Goal: Task Accomplishment & Management: Complete application form

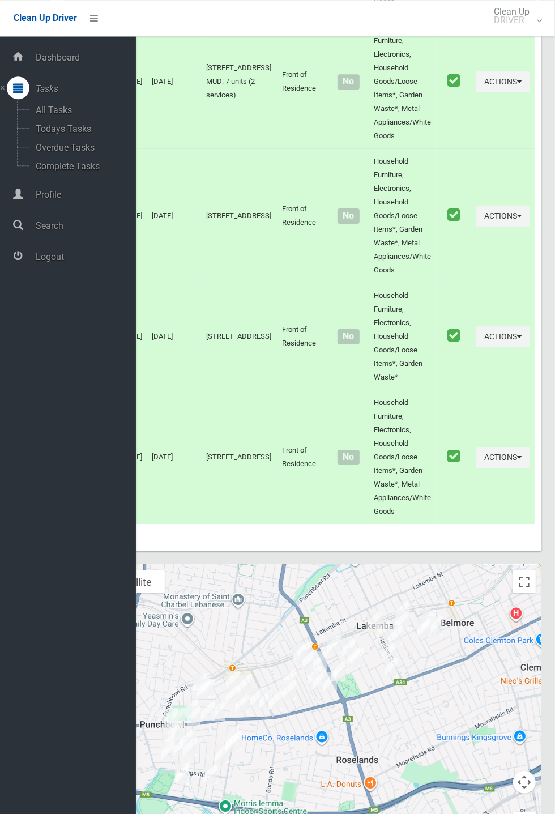
scroll to position [6198, 0]
click at [53, 258] on span "Logout" at bounding box center [84, 257] width 104 height 11
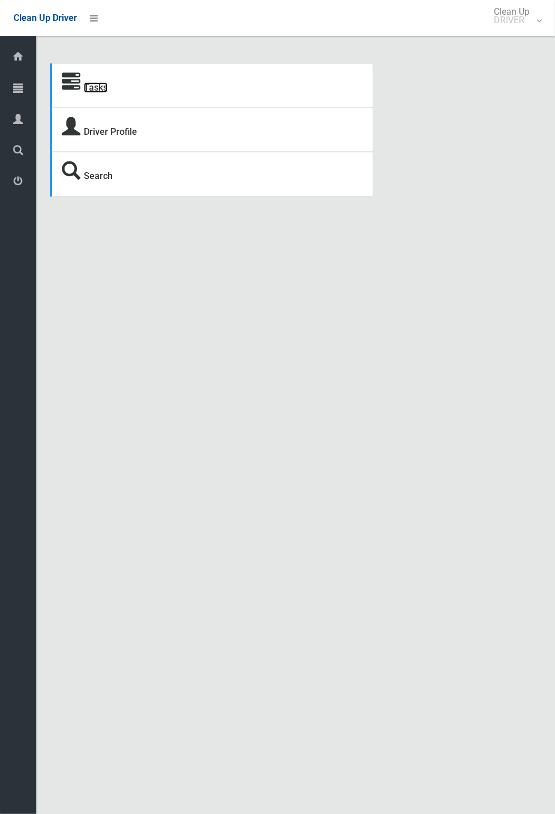
click at [88, 87] on link "Tasks" at bounding box center [96, 87] width 24 height 11
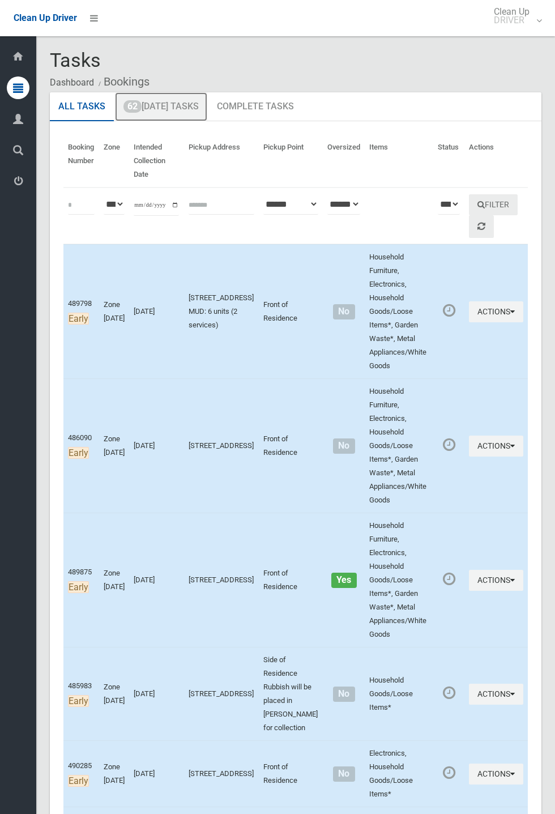
click at [182, 112] on link "62 Today's Tasks" at bounding box center [161, 106] width 92 height 29
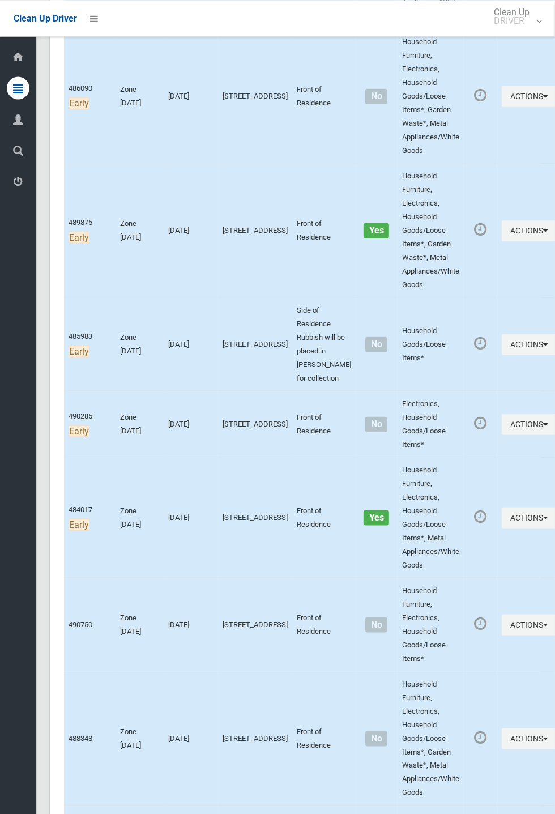
scroll to position [351, 0]
click at [1, 576] on div "Dashboard Tasks All Tasks Todays Tasks Overdue Tasks Complete Tasks Profile Sea…" at bounding box center [18, 425] width 36 height 778
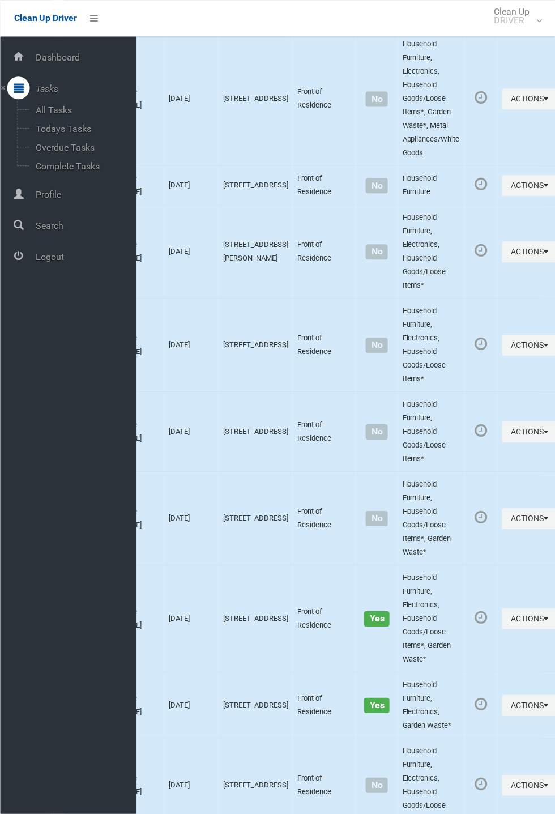
scroll to position [6403, 0]
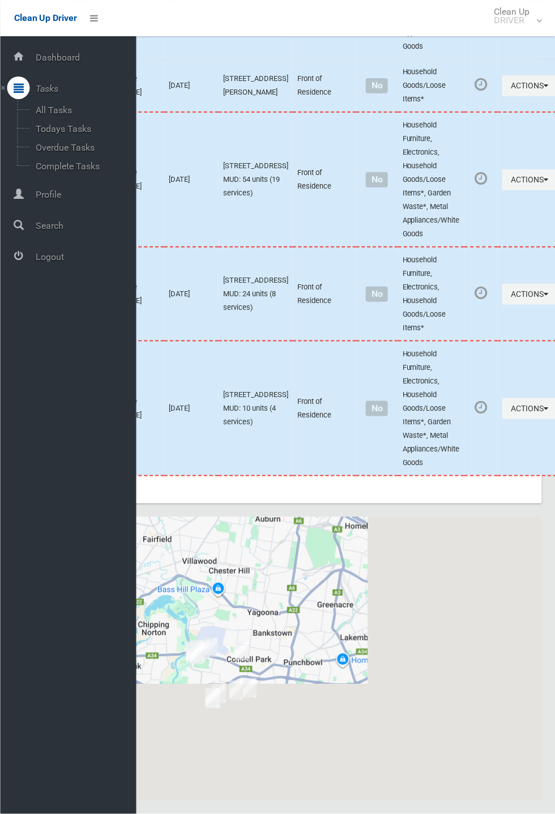
click at [288, 620] on div at bounding box center [296, 658] width 492 height 283
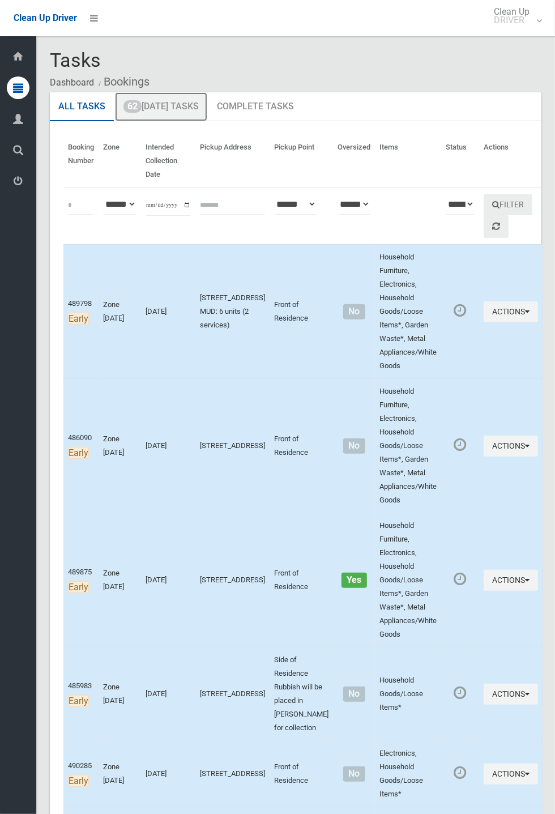
click at [163, 105] on link "62 Today's Tasks" at bounding box center [161, 106] width 92 height 29
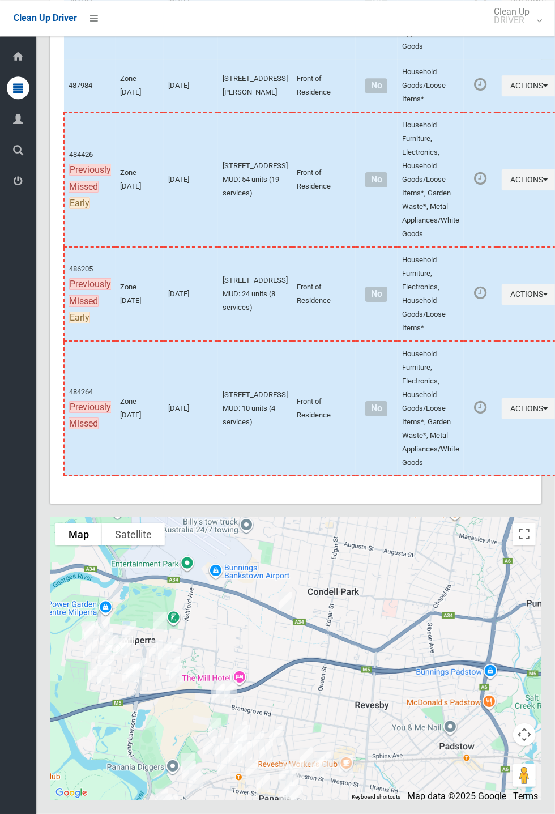
scroll to position [6403, 0]
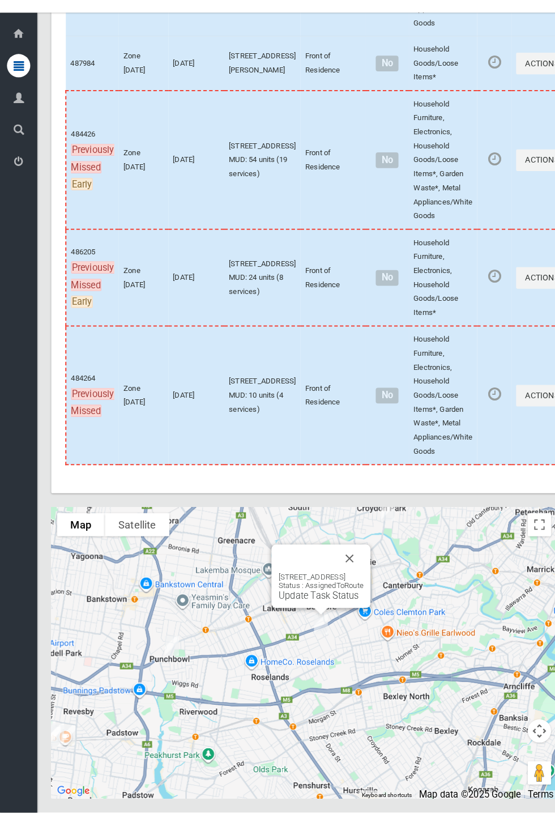
click at [354, 581] on button "Close" at bounding box center [339, 567] width 27 height 27
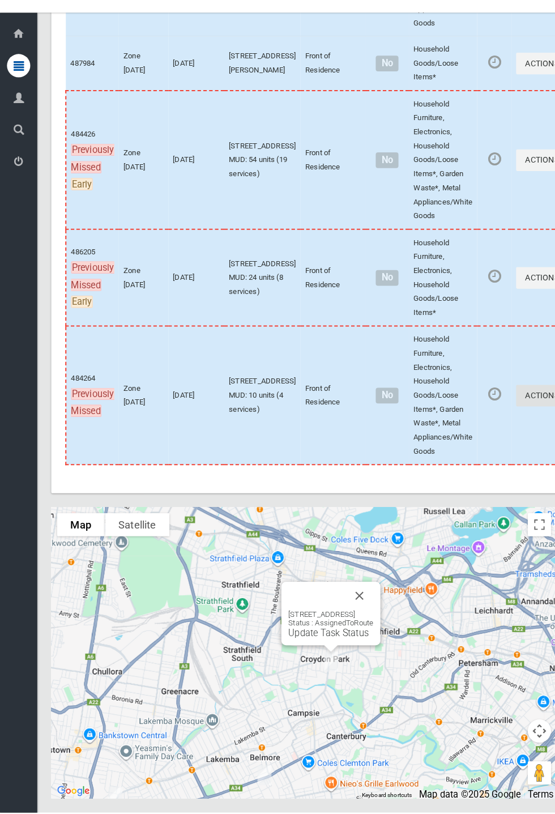
click at [502, 419] on button "Actions" at bounding box center [529, 408] width 54 height 21
click at [453, 468] on link "View Booking Details" at bounding box center [488, 456] width 135 height 23
click at [363, 617] on button "Close" at bounding box center [349, 603] width 27 height 27
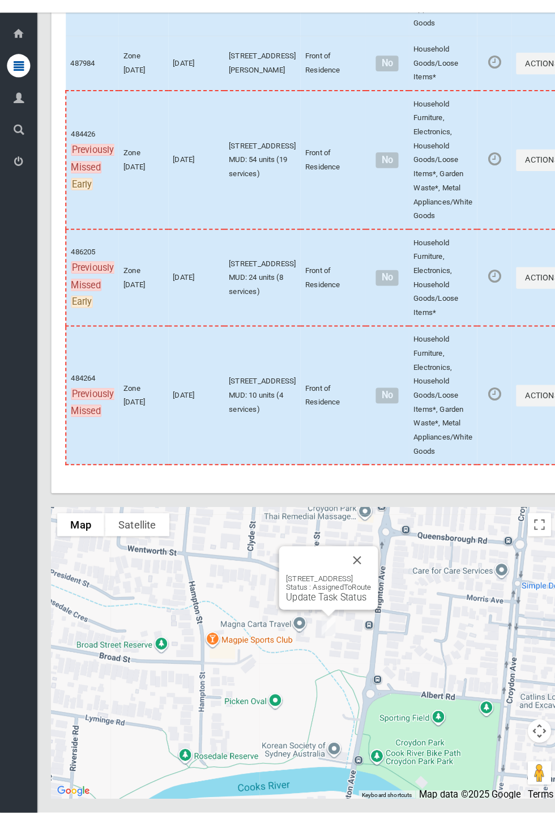
click at [361, 583] on button "Close" at bounding box center [347, 568] width 27 height 27
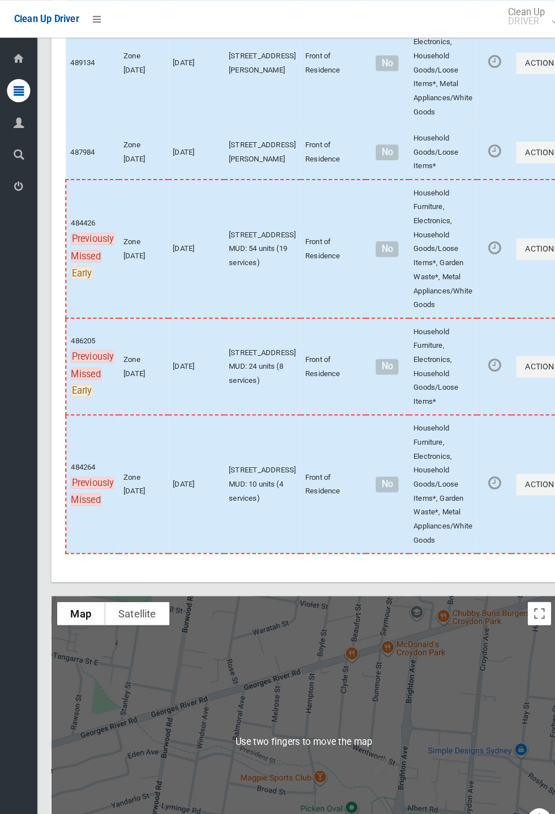
scroll to position [6240, 0]
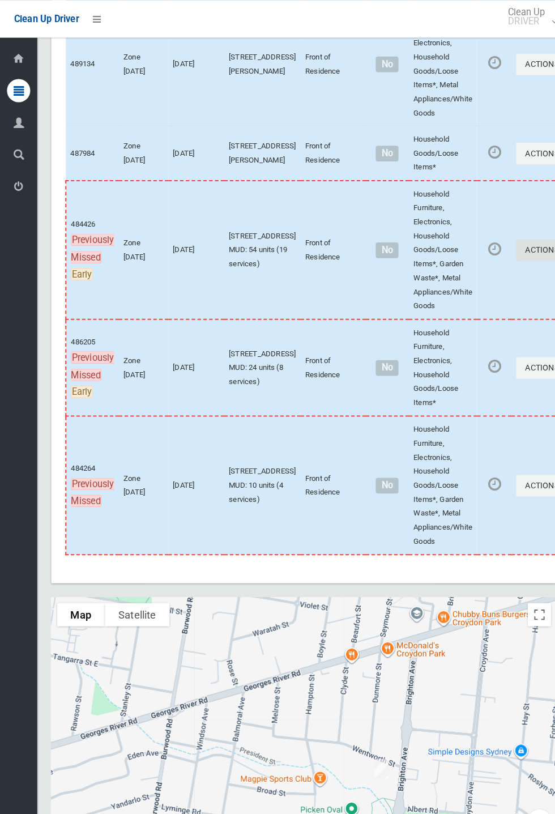
click at [555, 253] on button "Actions" at bounding box center [529, 242] width 54 height 21
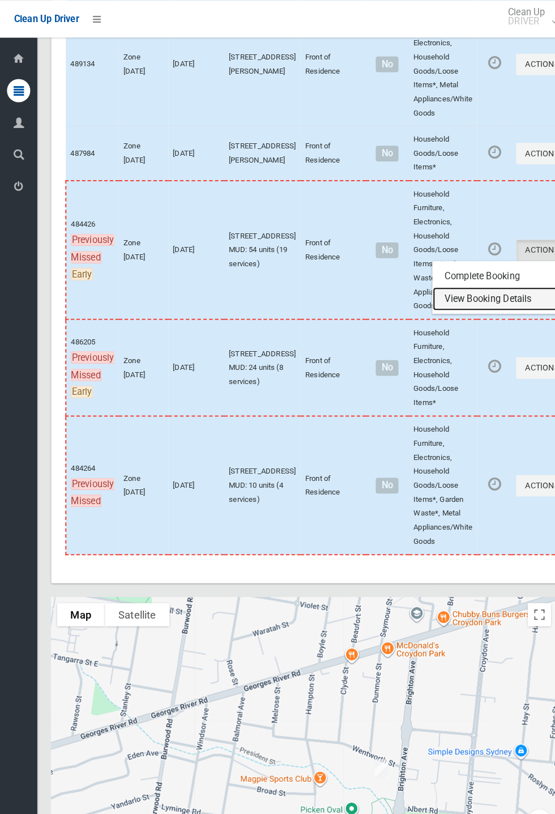
click at [464, 302] on link "View Booking Details" at bounding box center [488, 290] width 135 height 23
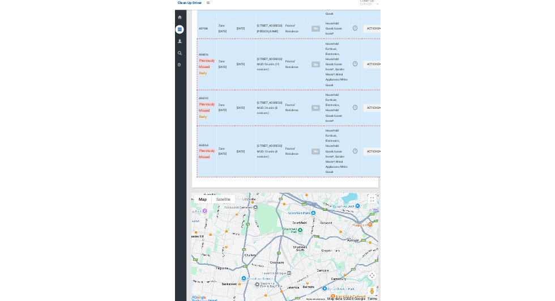
scroll to position [6403, 0]
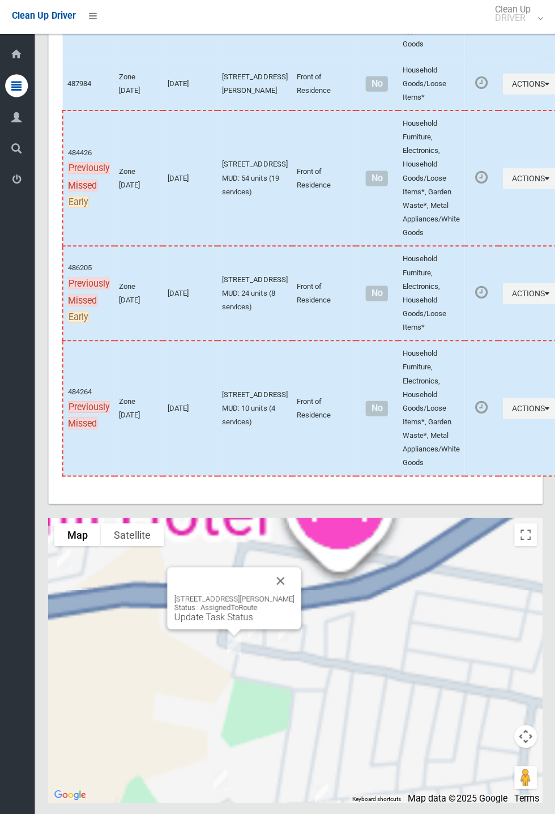
click at [292, 594] on button "Close" at bounding box center [281, 580] width 27 height 27
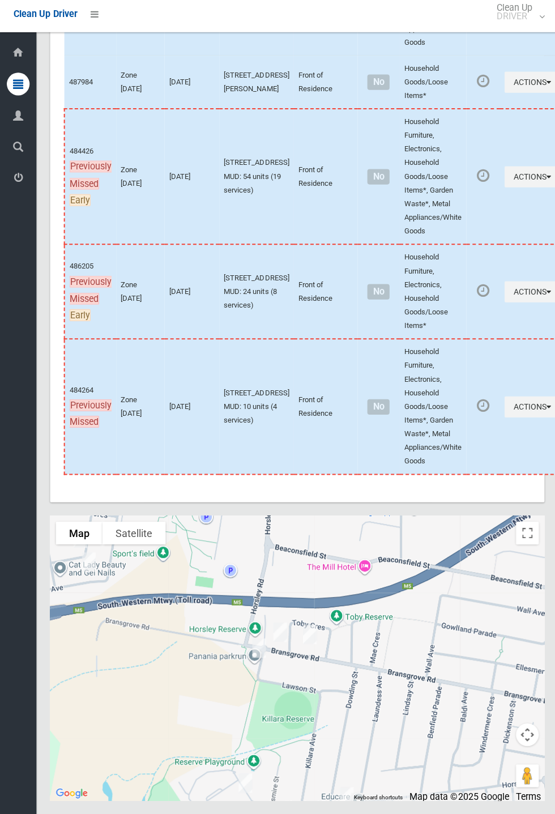
scroll to position [6406, 0]
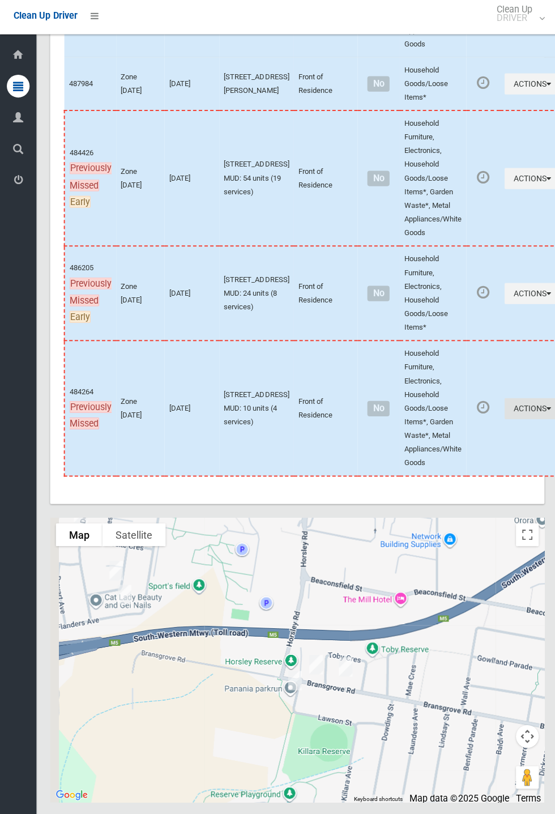
click at [502, 419] on button "Actions" at bounding box center [529, 408] width 54 height 21
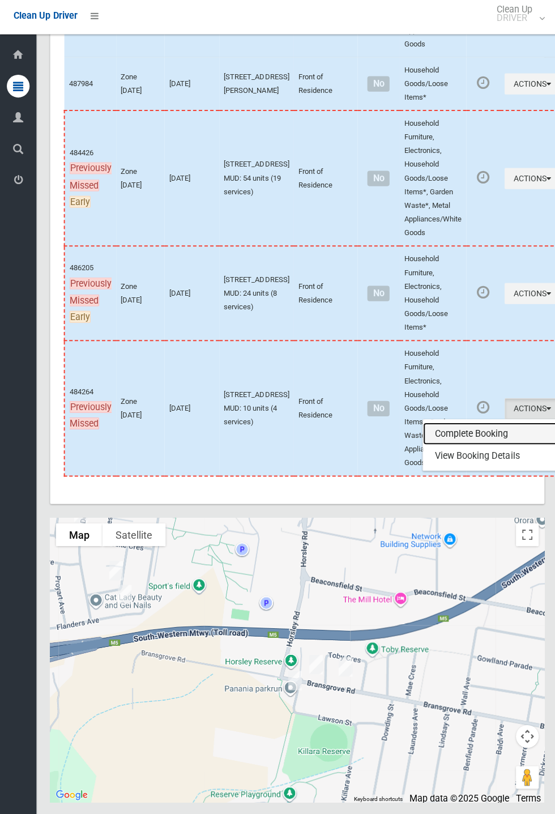
click at [447, 445] on link "Complete Booking" at bounding box center [488, 434] width 135 height 23
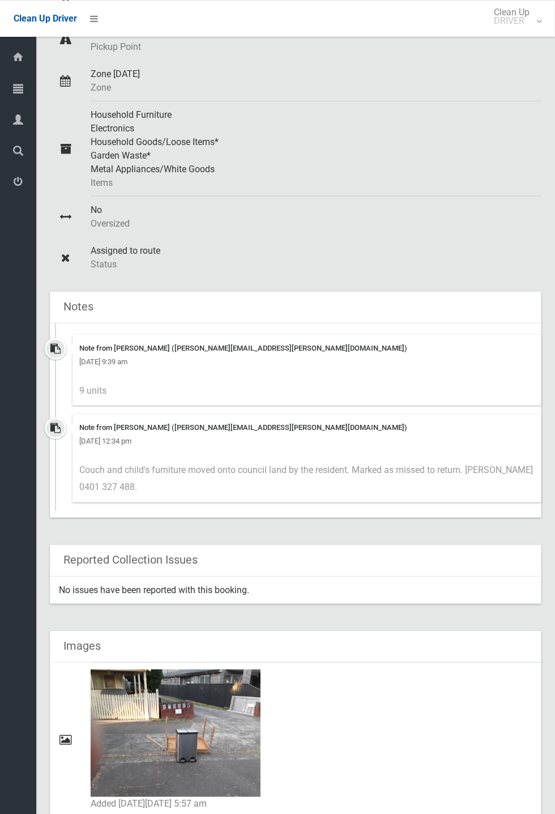
scroll to position [189, 0]
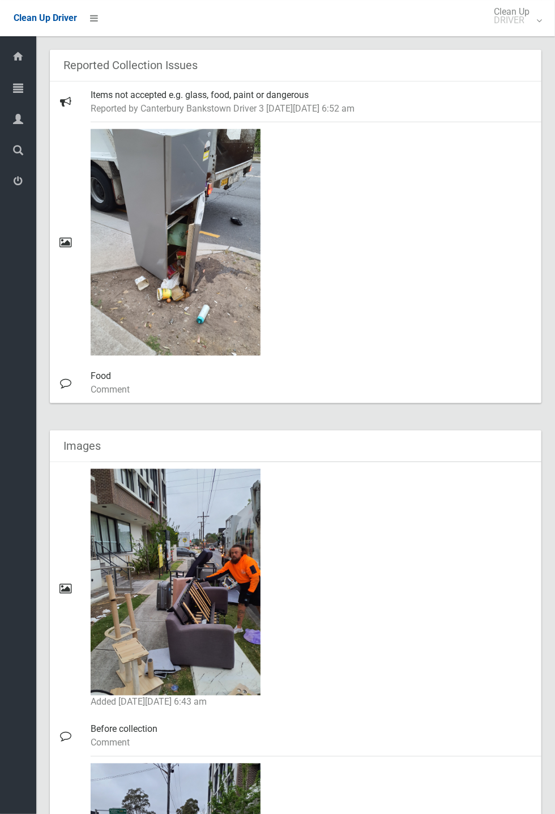
scroll to position [599, 0]
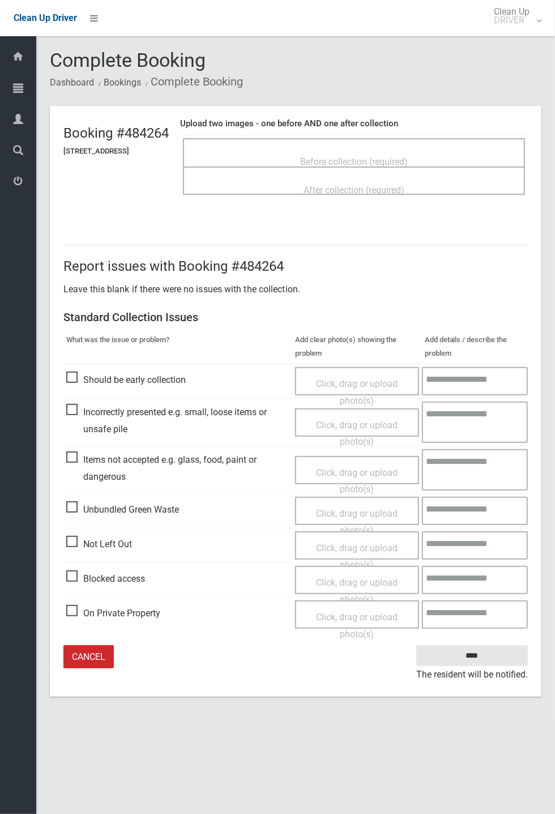
click at [360, 156] on span "Before collection (required)" at bounding box center [354, 161] width 108 height 11
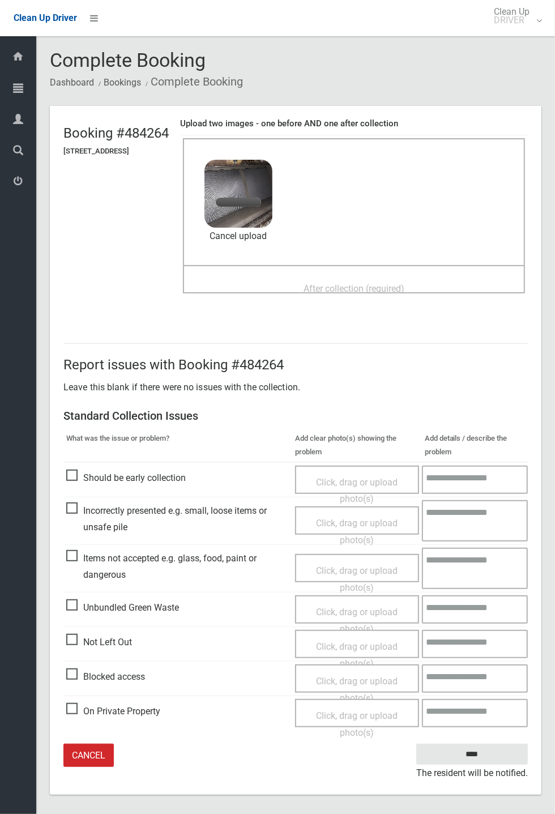
click at [354, 283] on span "After collection (required)" at bounding box center [354, 288] width 101 height 11
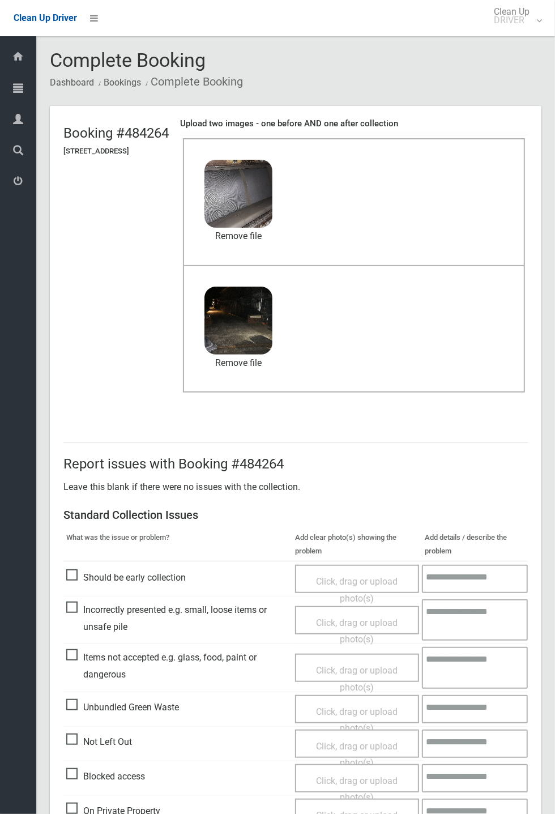
scroll to position [53, 0]
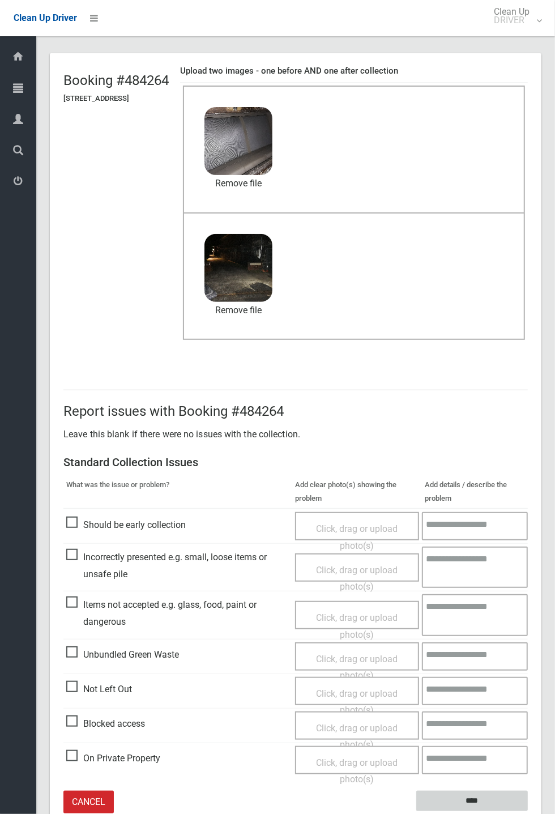
click at [528, 812] on input "****" at bounding box center [473, 801] width 112 height 21
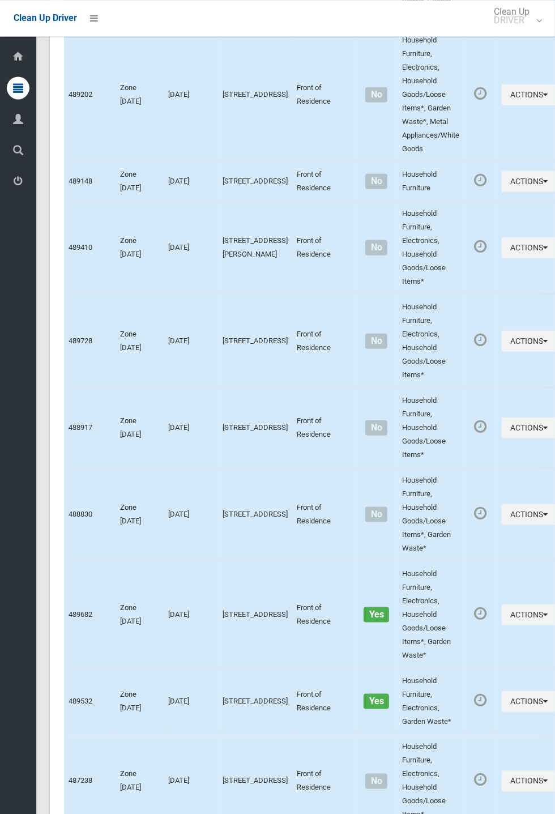
scroll to position [6403, 0]
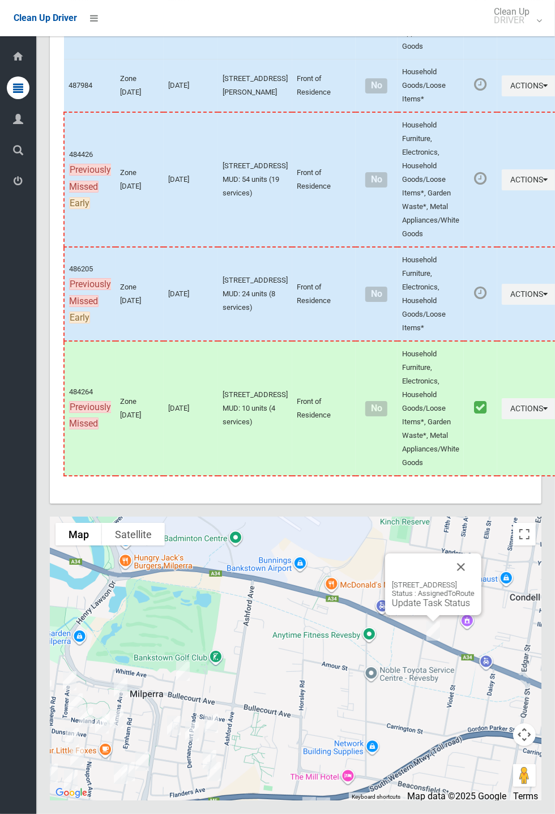
click at [475, 581] on button "Close" at bounding box center [461, 567] width 27 height 27
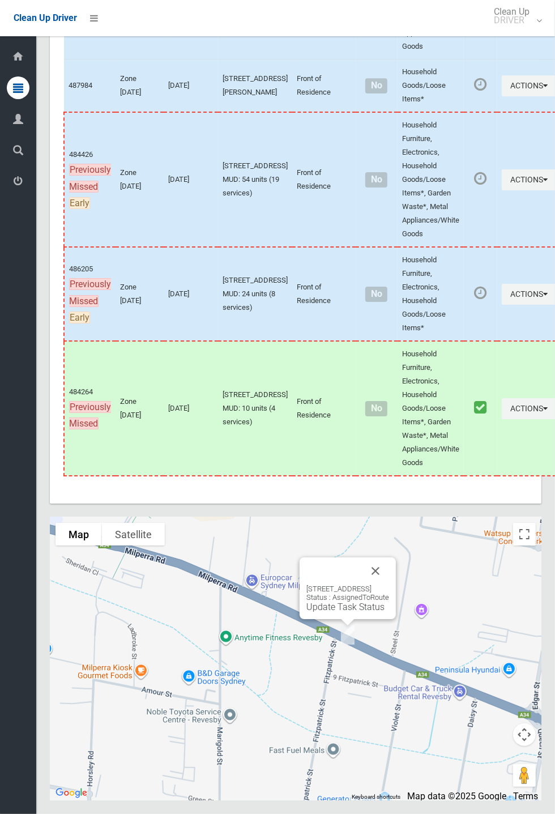
click at [389, 585] on button "Close" at bounding box center [375, 571] width 27 height 27
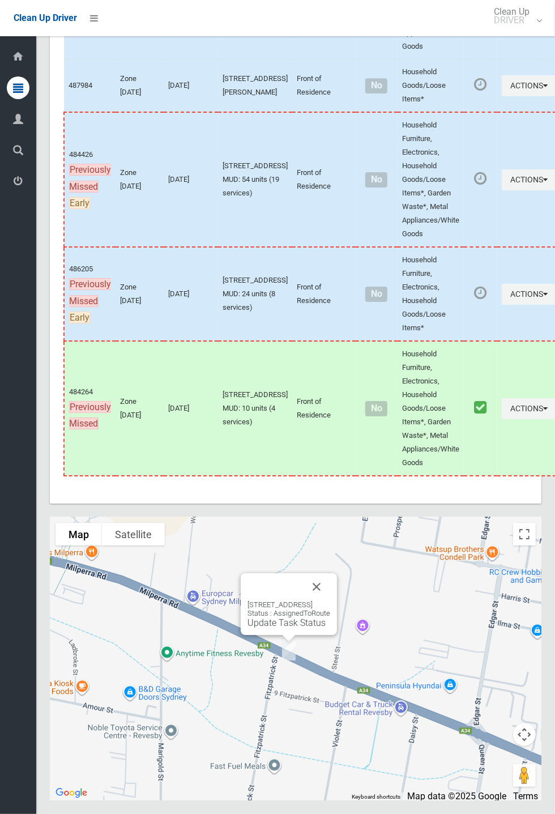
click at [330, 601] on button "Close" at bounding box center [316, 587] width 27 height 27
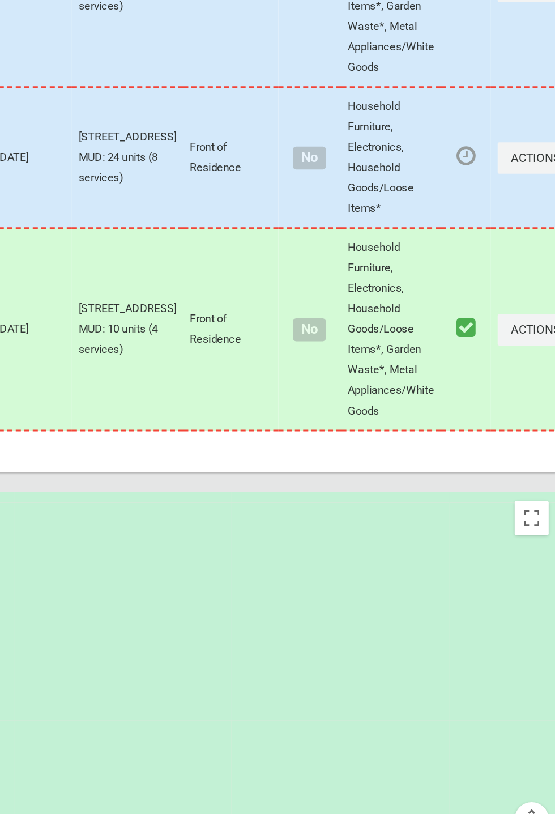
click at [538, 579] on div at bounding box center [296, 658] width 492 height 283
click at [538, 580] on div at bounding box center [296, 658] width 492 height 283
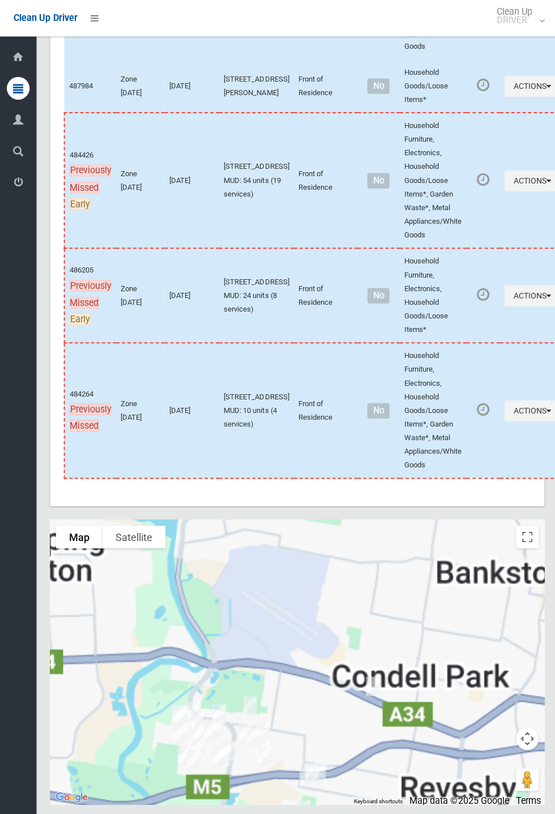
scroll to position [6403, 0]
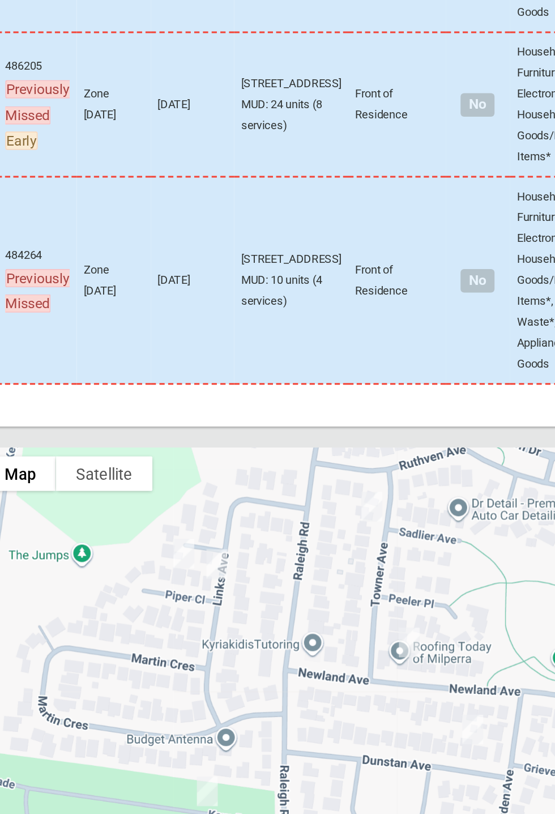
click at [237, 651] on div at bounding box center [296, 658] width 492 height 283
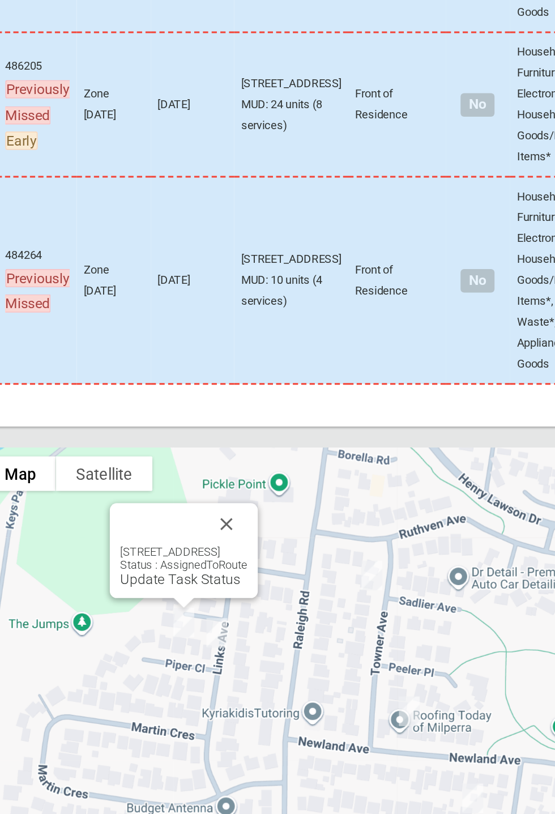
click at [356, 718] on div "3A Piper Close, MILPERRA NSW 2214 Status : AssignedToRoute Update Task Status" at bounding box center [296, 658] width 492 height 283
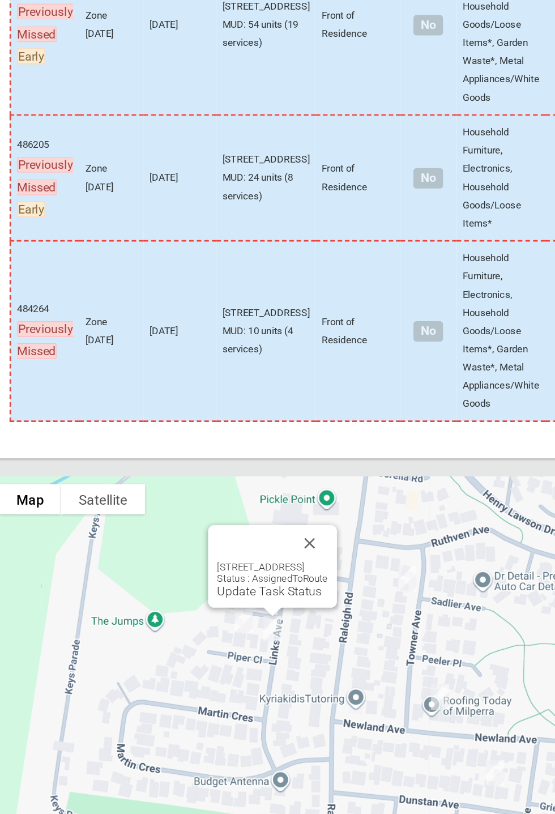
click at [257, 616] on div "1 Piper Close, MILPERRA NSW 2214 Status : AssignedToRoute Update Task Status" at bounding box center [260, 585] width 96 height 62
click at [253, 609] on link "Update Task Status" at bounding box center [258, 603] width 78 height 11
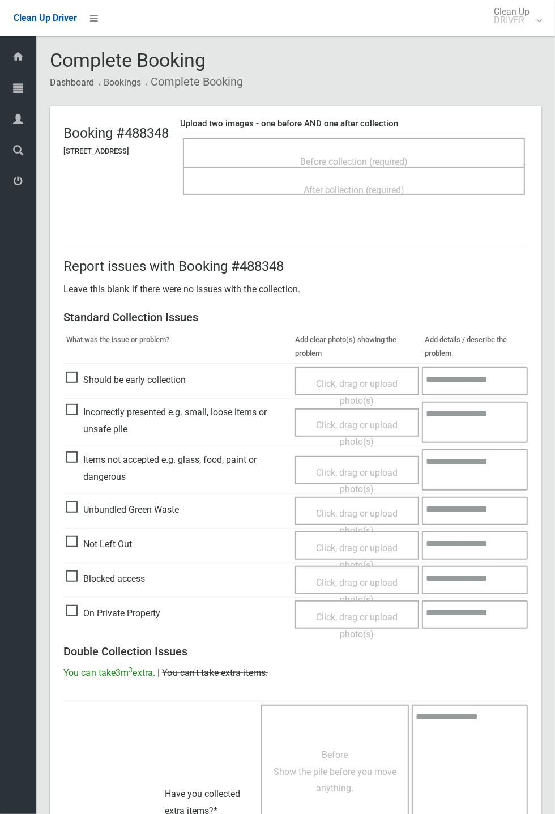
click at [339, 151] on div "Before collection (required)" at bounding box center [354, 161] width 317 height 21
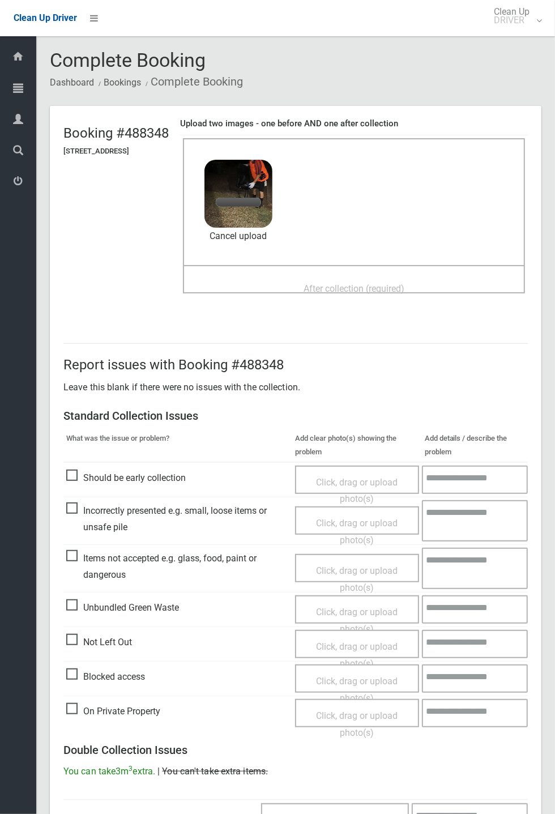
click at [326, 283] on span "After collection (required)" at bounding box center [354, 288] width 101 height 11
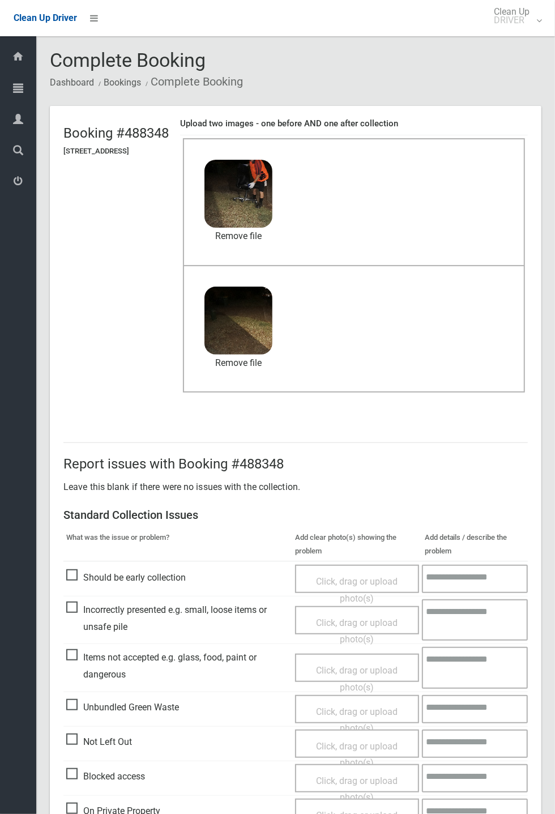
scroll to position [393, 0]
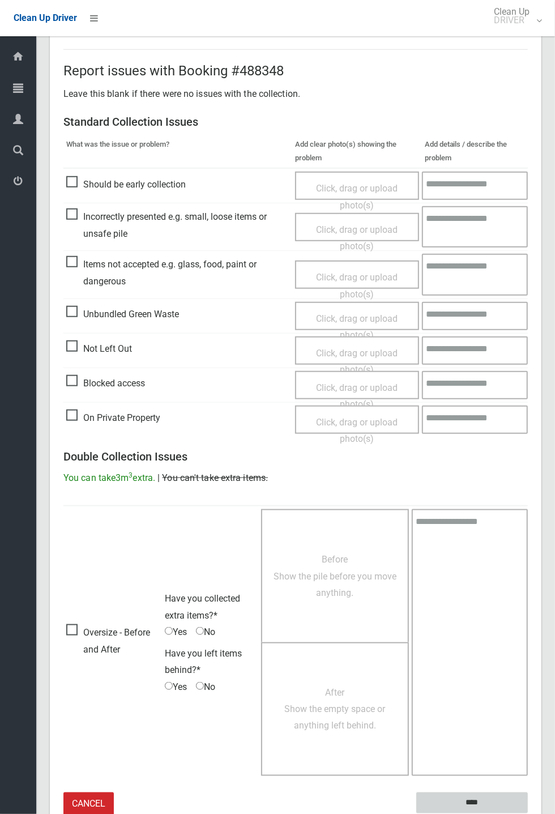
click at [471, 804] on input "****" at bounding box center [473, 803] width 112 height 21
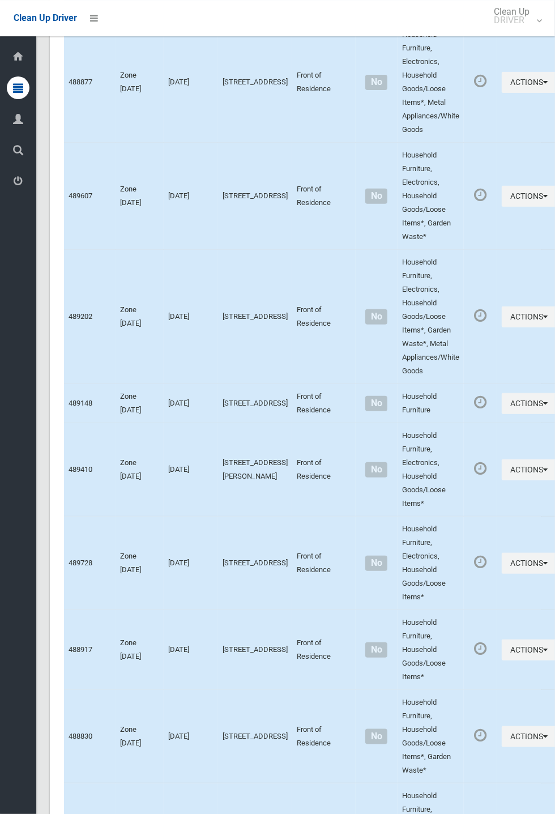
scroll to position [6403, 0]
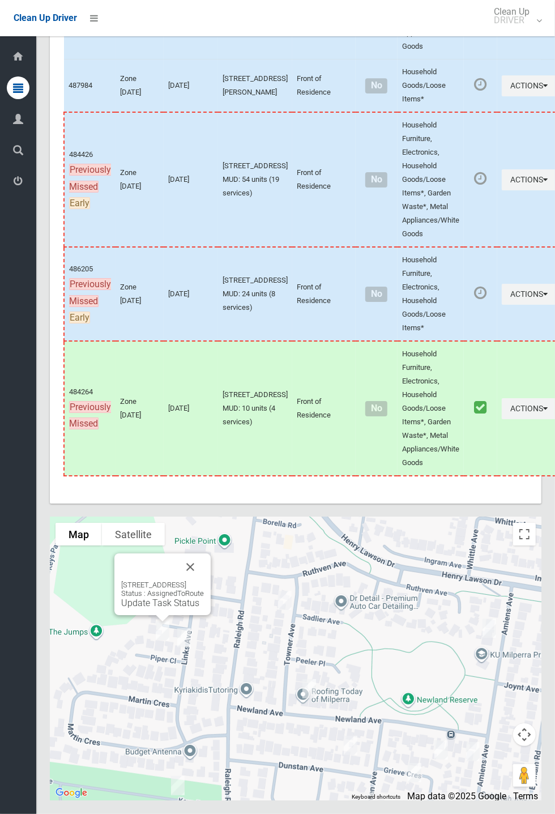
click at [171, 609] on link "Update Task Status" at bounding box center [160, 603] width 78 height 11
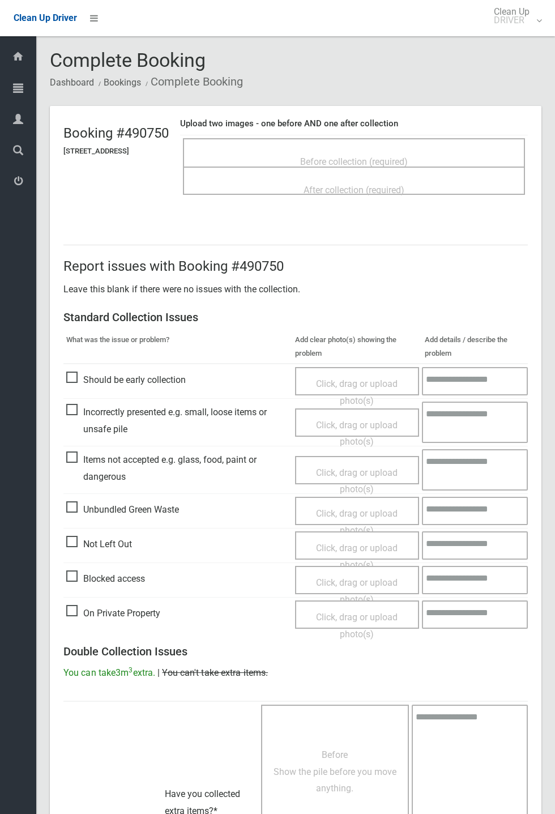
click at [386, 160] on span "Before collection (required)" at bounding box center [354, 161] width 108 height 11
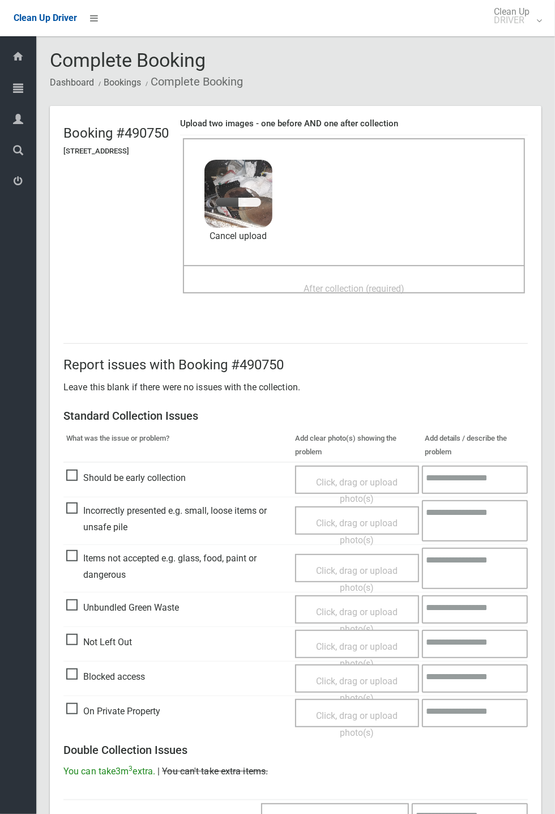
click at [339, 283] on span "After collection (required)" at bounding box center [354, 288] width 101 height 11
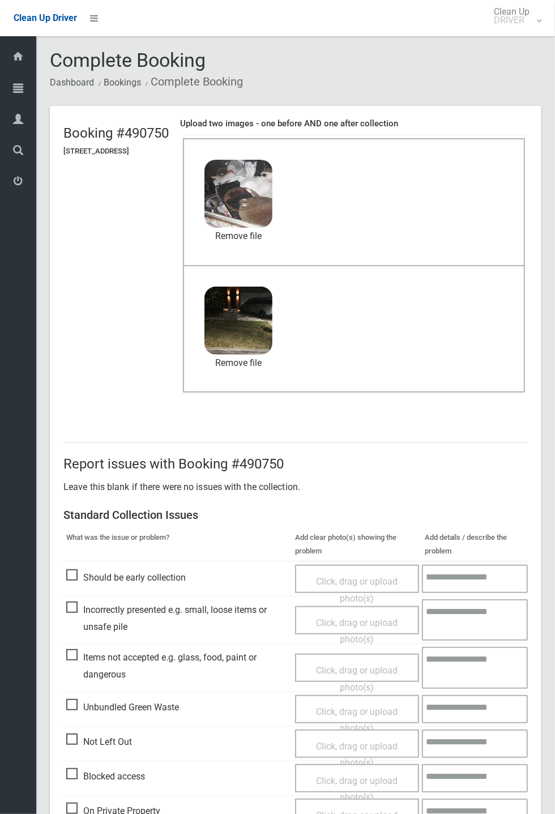
scroll to position [393, 0]
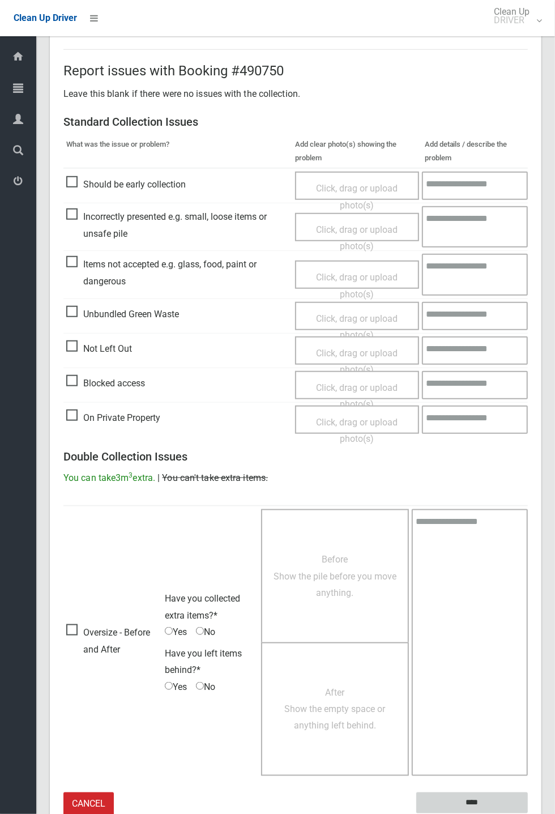
click at [464, 795] on input "****" at bounding box center [473, 803] width 112 height 21
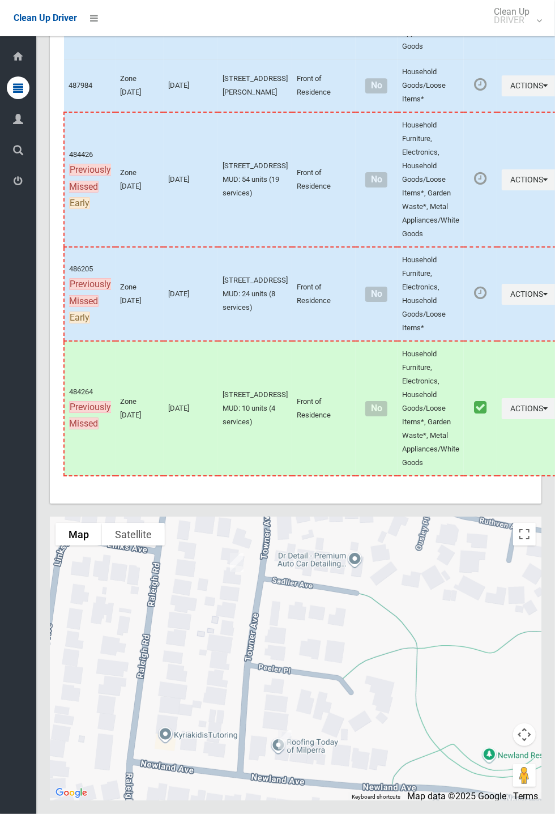
scroll to position [6403, 0]
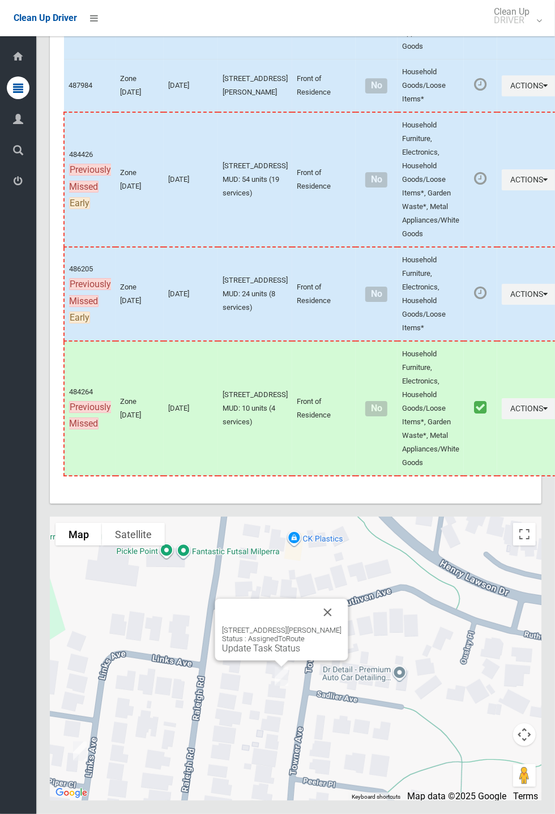
click at [275, 654] on link "Update Task Status" at bounding box center [261, 648] width 78 height 11
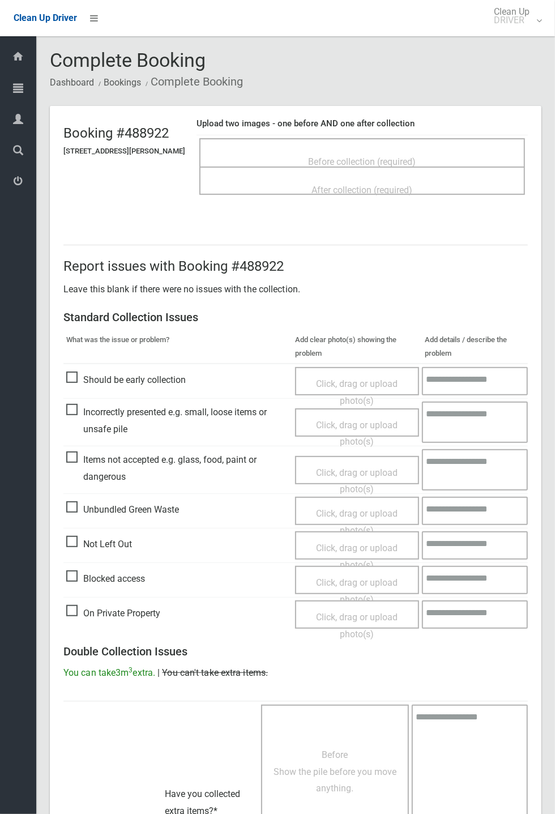
click at [339, 160] on span "Before collection (required)" at bounding box center [363, 161] width 108 height 11
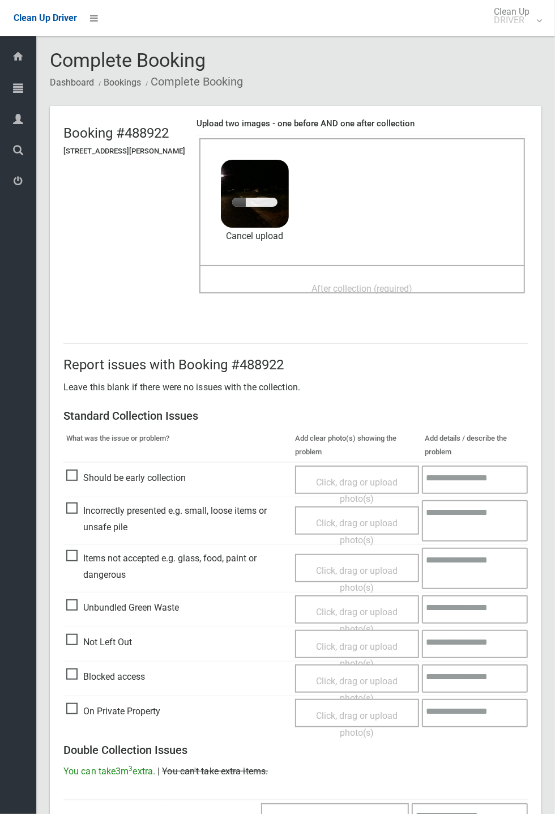
click at [369, 283] on span "After collection (required)" at bounding box center [362, 288] width 101 height 11
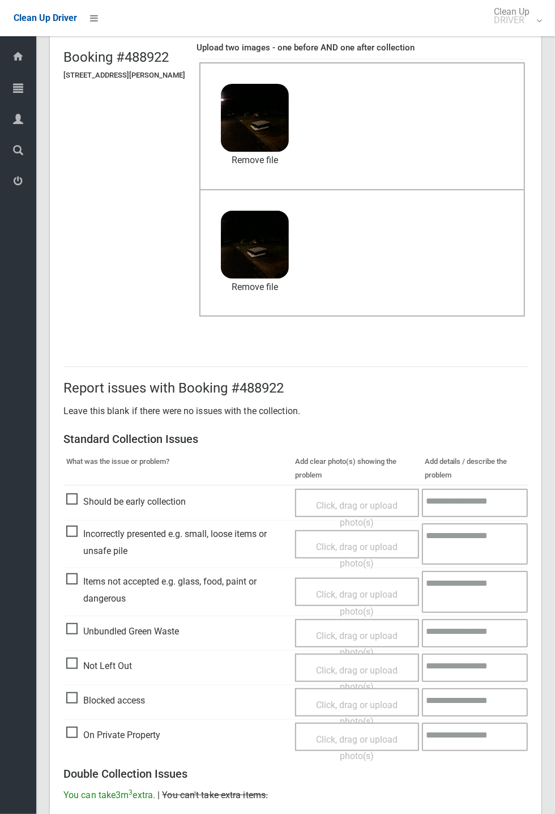
scroll to position [393, 0]
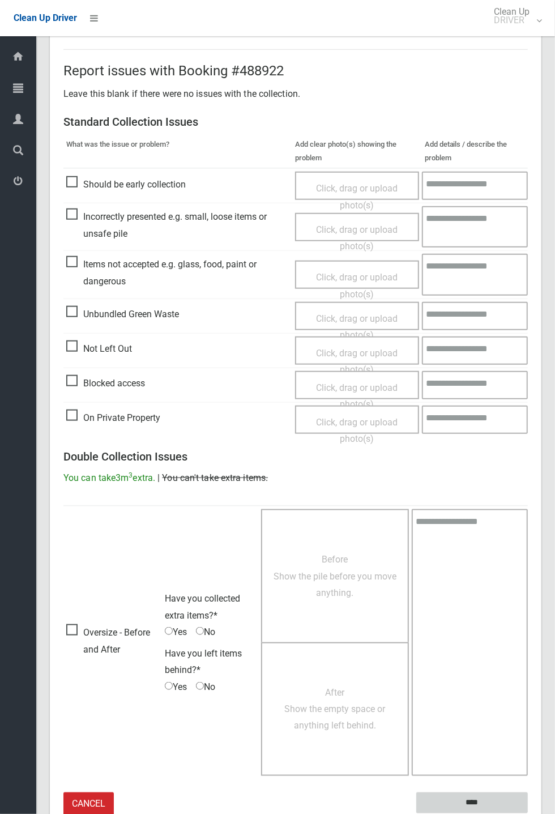
click at [528, 814] on input "****" at bounding box center [473, 803] width 112 height 21
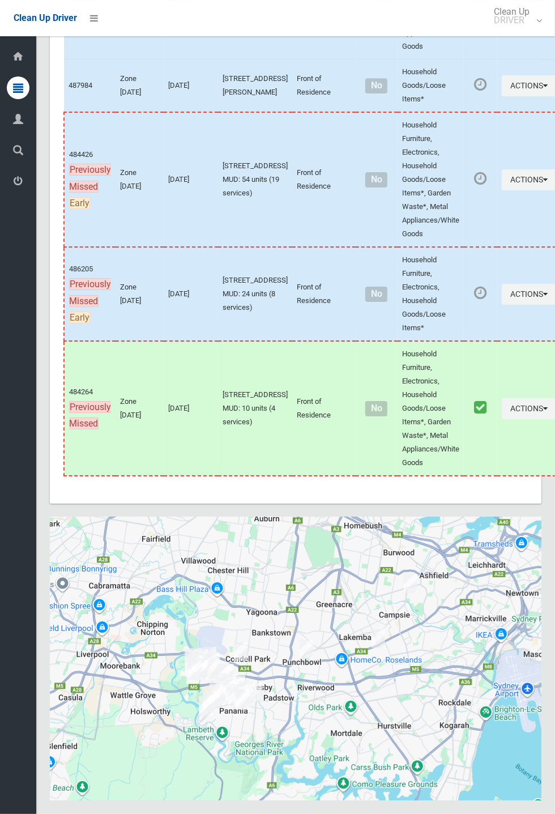
scroll to position [6403, 0]
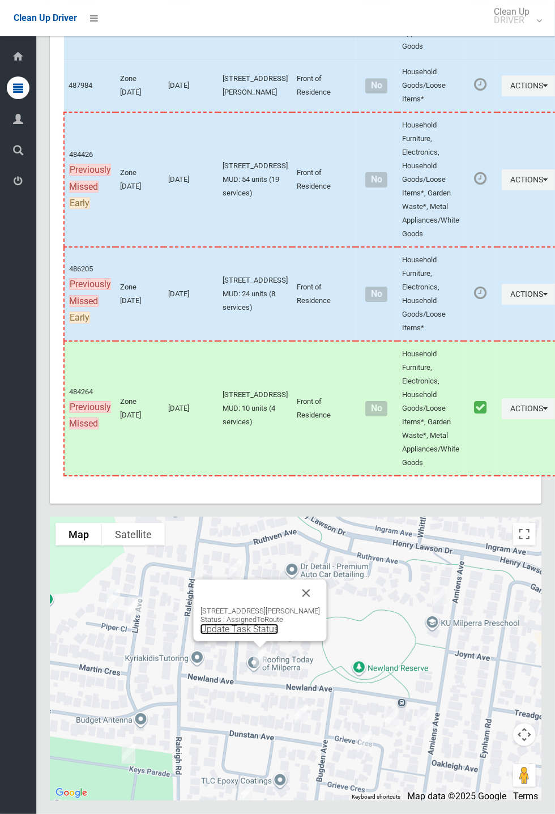
click at [260, 635] on link "Update Task Status" at bounding box center [240, 629] width 78 height 11
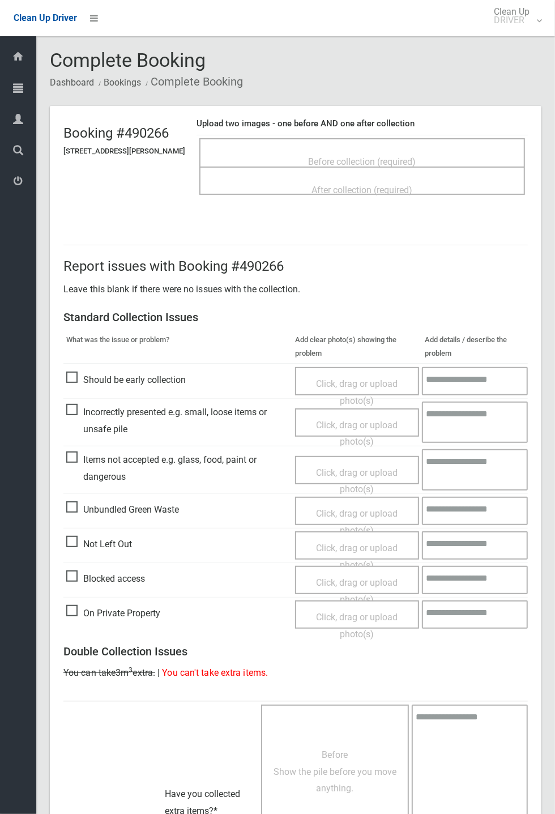
click at [370, 156] on span "Before collection (required)" at bounding box center [363, 161] width 108 height 11
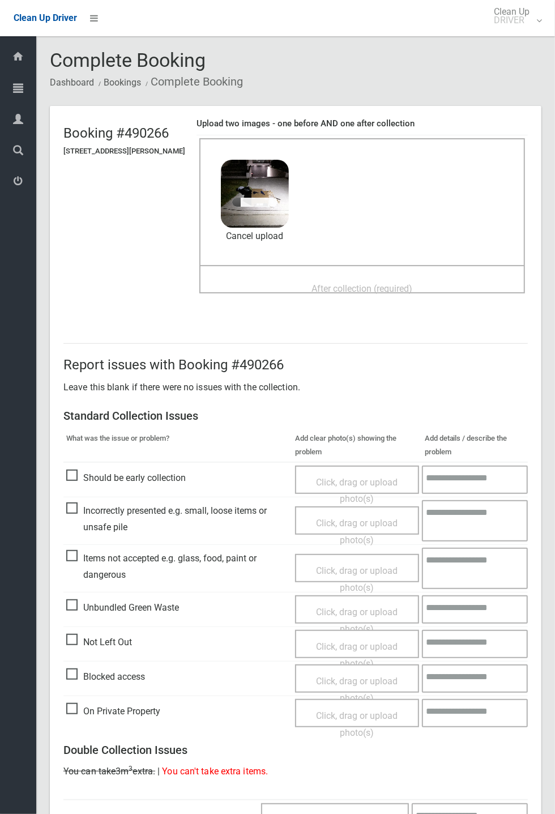
click at [542, 466] on div "Report issues with Booking #490266 Leave this blank if there were no issues wit…" at bounding box center [296, 727] width 492 height 822
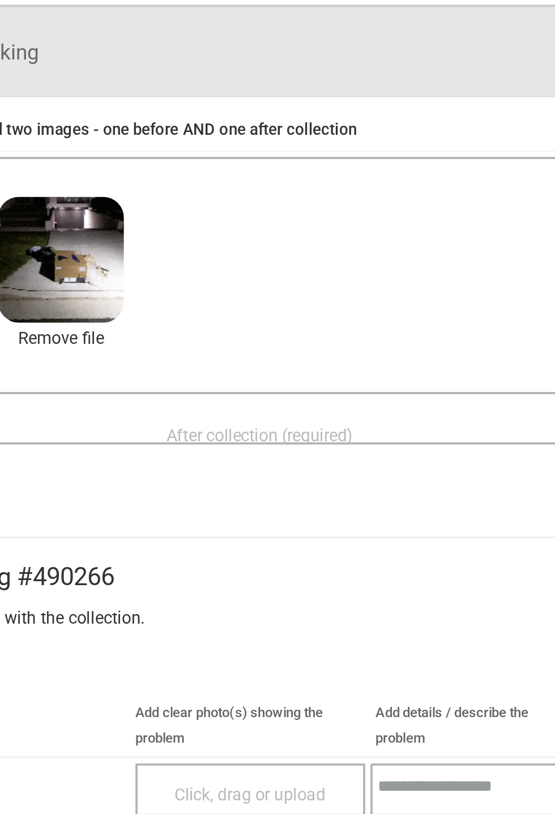
scroll to position [3, 0]
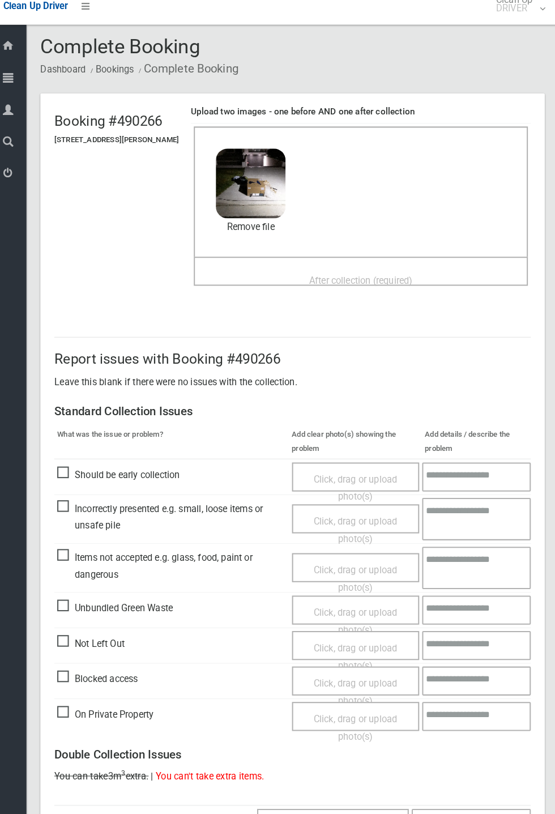
click at [368, 281] on span "After collection (required)" at bounding box center [362, 286] width 101 height 11
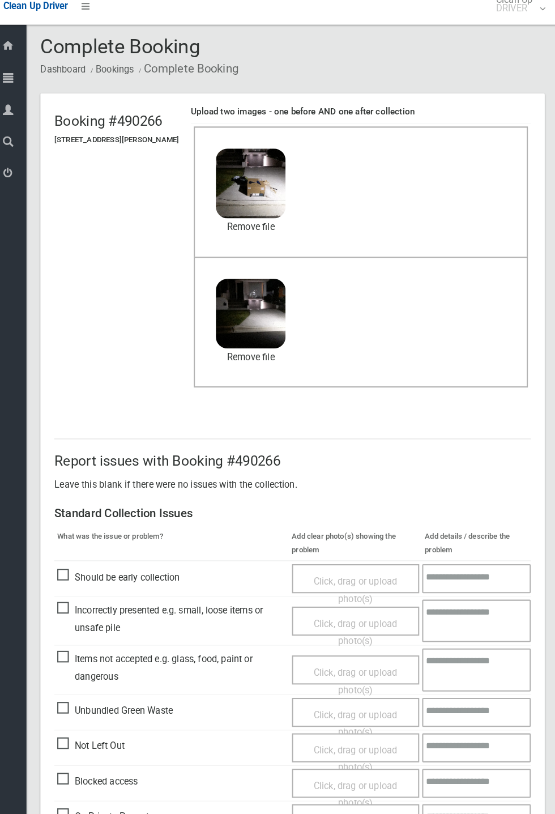
scroll to position [394, 0]
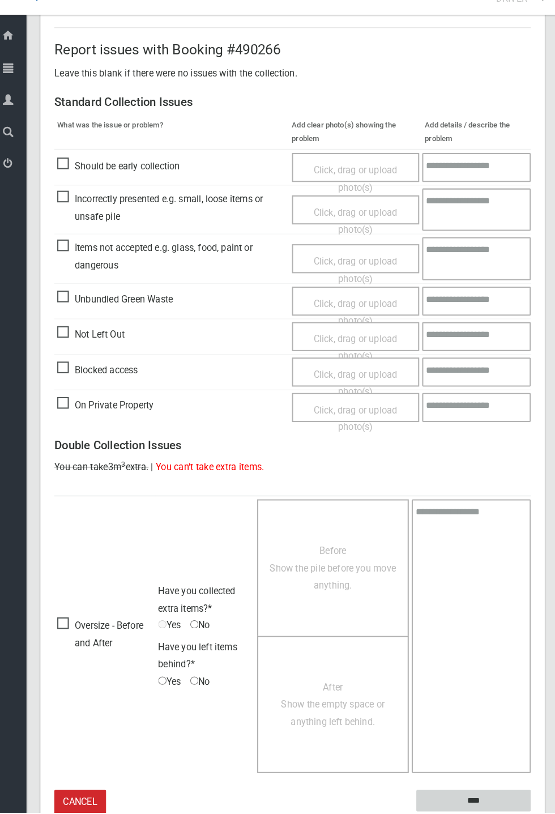
click at [463, 802] on input "****" at bounding box center [473, 802] width 112 height 21
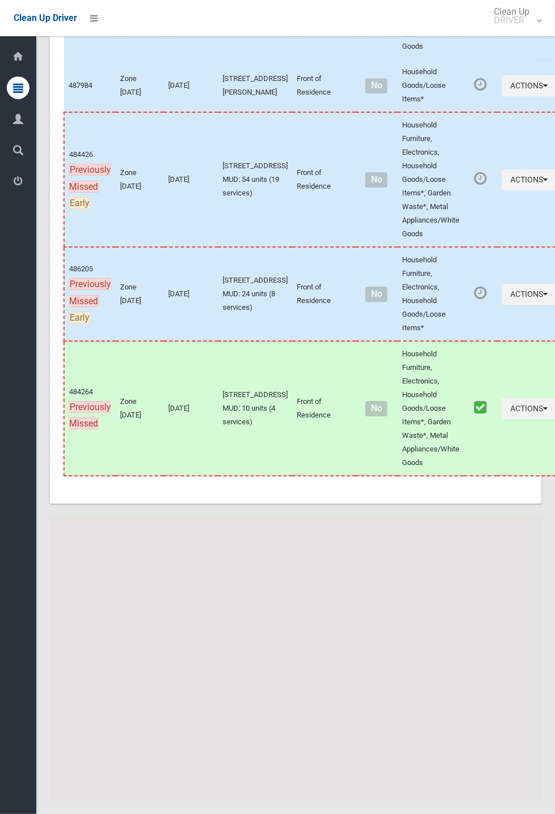
scroll to position [6403, 0]
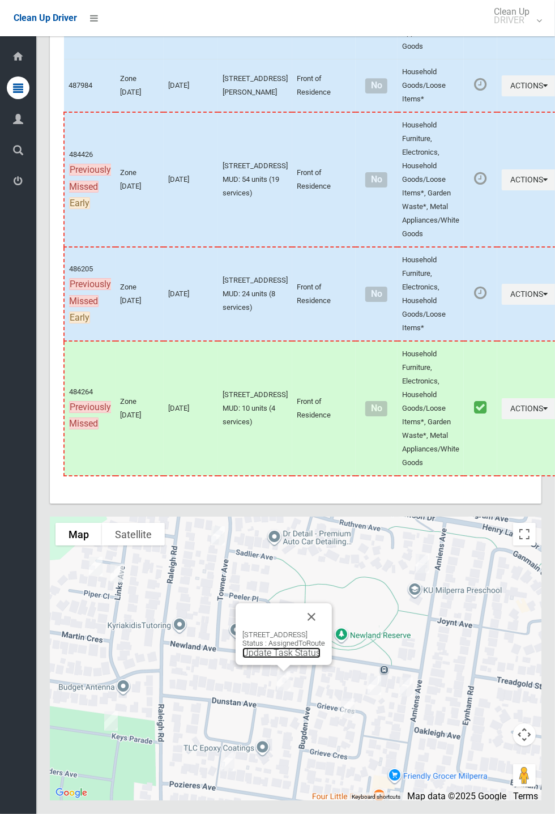
click at [271, 659] on link "Update Task Status" at bounding box center [282, 653] width 78 height 11
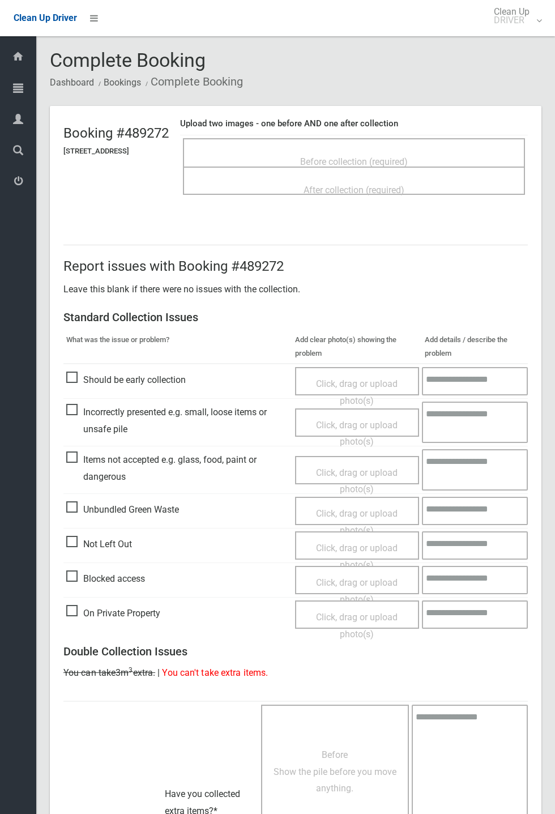
click at [356, 151] on div "Before collection (required)" at bounding box center [354, 161] width 317 height 21
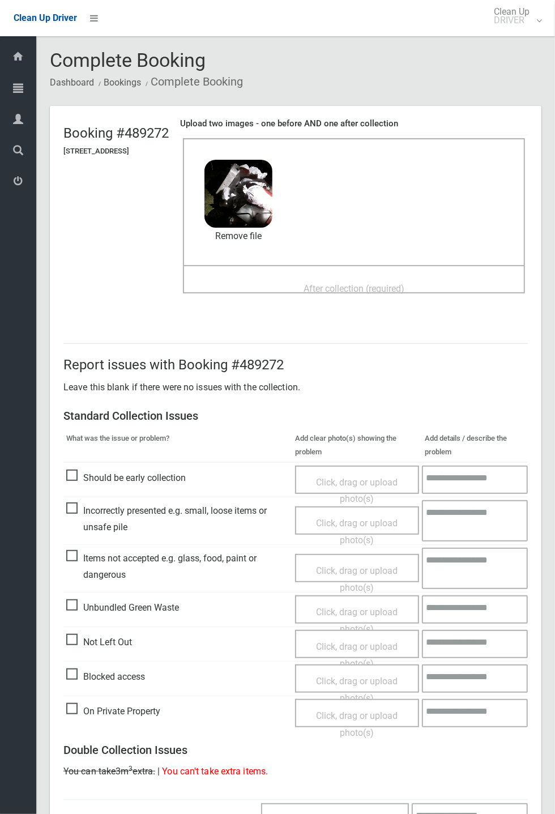
click at [338, 283] on span "After collection (required)" at bounding box center [354, 288] width 101 height 11
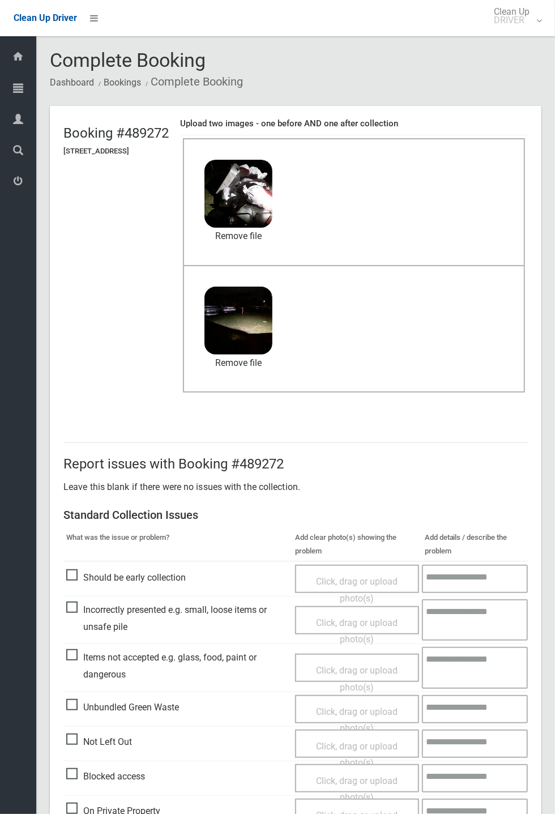
scroll to position [393, 0]
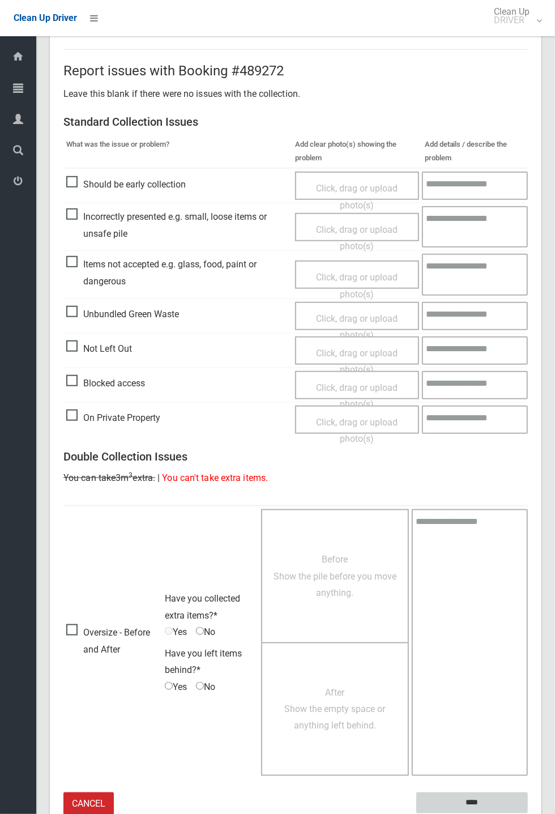
click at [468, 801] on input "****" at bounding box center [473, 803] width 112 height 21
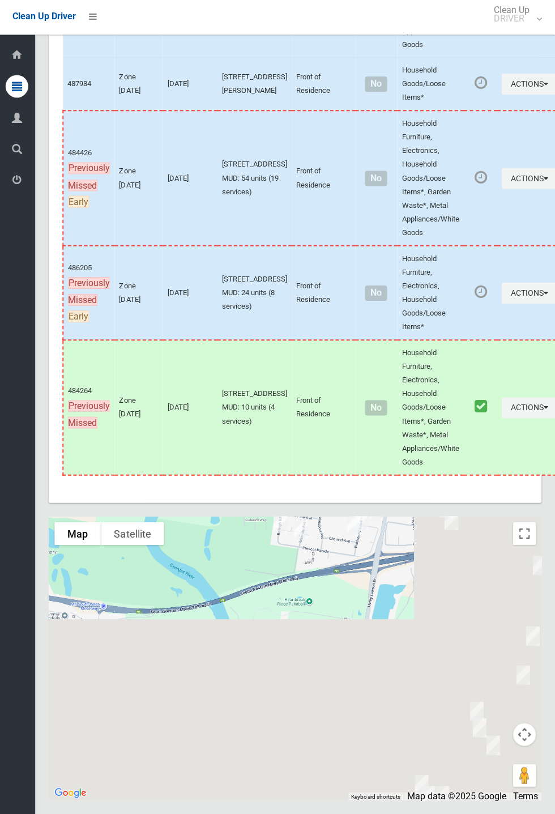
scroll to position [6403, 0]
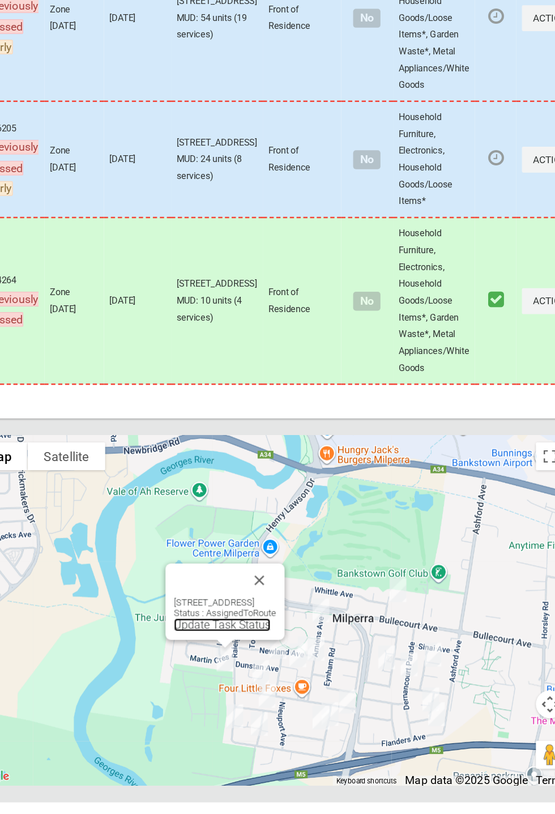
click at [248, 676] on link "Update Task Status" at bounding box center [259, 670] width 78 height 11
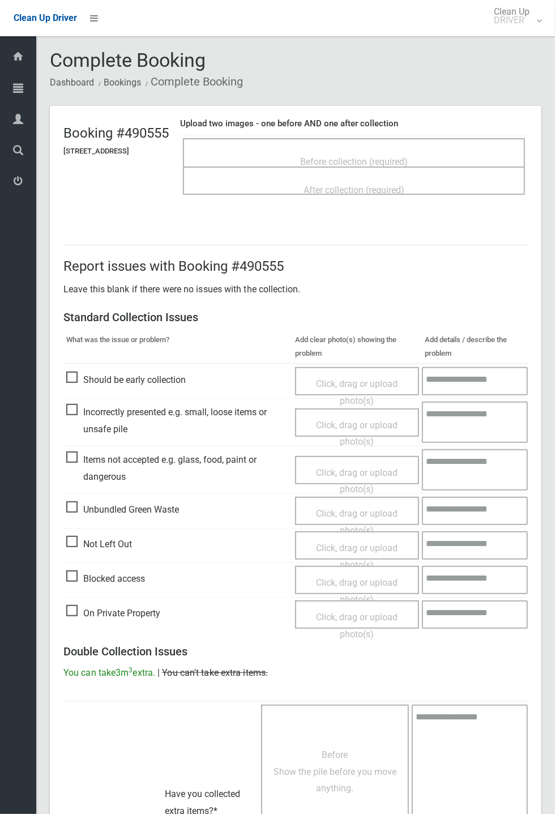
click at [364, 160] on span "Before collection (required)" at bounding box center [354, 161] width 108 height 11
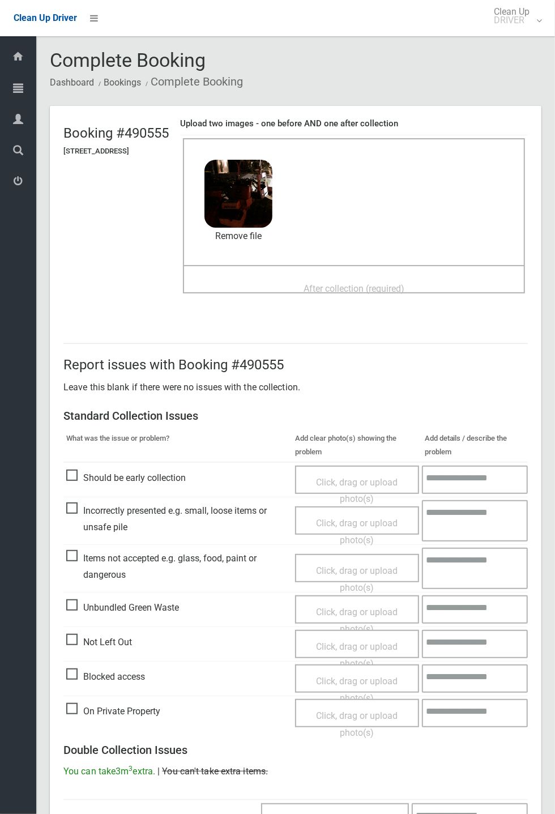
click at [315, 283] on span "After collection (required)" at bounding box center [354, 288] width 101 height 11
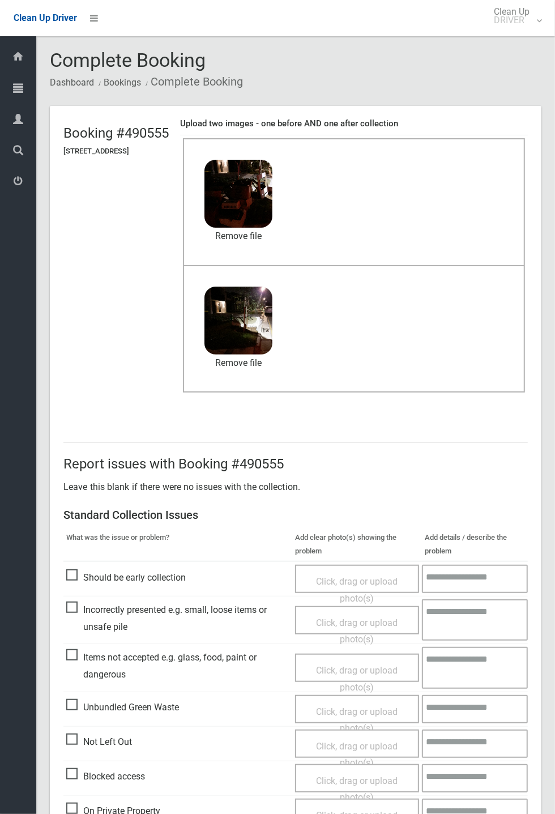
scroll to position [393, 0]
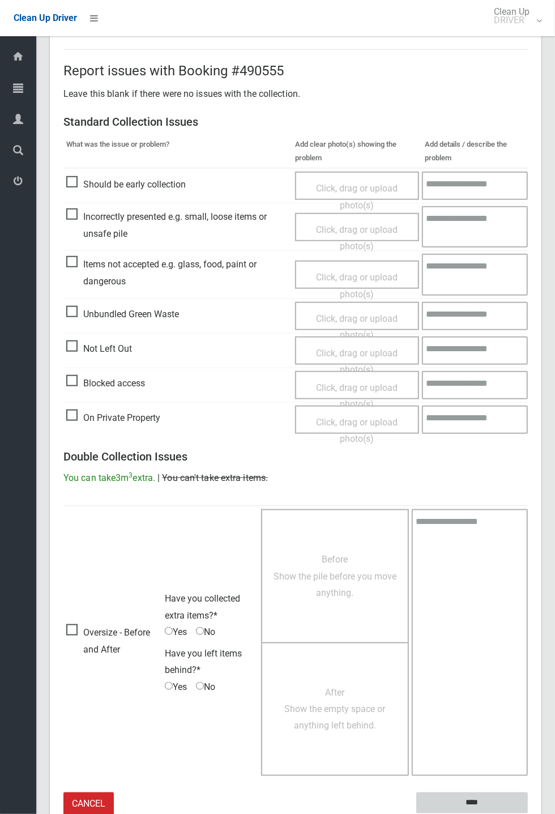
click at [471, 797] on input "****" at bounding box center [473, 803] width 112 height 21
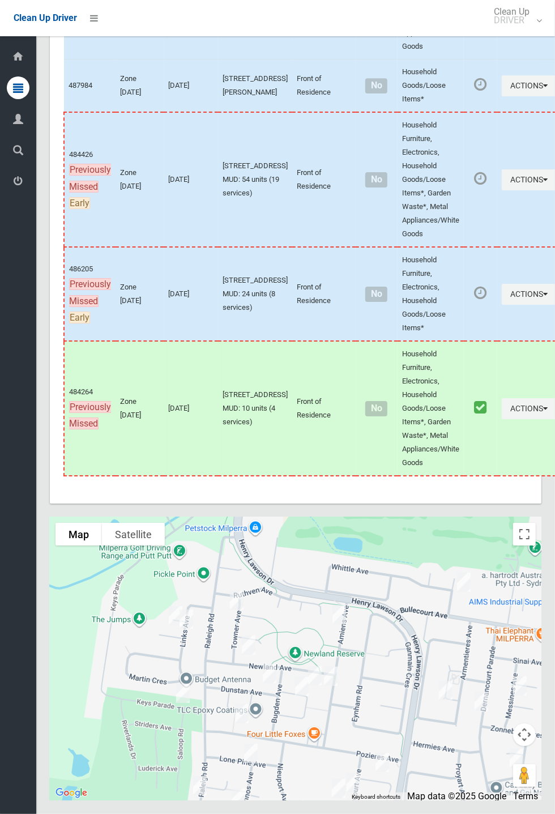
scroll to position [6403, 0]
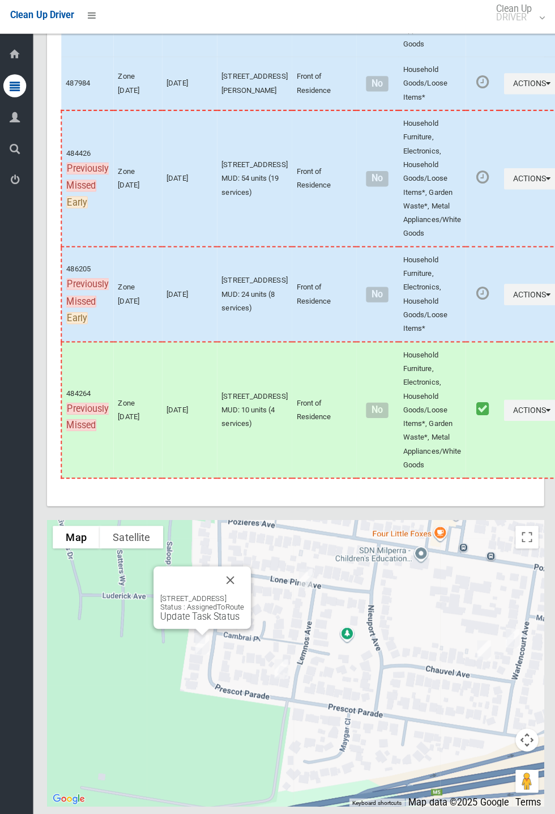
click at [245, 591] on button "Close" at bounding box center [231, 576] width 27 height 27
click at [212, 618] on link "Update Task Status" at bounding box center [201, 613] width 78 height 11
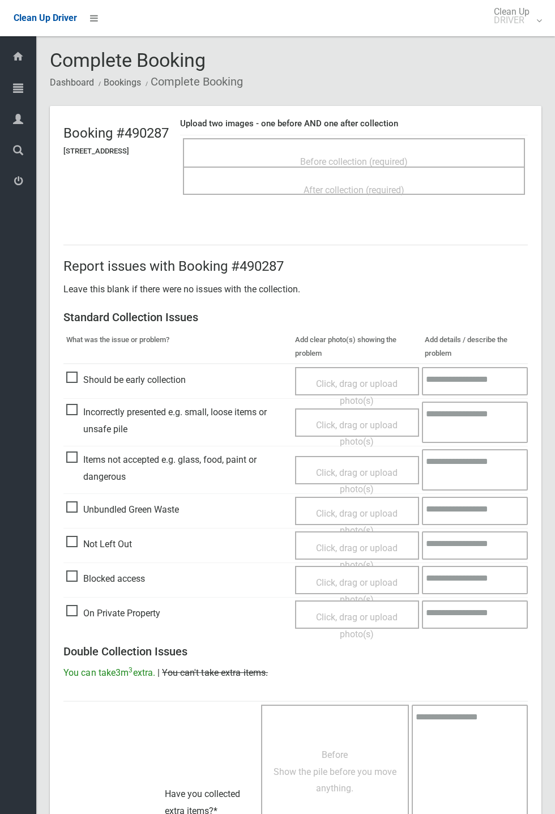
click at [336, 158] on span "Before collection (required)" at bounding box center [354, 161] width 108 height 11
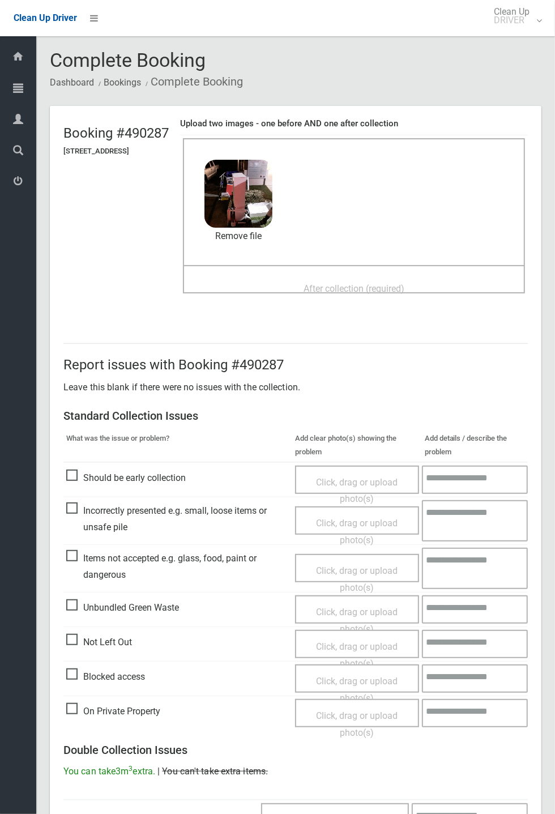
click at [315, 278] on div "After collection (required)" at bounding box center [354, 288] width 317 height 21
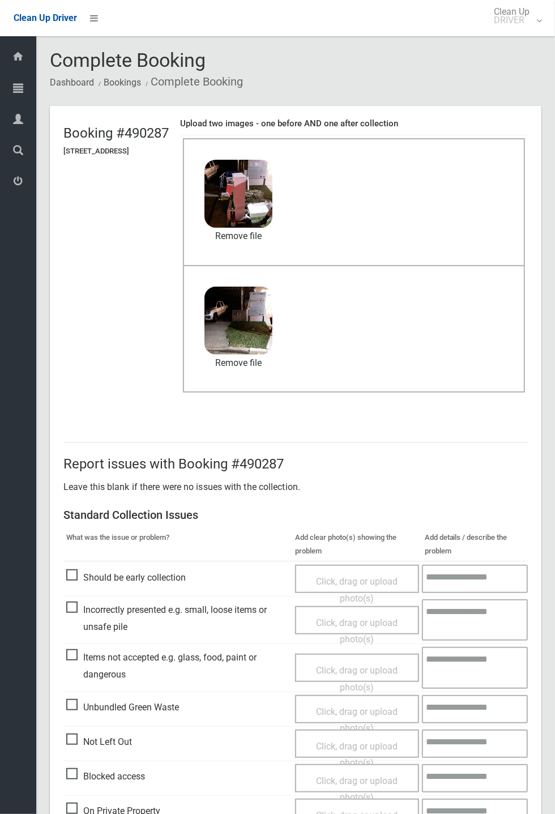
scroll to position [393, 0]
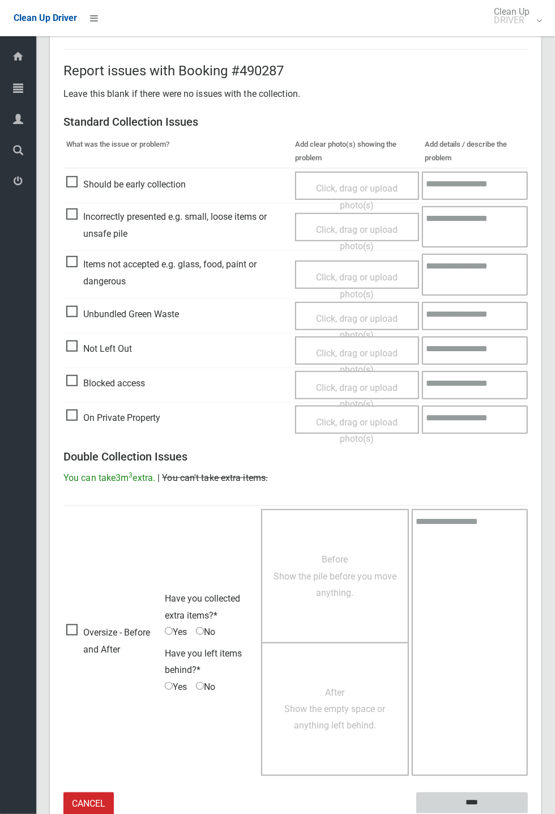
click at [466, 800] on input "****" at bounding box center [473, 803] width 112 height 21
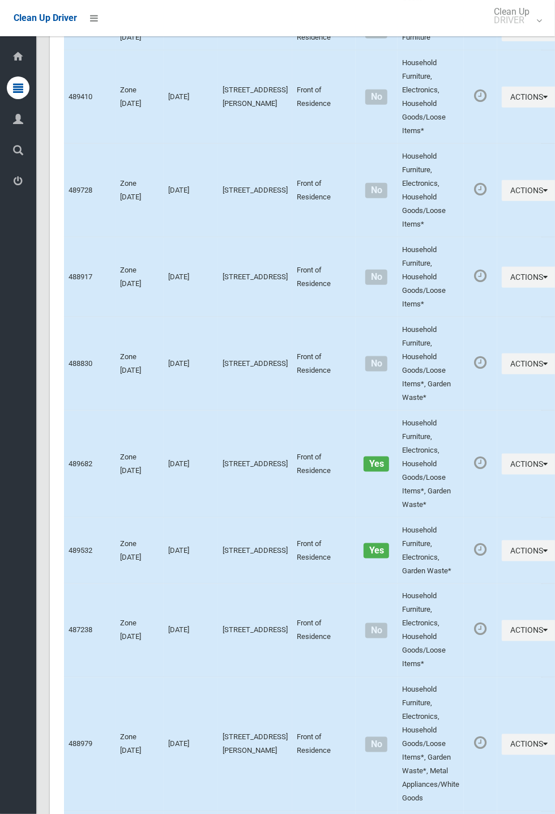
scroll to position [6403, 0]
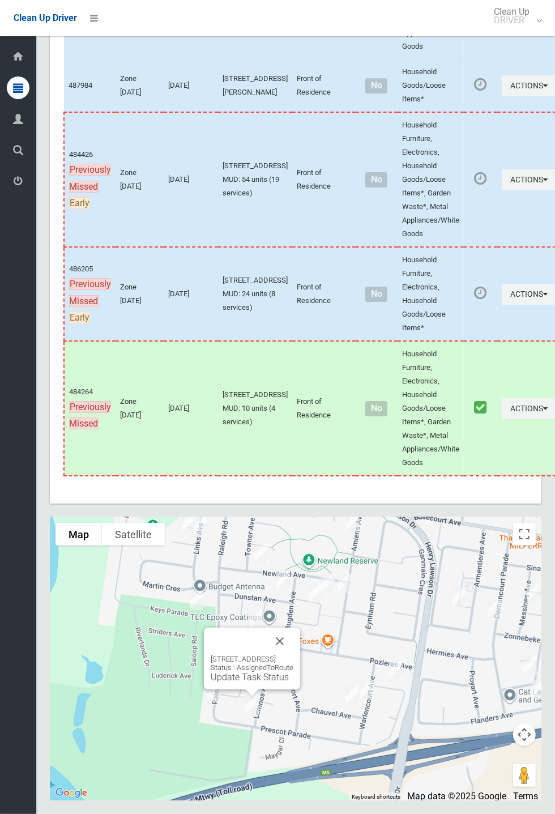
click at [294, 655] on button "Close" at bounding box center [279, 641] width 27 height 27
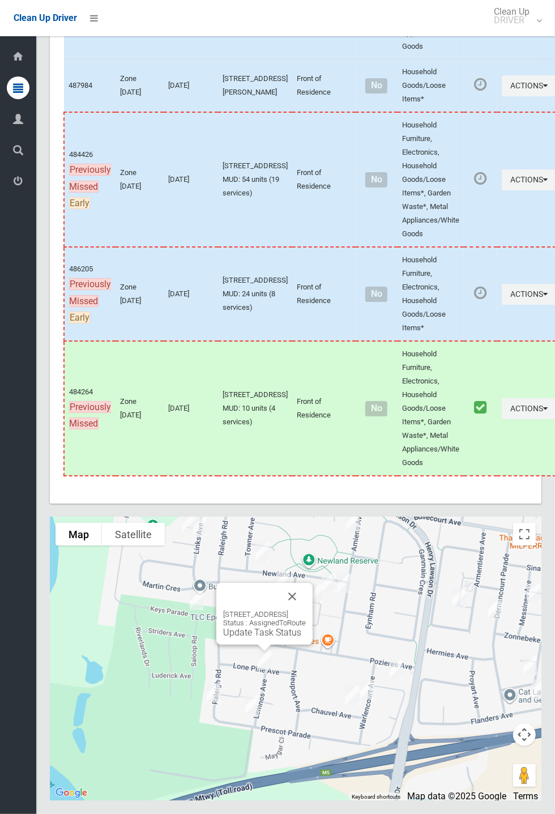
click at [253, 638] on link "Update Task Status" at bounding box center [262, 632] width 78 height 11
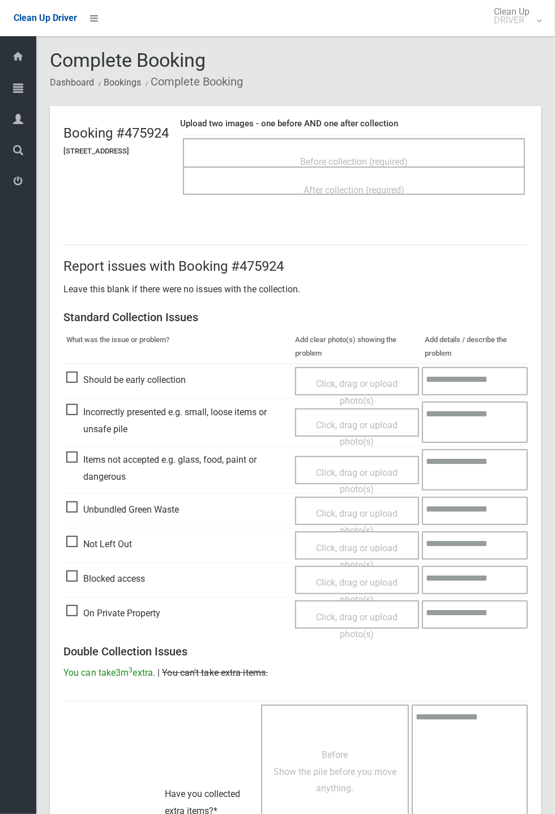
click at [327, 151] on div "Before collection (required)" at bounding box center [354, 161] width 317 height 21
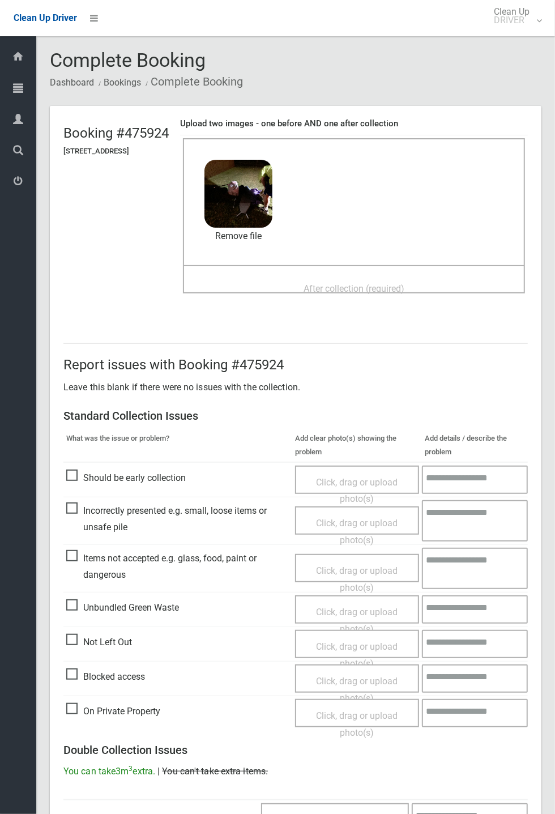
click at [298, 278] on div "After collection (required)" at bounding box center [354, 288] width 317 height 21
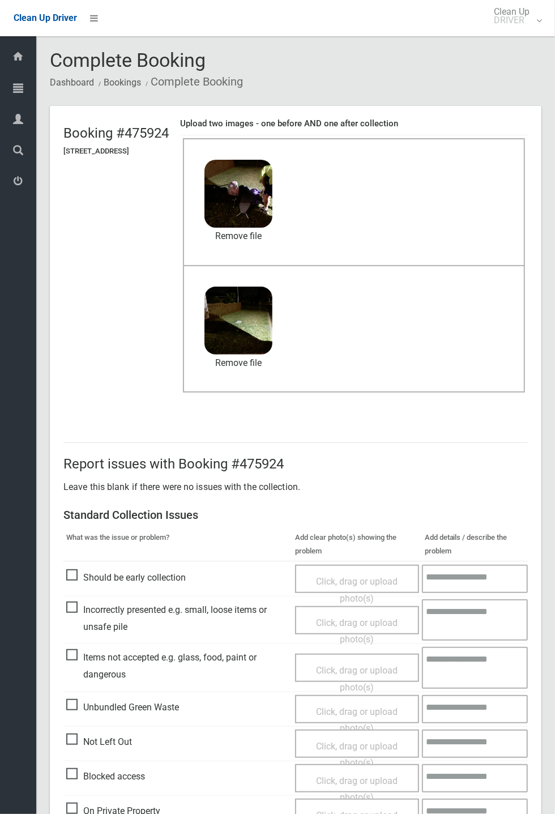
scroll to position [393, 0]
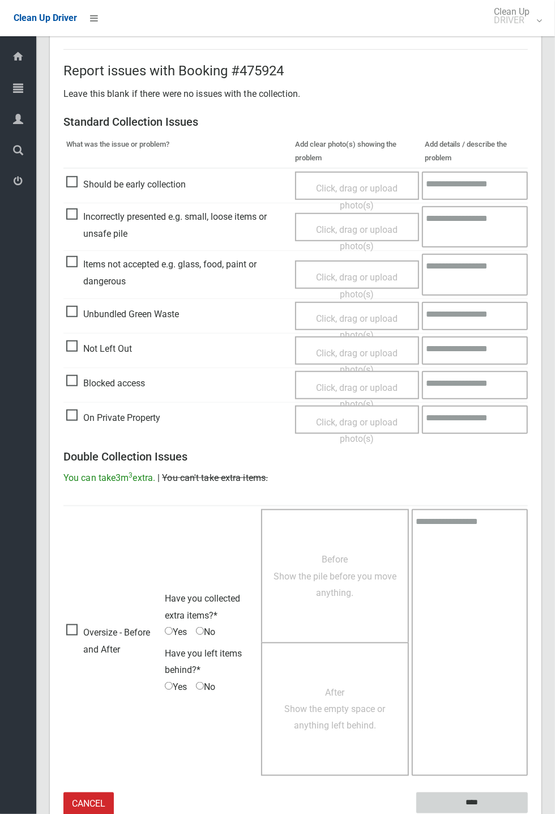
click at [528, 814] on input "****" at bounding box center [473, 803] width 112 height 21
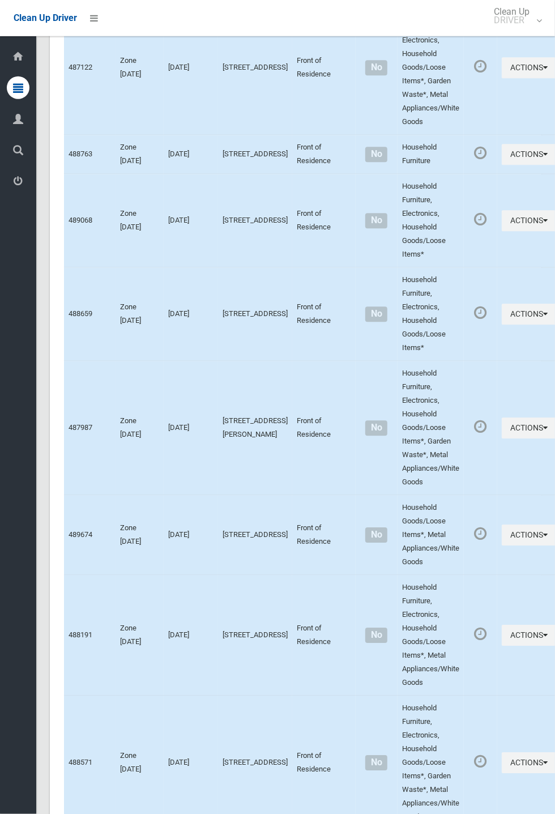
scroll to position [6403, 0]
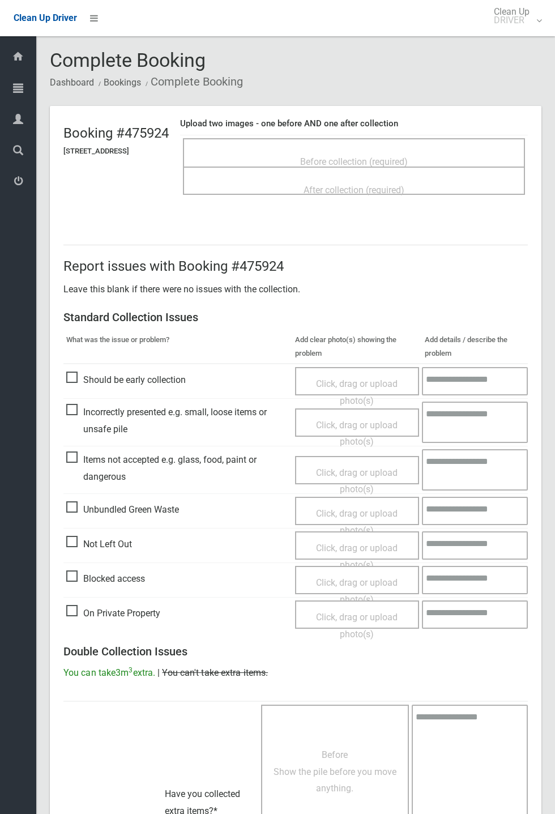
scroll to position [249, 0]
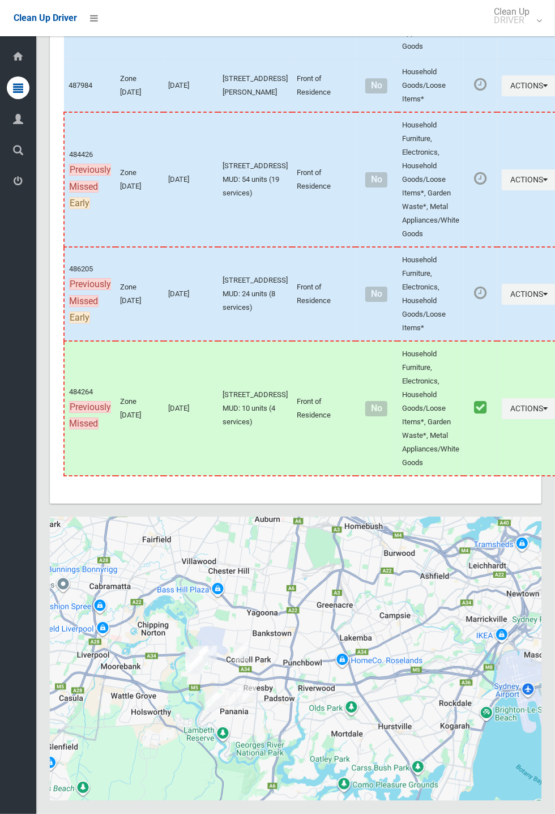
scroll to position [6403, 0]
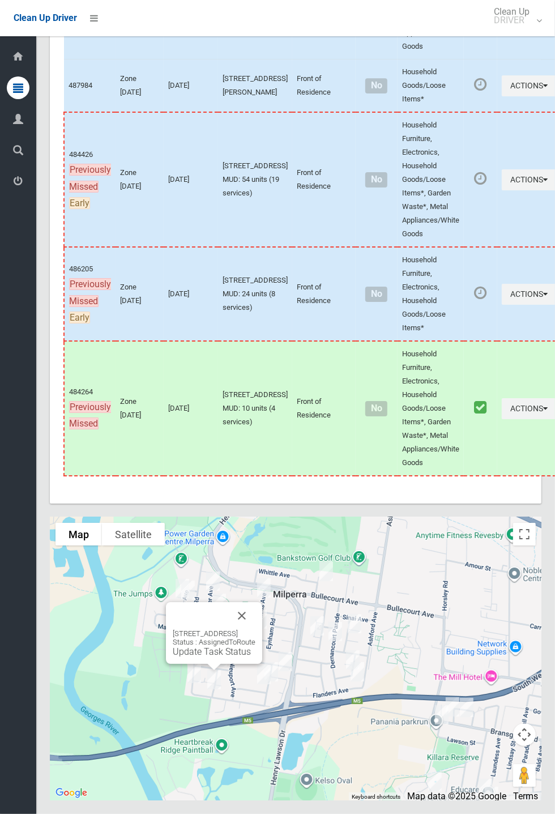
click at [211, 657] on link "Update Task Status" at bounding box center [212, 652] width 78 height 11
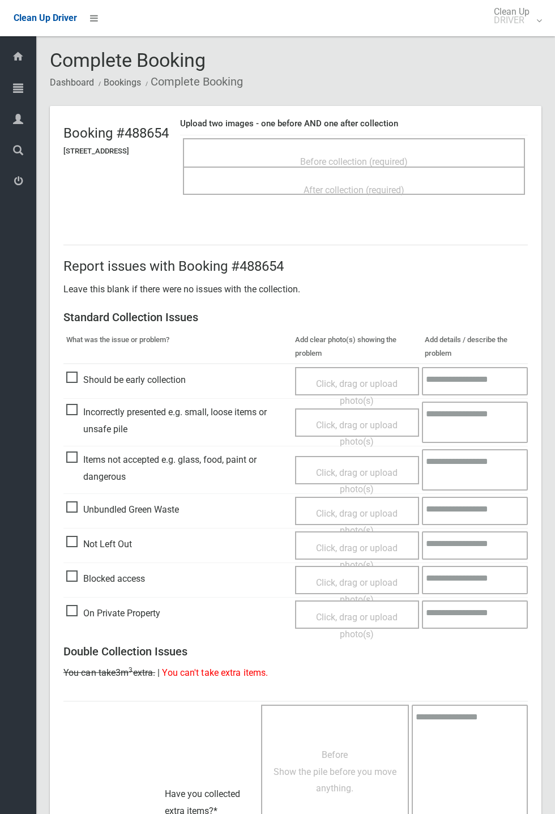
click at [376, 158] on span "Before collection (required)" at bounding box center [354, 161] width 108 height 11
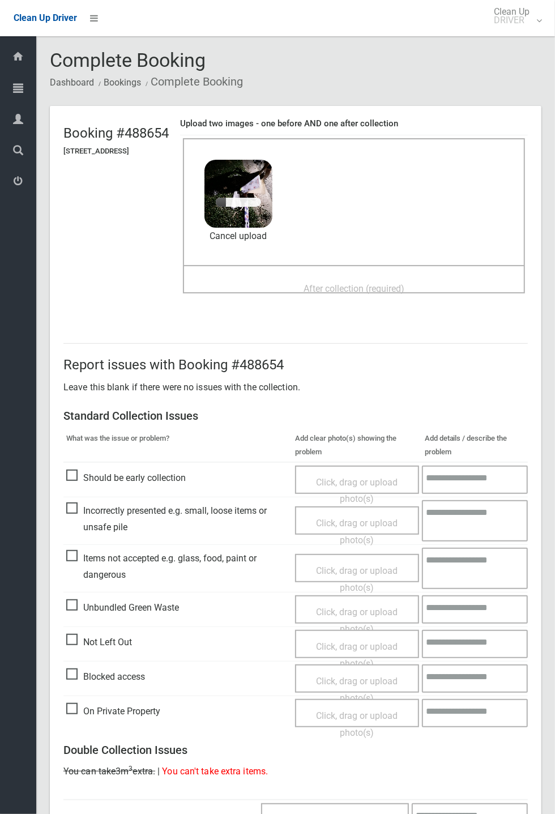
click at [352, 283] on span "After collection (required)" at bounding box center [354, 288] width 101 height 11
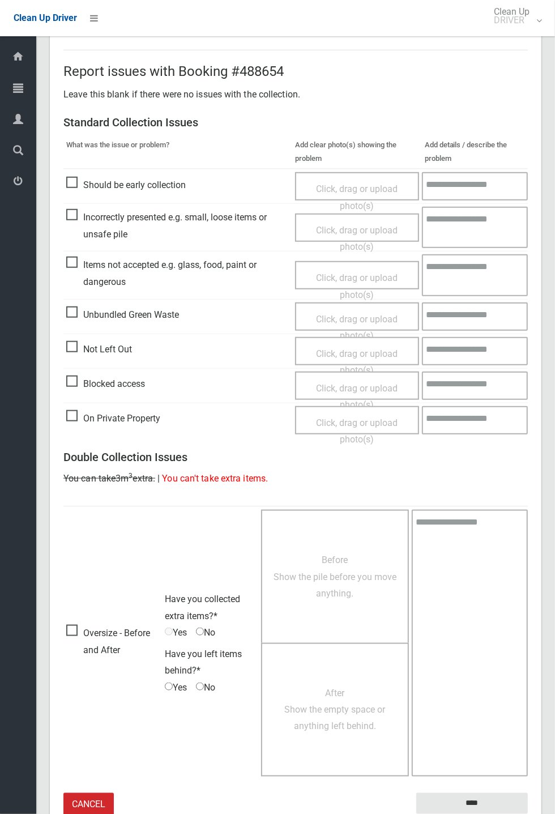
scroll to position [392, 0]
click at [528, 814] on input "****" at bounding box center [473, 804] width 112 height 21
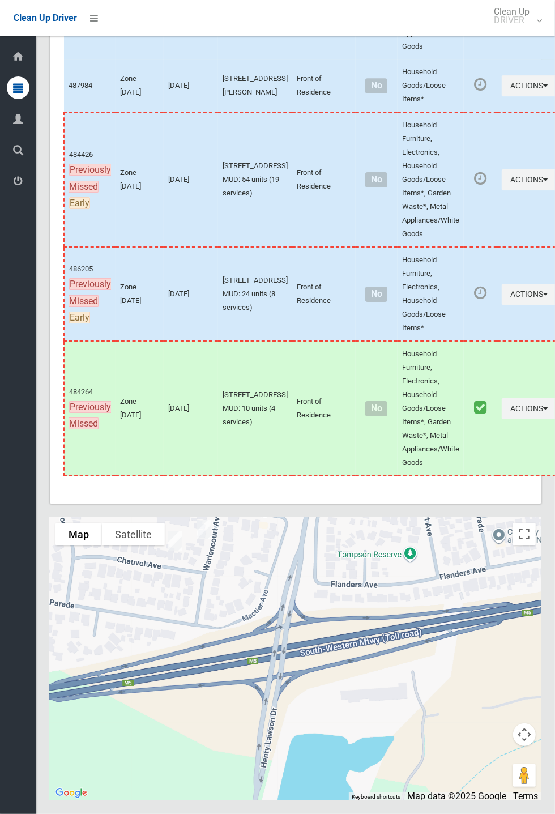
scroll to position [6398, 0]
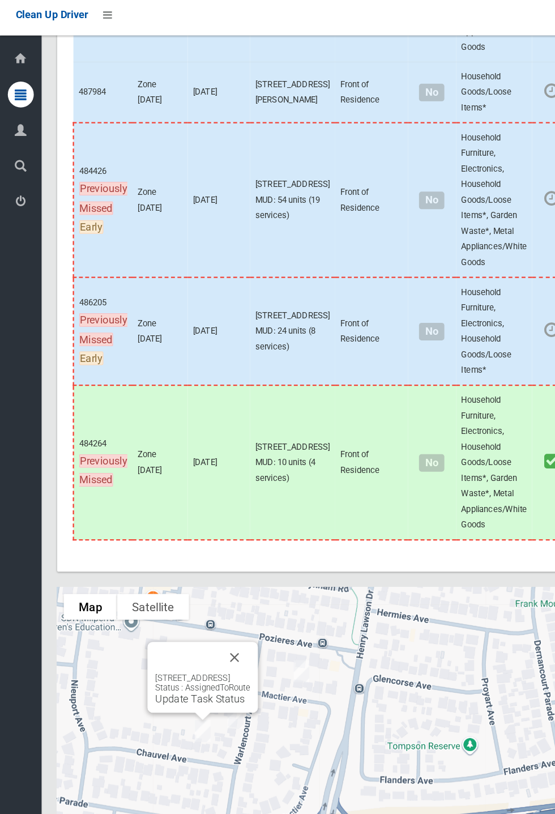
click at [176, 620] on link "Update Task Status" at bounding box center [174, 614] width 78 height 11
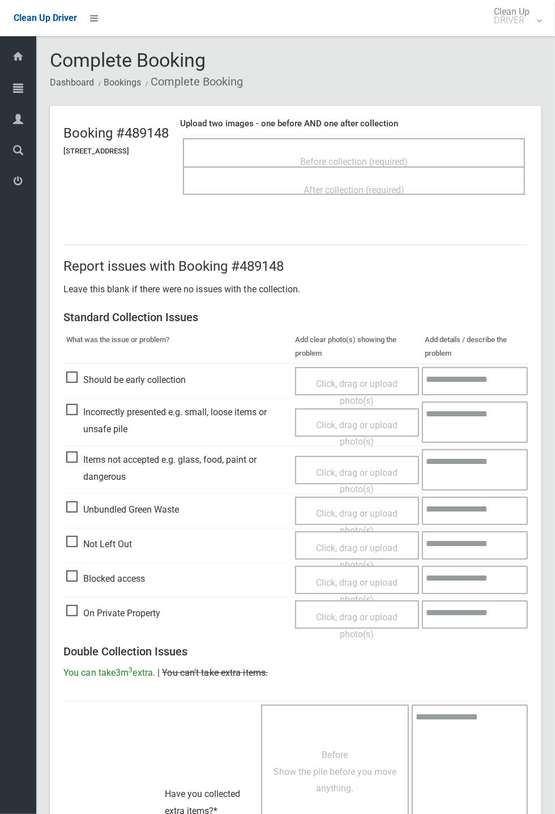
click at [316, 156] on span "Before collection (required)" at bounding box center [354, 161] width 108 height 11
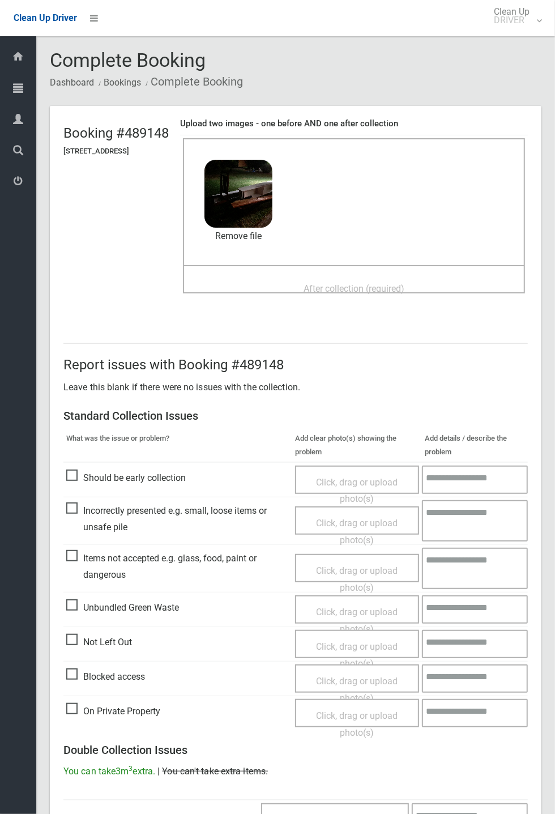
click at [322, 283] on span "After collection (required)" at bounding box center [354, 288] width 101 height 11
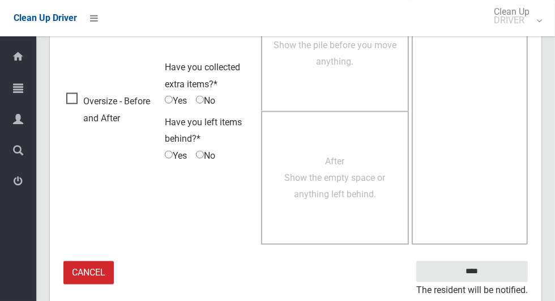
scroll to position [927, 0]
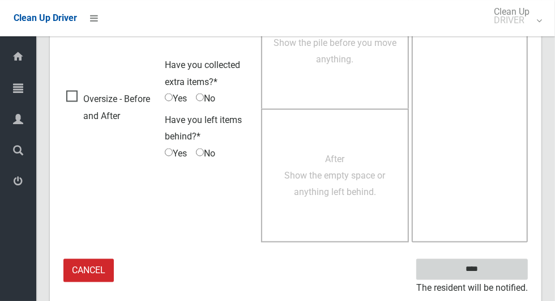
click at [495, 268] on input "****" at bounding box center [473, 269] width 112 height 21
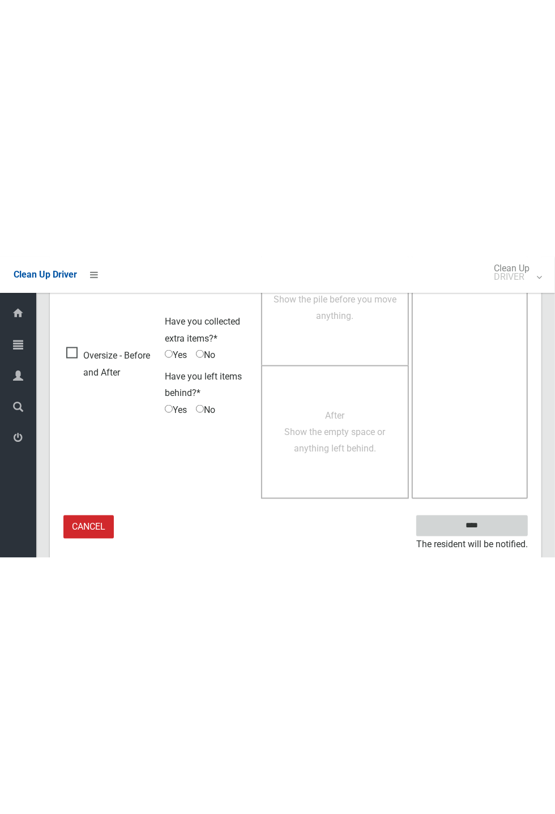
scroll to position [446, 0]
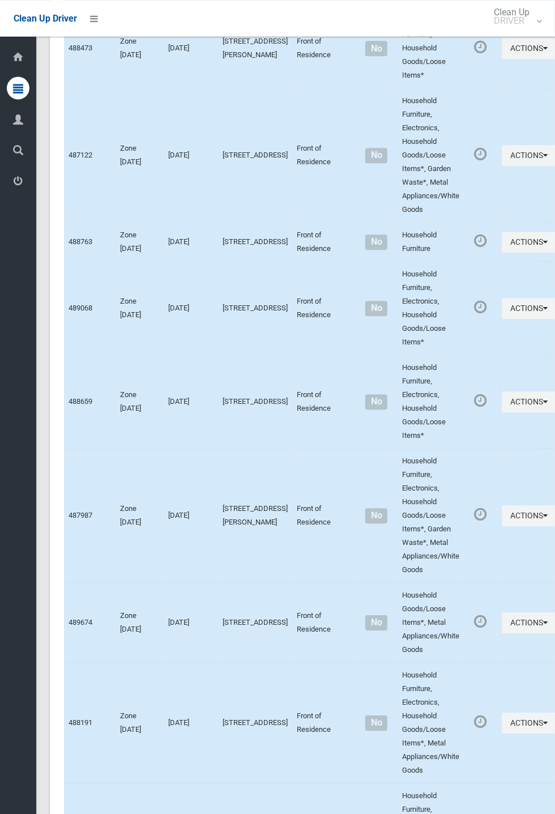
scroll to position [6403, 0]
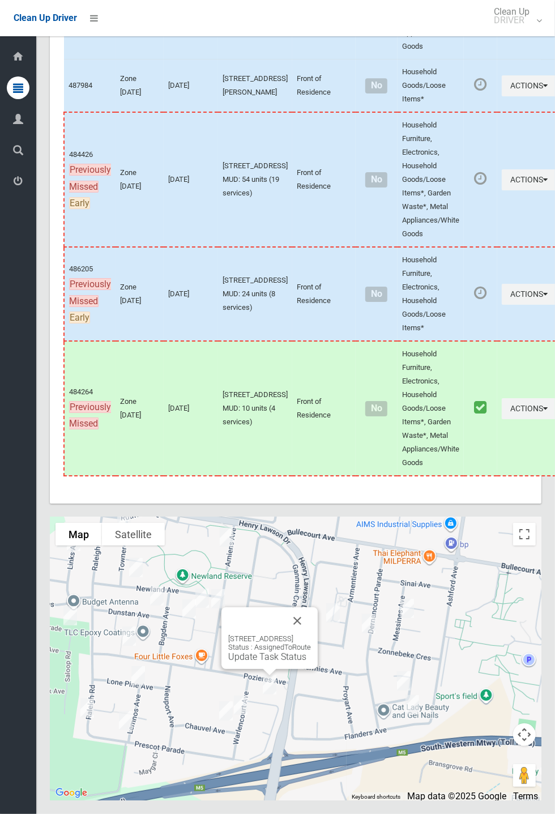
click at [311, 635] on button "Close" at bounding box center [297, 621] width 27 height 27
click at [234, 683] on link "Update Task Status" at bounding box center [239, 677] width 78 height 11
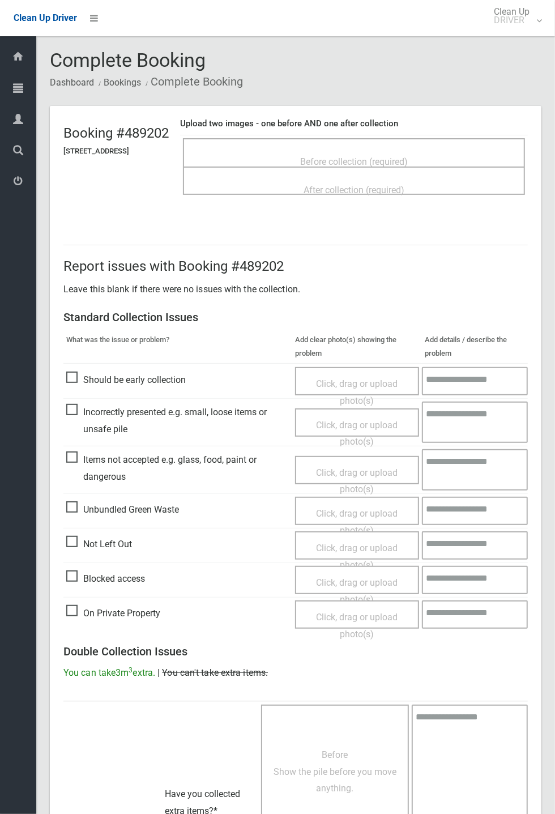
click at [346, 156] on span "Before collection (required)" at bounding box center [354, 161] width 108 height 11
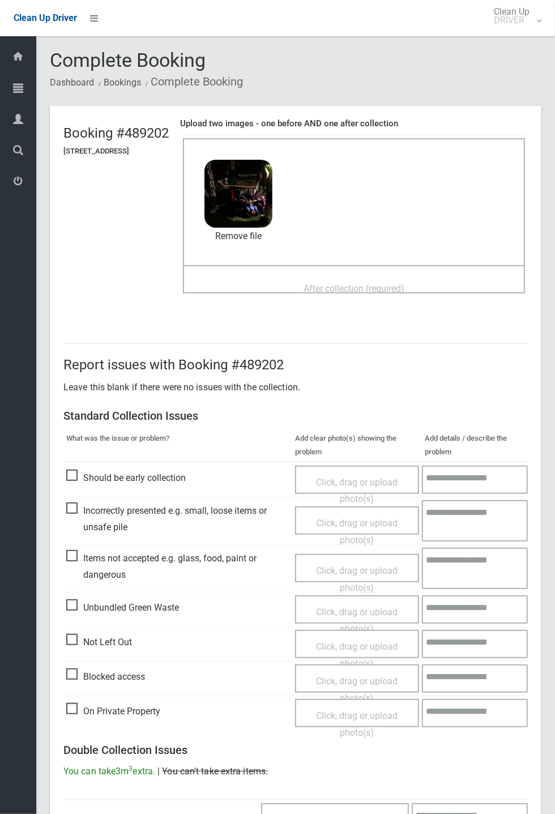
click at [326, 283] on span "After collection (required)" at bounding box center [354, 288] width 101 height 11
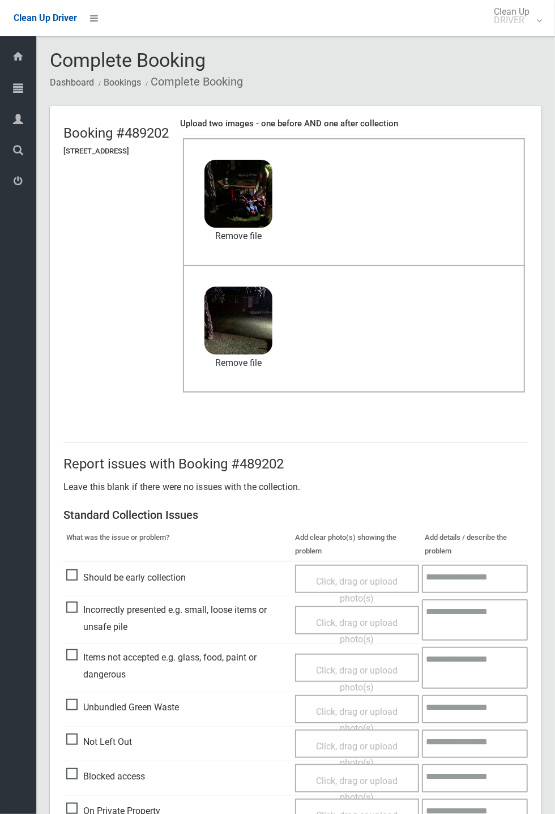
scroll to position [393, 0]
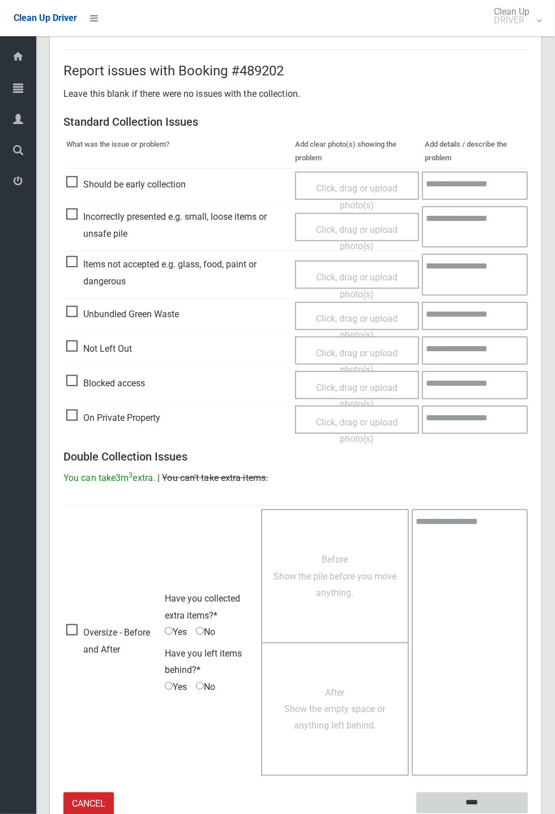
click at [528, 814] on input "****" at bounding box center [473, 803] width 112 height 21
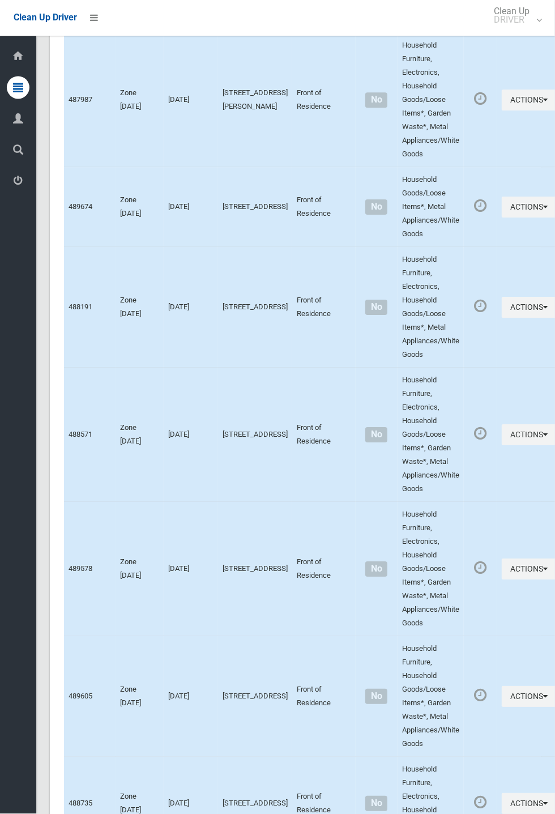
scroll to position [6403, 0]
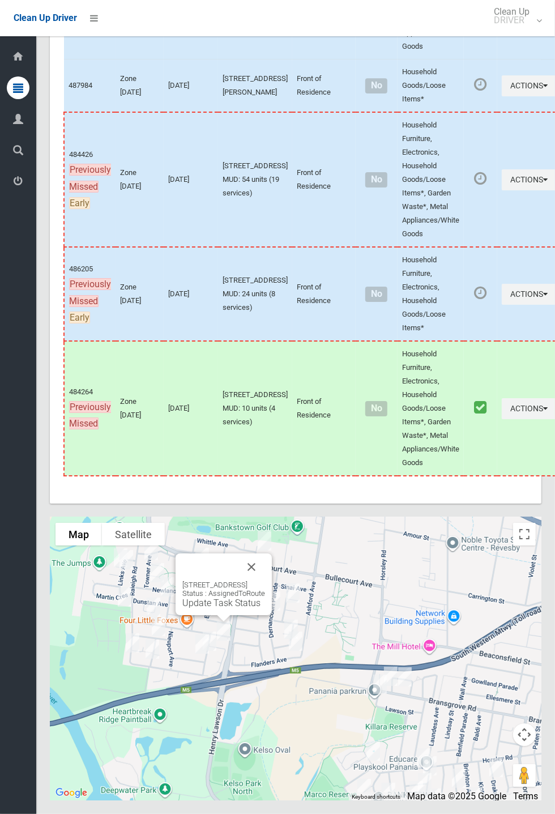
click at [218, 609] on link "Update Task Status" at bounding box center [221, 603] width 78 height 11
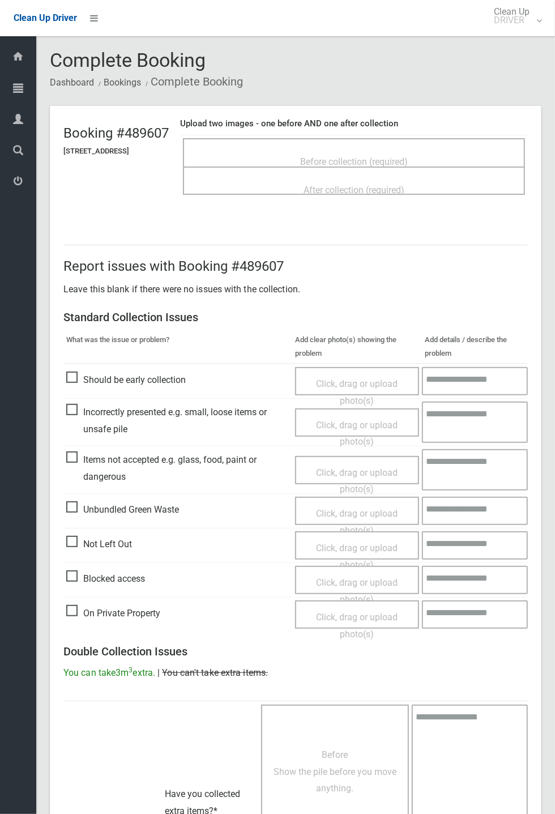
click at [342, 156] on span "Before collection (required)" at bounding box center [354, 161] width 108 height 11
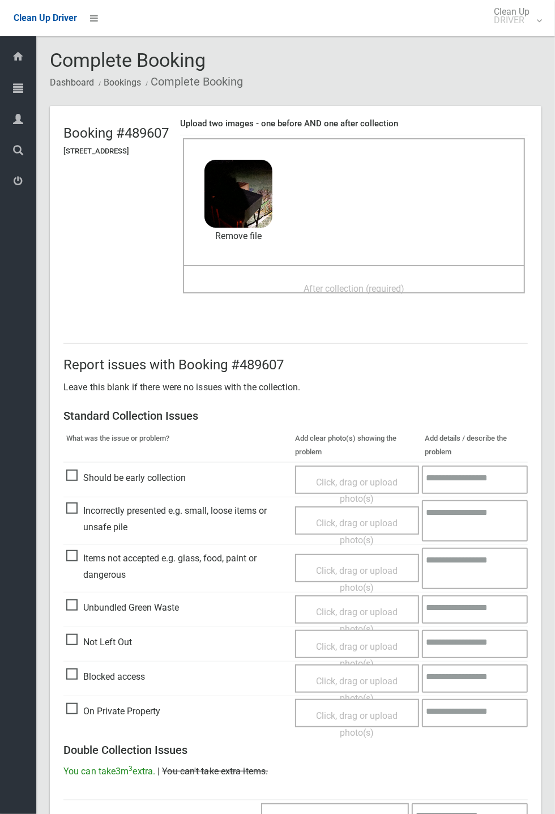
click at [319, 283] on span "After collection (required)" at bounding box center [354, 288] width 101 height 11
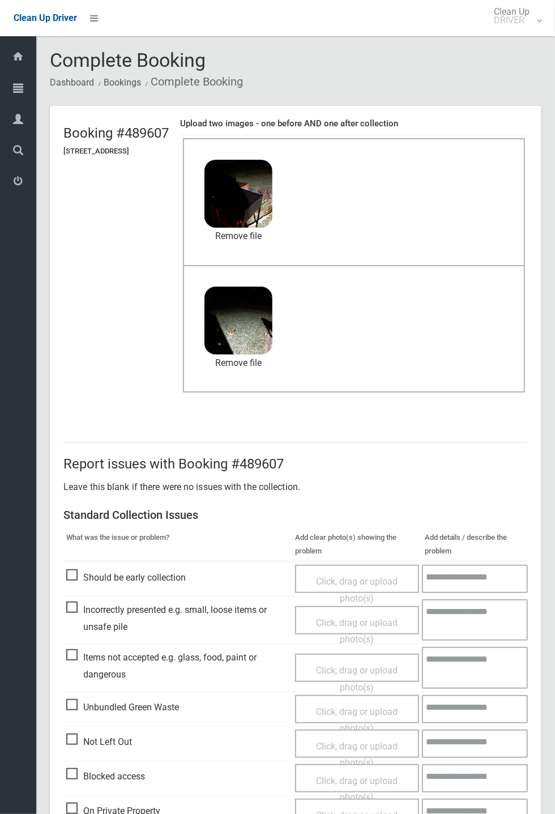
scroll to position [393, 0]
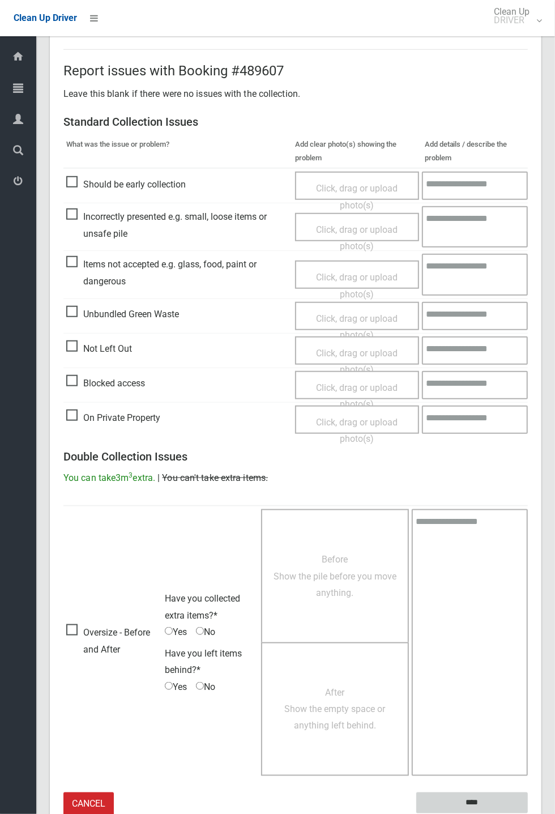
click at [528, 814] on input "****" at bounding box center [473, 803] width 112 height 21
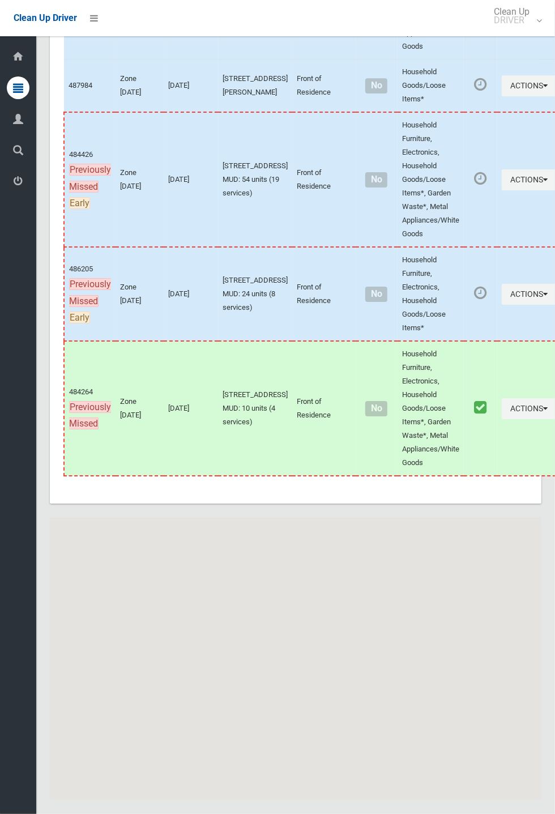
scroll to position [6403, 0]
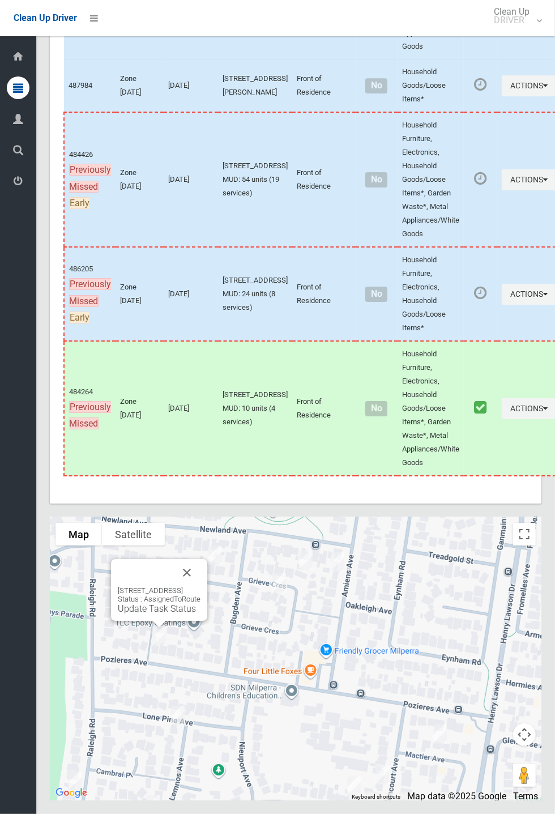
click at [201, 587] on button "Close" at bounding box center [186, 572] width 27 height 27
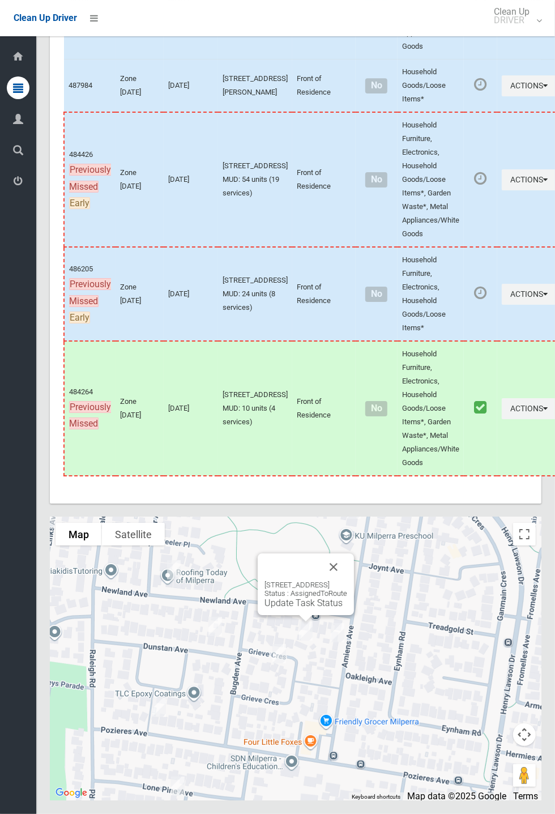
click at [347, 581] on button "Close" at bounding box center [333, 567] width 27 height 27
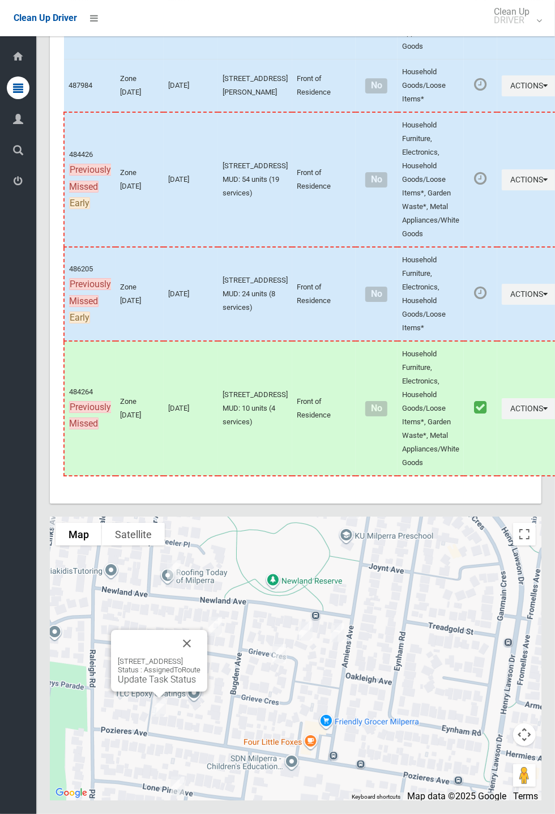
click at [160, 685] on link "Update Task Status" at bounding box center [157, 679] width 78 height 11
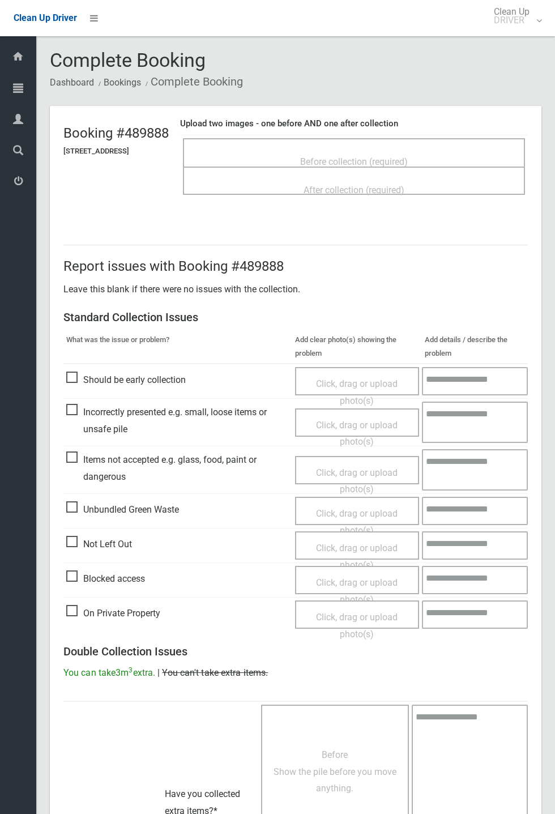
click at [337, 156] on span "Before collection (required)" at bounding box center [354, 161] width 108 height 11
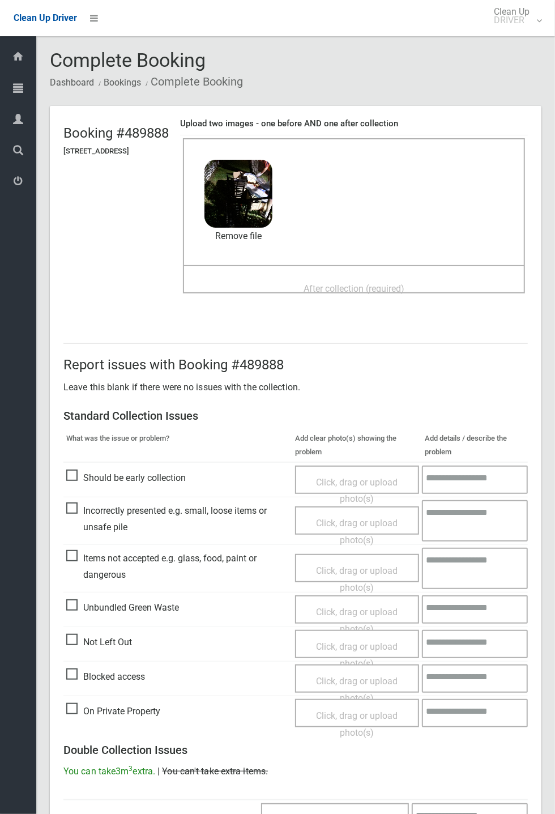
click at [320, 283] on span "After collection (required)" at bounding box center [354, 288] width 101 height 11
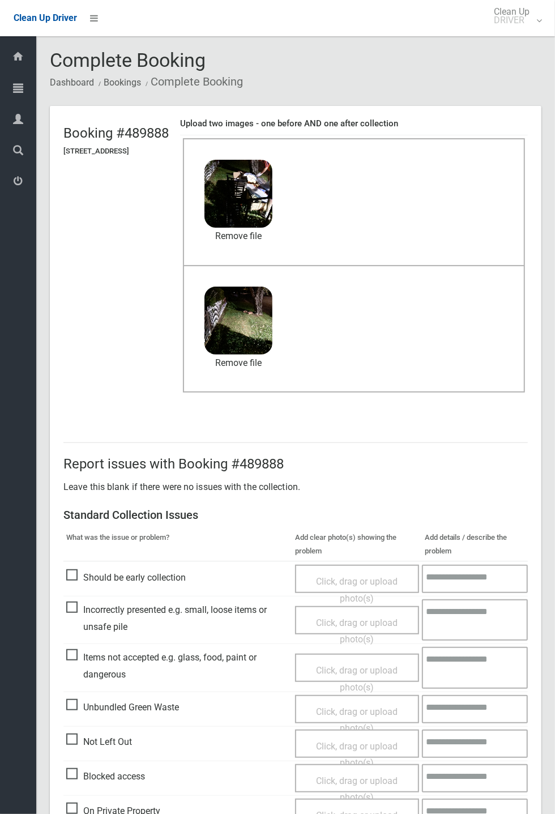
scroll to position [393, 0]
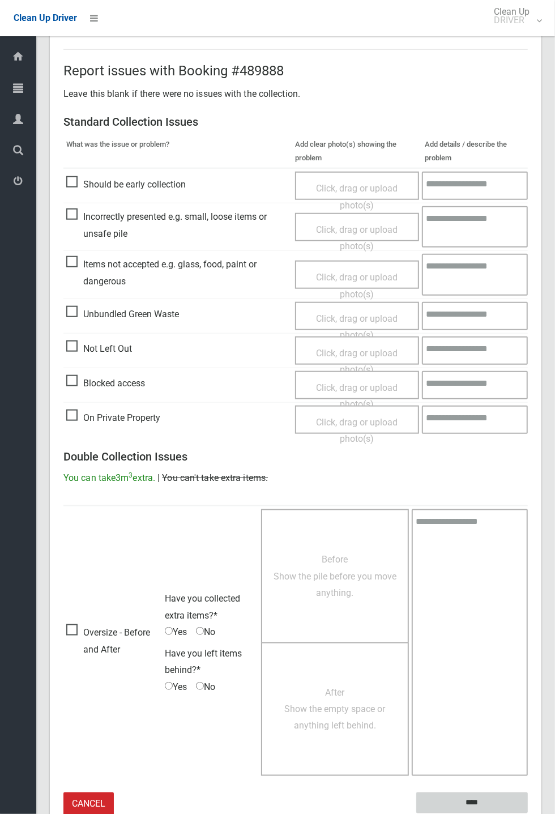
click at [528, 814] on input "****" at bounding box center [473, 803] width 112 height 21
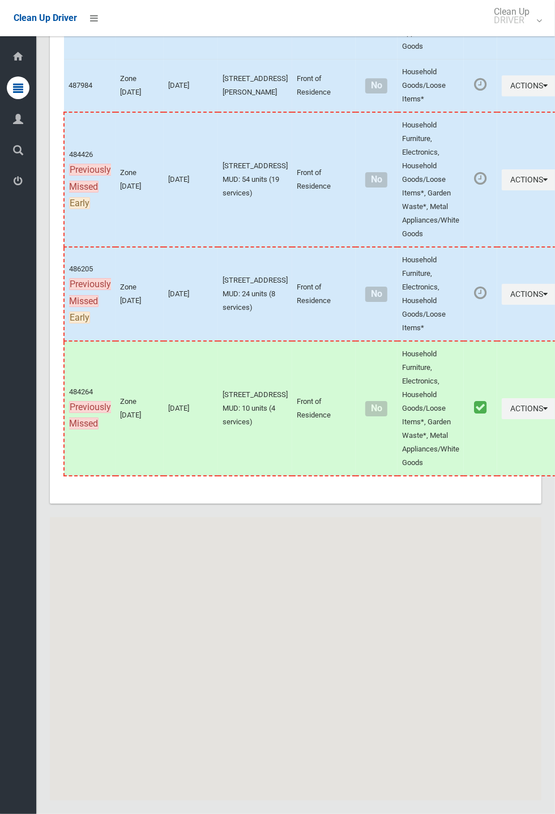
scroll to position [6403, 0]
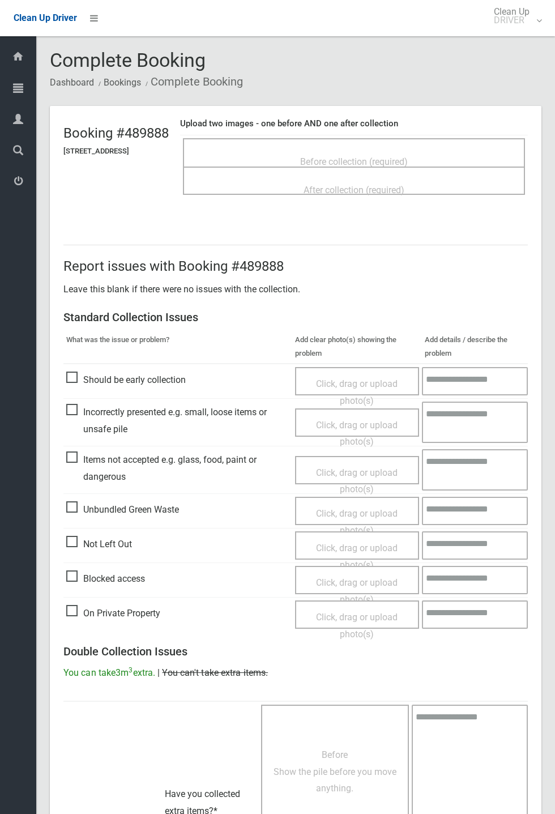
scroll to position [249, 0]
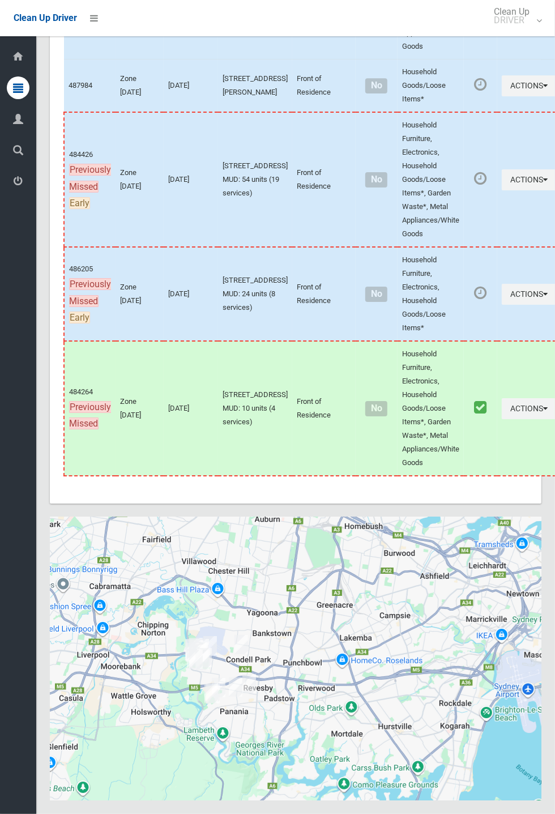
scroll to position [6403, 0]
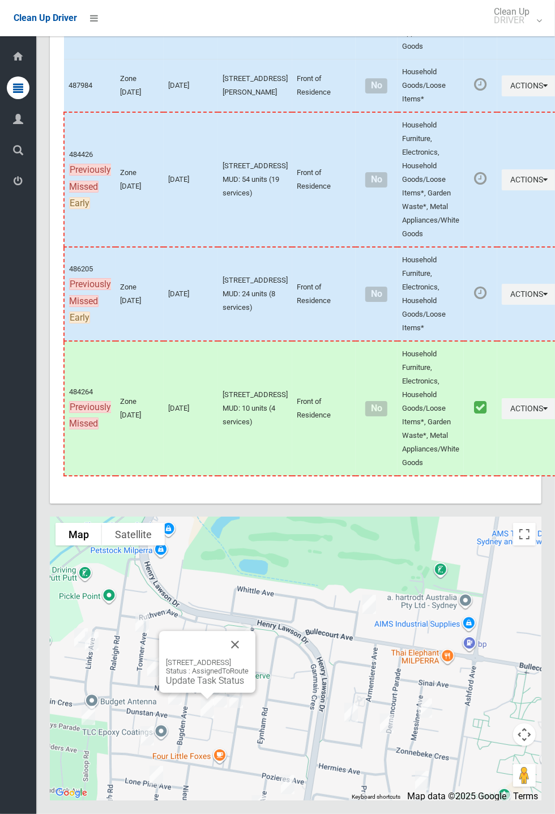
click at [198, 686] on link "Update Task Status" at bounding box center [205, 681] width 78 height 11
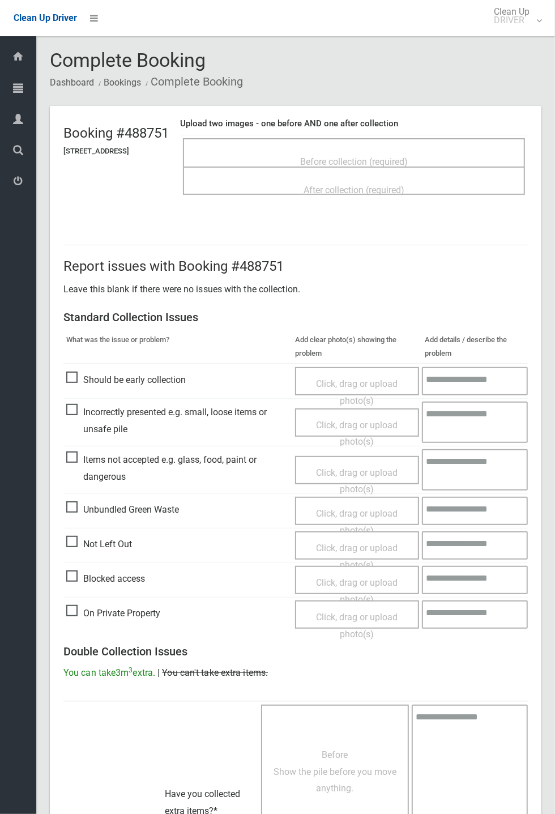
click at [355, 156] on span "Before collection (required)" at bounding box center [354, 161] width 108 height 11
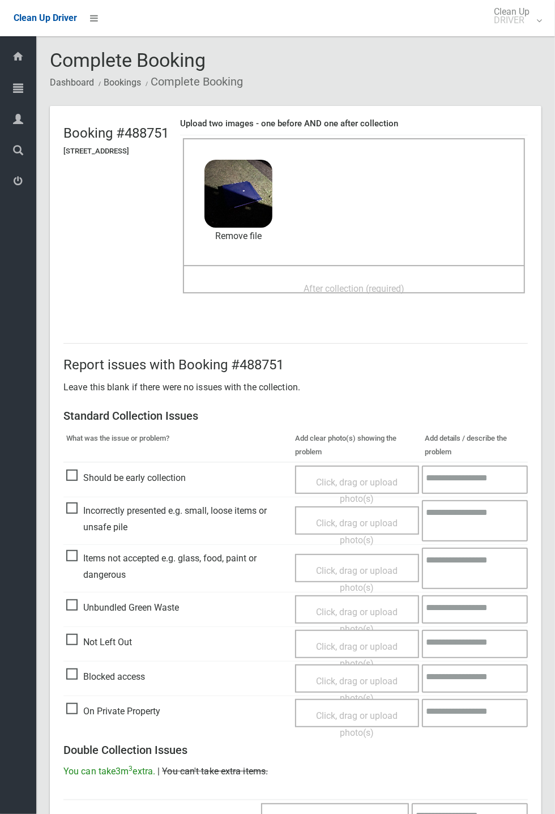
click at [313, 278] on div "After collection (required)" at bounding box center [354, 288] width 317 height 21
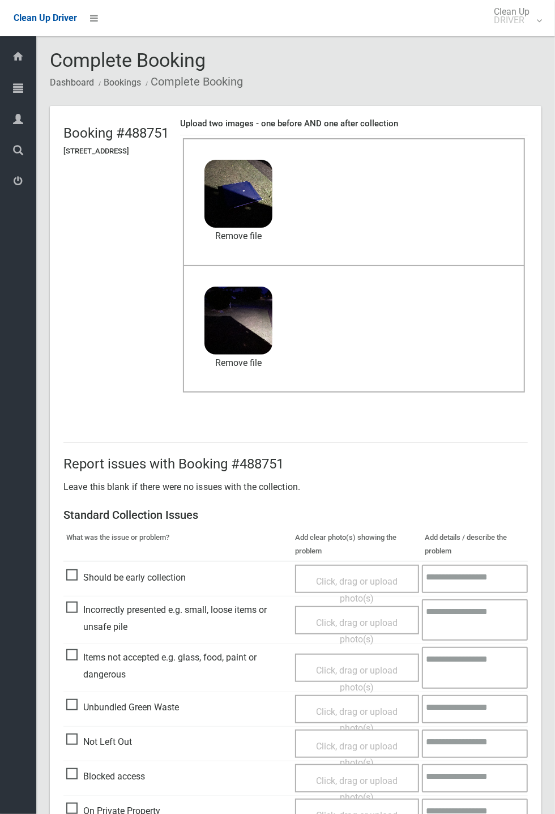
scroll to position [393, 0]
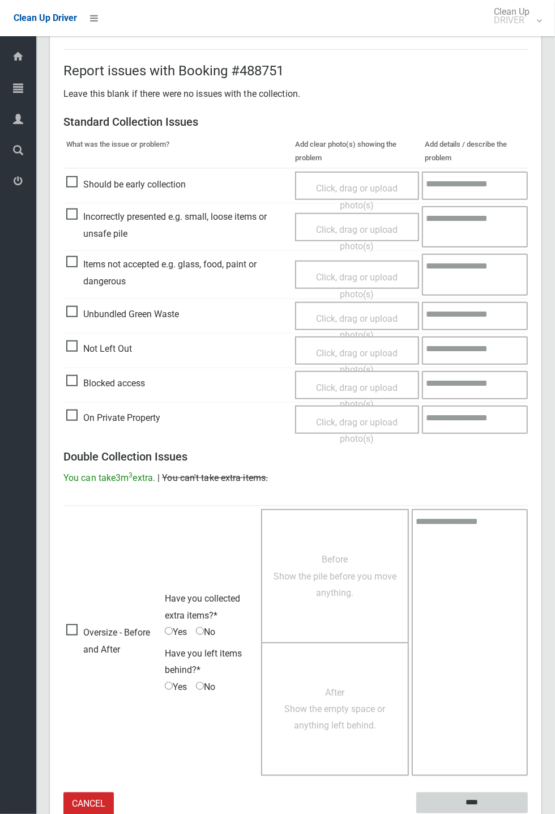
click at [469, 800] on input "****" at bounding box center [473, 803] width 112 height 21
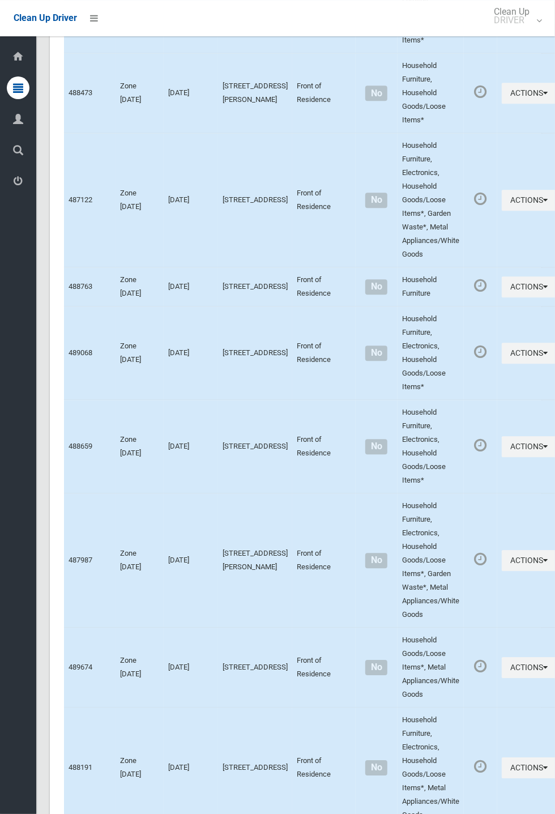
scroll to position [6403, 0]
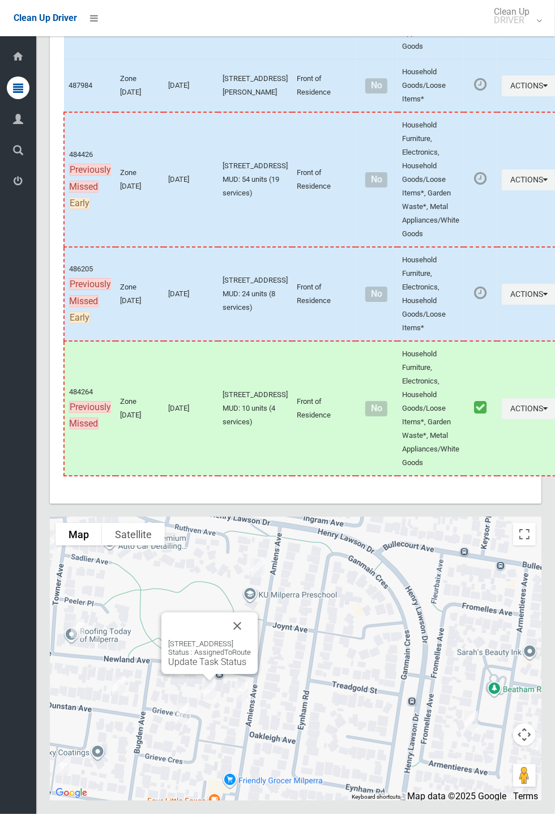
click at [213, 668] on link "Update Task Status" at bounding box center [207, 662] width 78 height 11
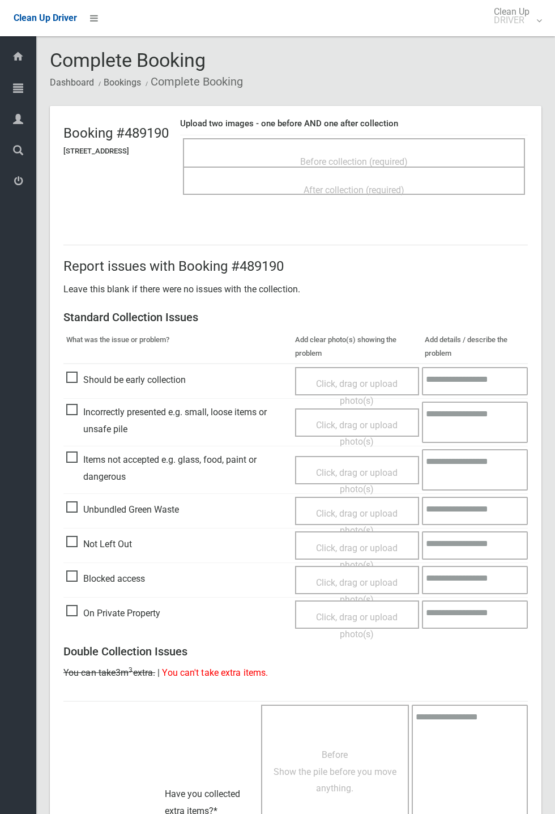
click at [370, 156] on span "Before collection (required)" at bounding box center [354, 161] width 108 height 11
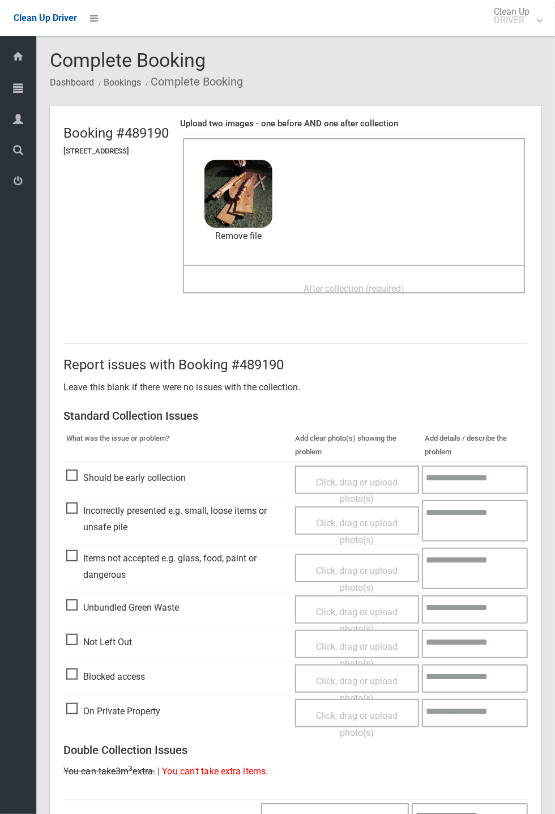
click at [338, 283] on span "After collection (required)" at bounding box center [354, 288] width 101 height 11
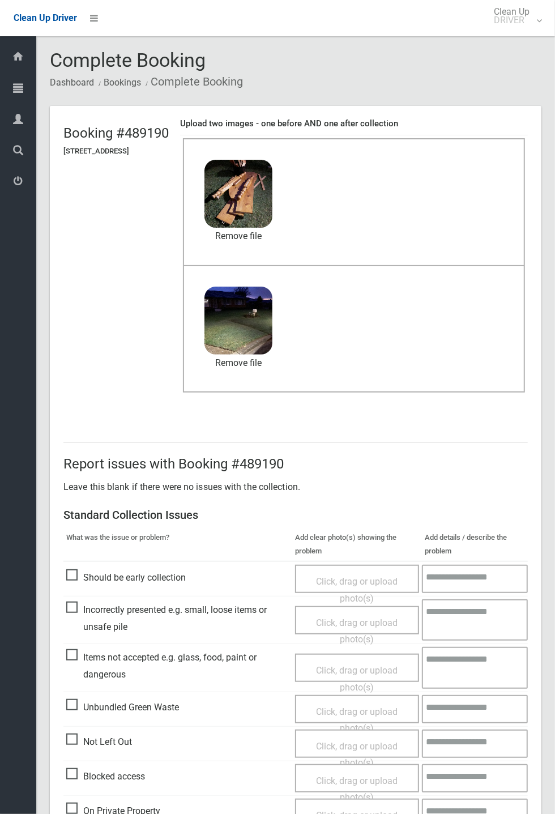
scroll to position [393, 0]
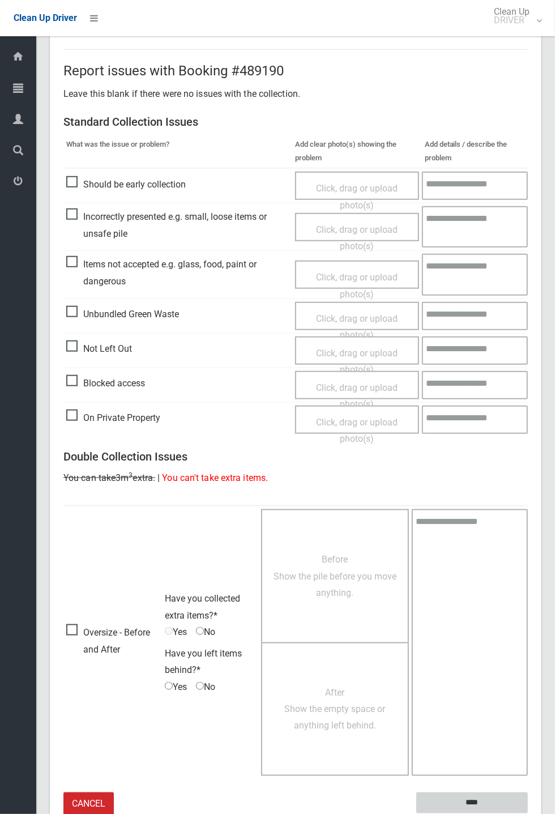
click at [528, 814] on input "****" at bounding box center [473, 803] width 112 height 21
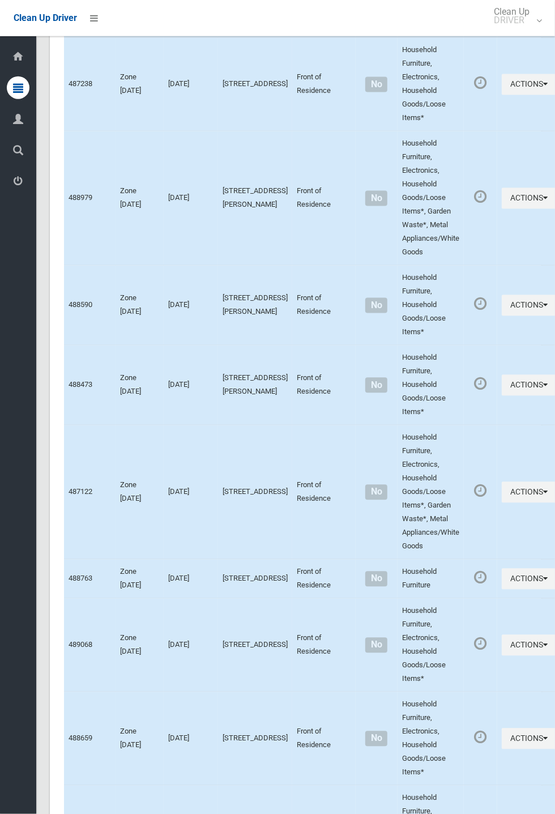
scroll to position [6403, 0]
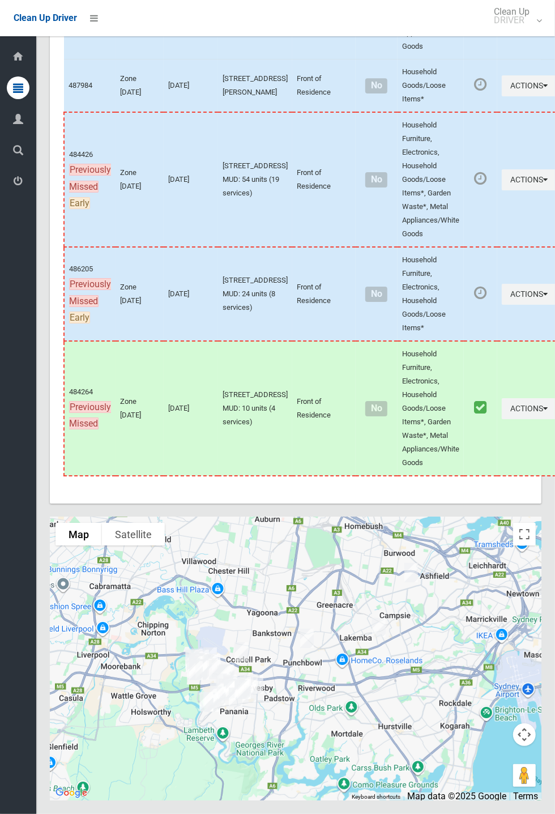
scroll to position [6403, 0]
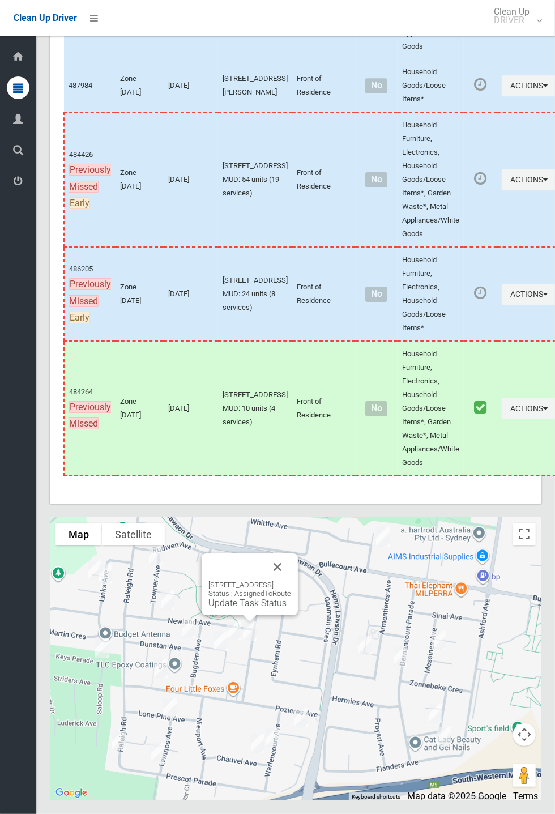
click at [291, 581] on button "Close" at bounding box center [277, 567] width 27 height 27
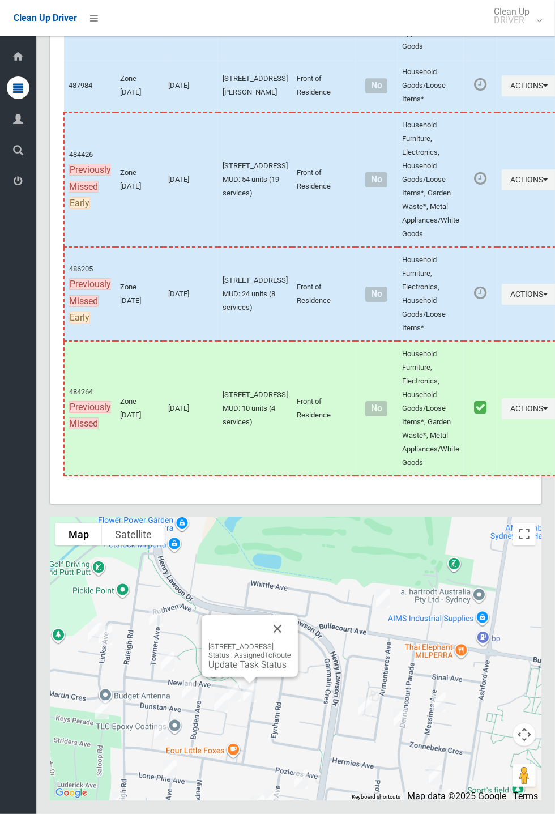
click at [249, 670] on link "Update Task Status" at bounding box center [248, 665] width 78 height 11
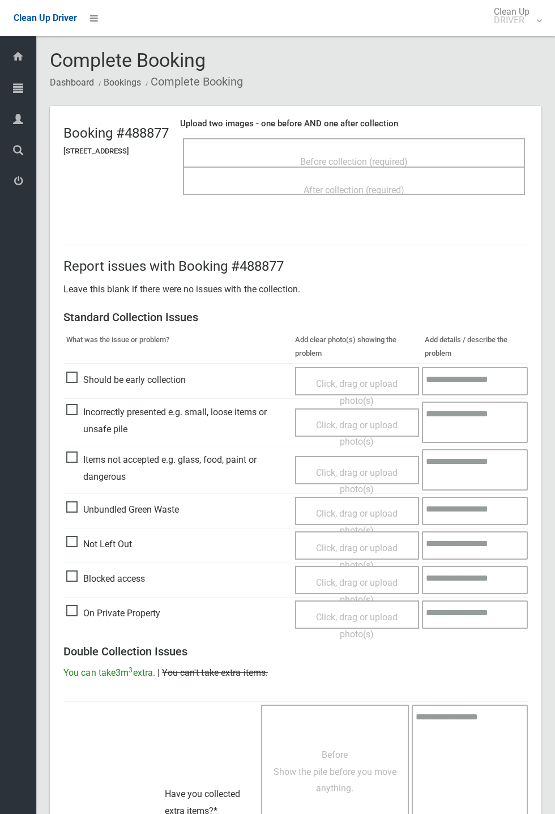
click at [340, 156] on span "Before collection (required)" at bounding box center [354, 161] width 108 height 11
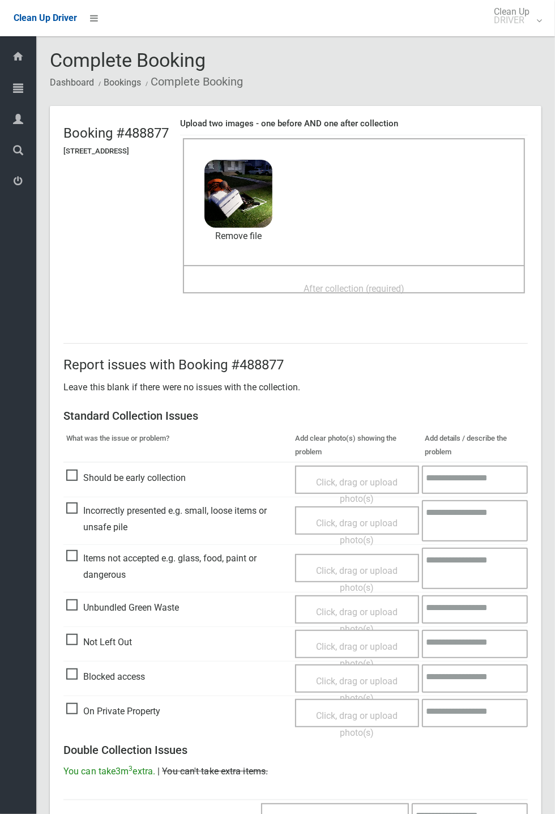
click at [342, 283] on span "After collection (required)" at bounding box center [354, 288] width 101 height 11
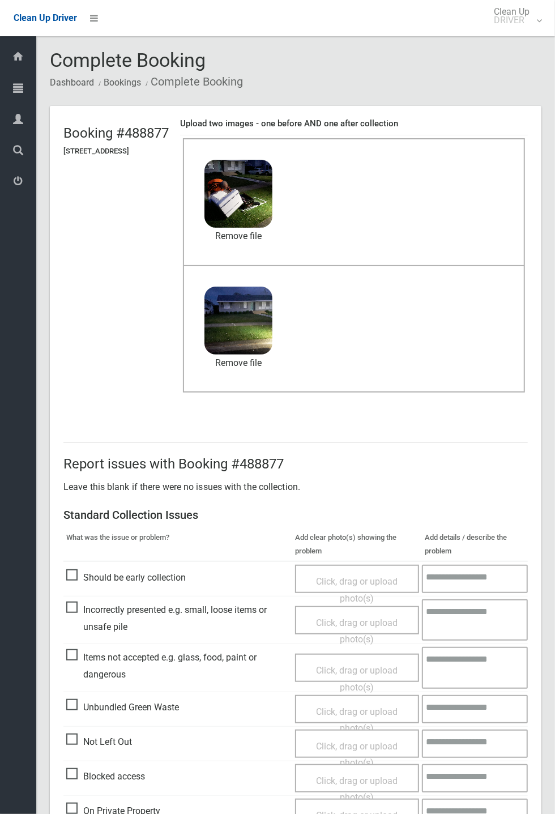
scroll to position [393, 0]
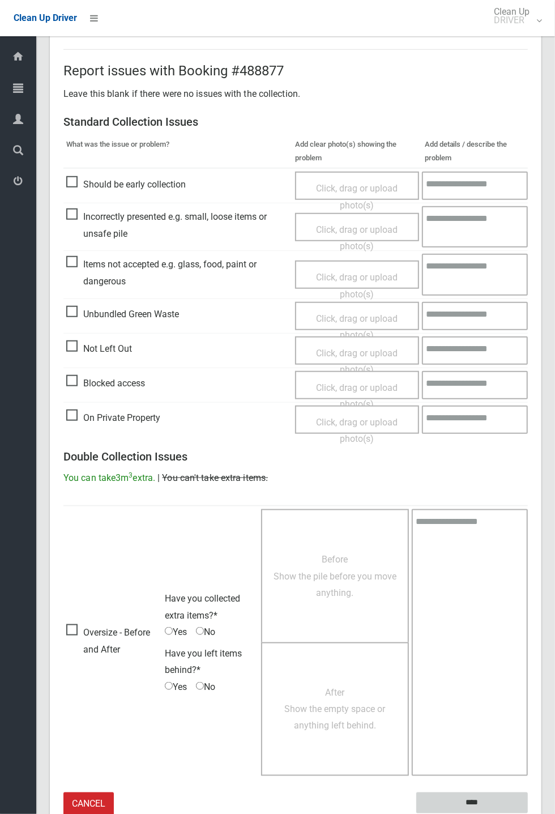
click at [474, 800] on input "****" at bounding box center [473, 803] width 112 height 21
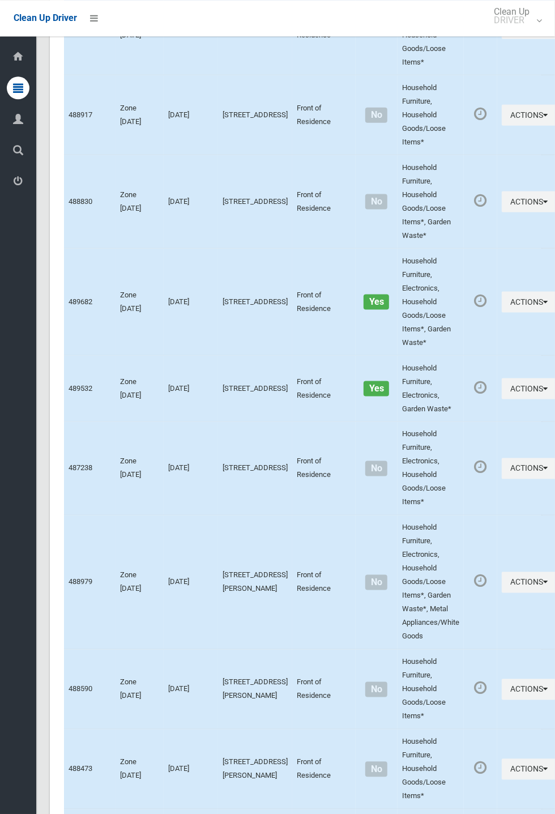
scroll to position [6403, 0]
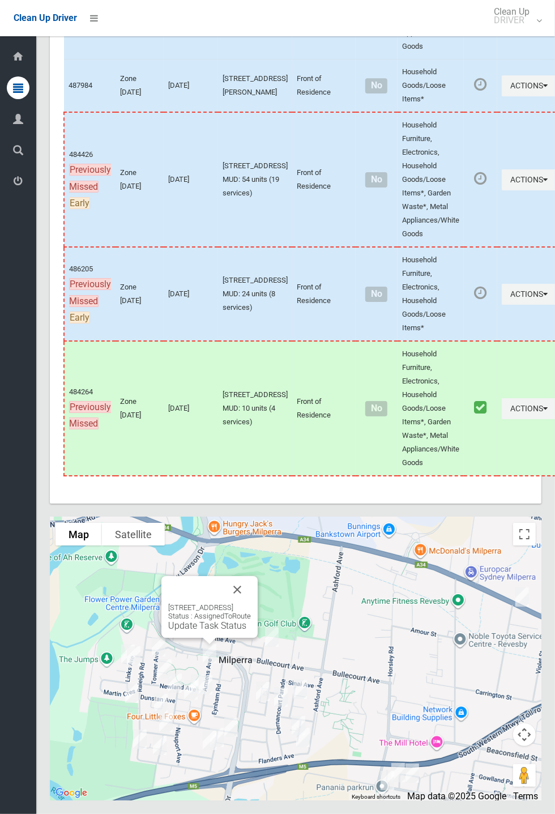
click at [220, 638] on div "10 Amiens Avenue, MILPERRA NSW 2214 Status : AssignedToRoute Update Task Status" at bounding box center [210, 607] width 96 height 62
click at [210, 631] on link "Update Task Status" at bounding box center [207, 626] width 78 height 11
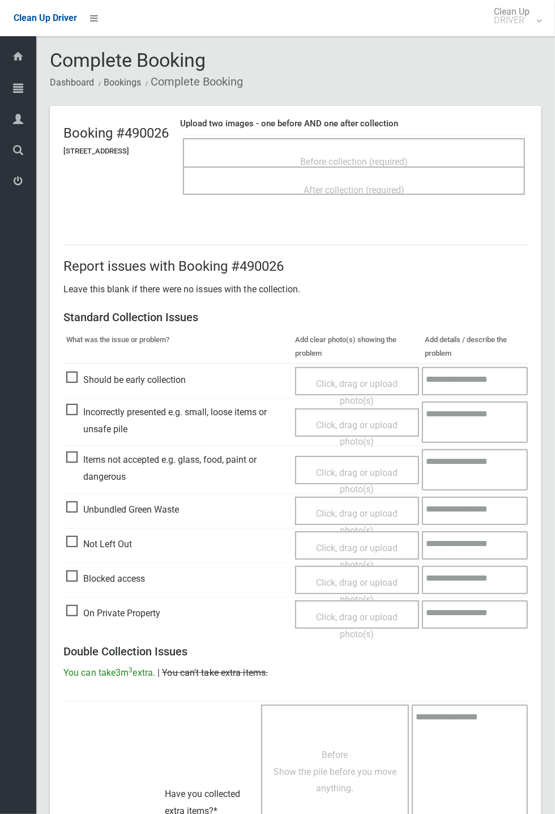
click at [342, 156] on span "Before collection (required)" at bounding box center [354, 161] width 108 height 11
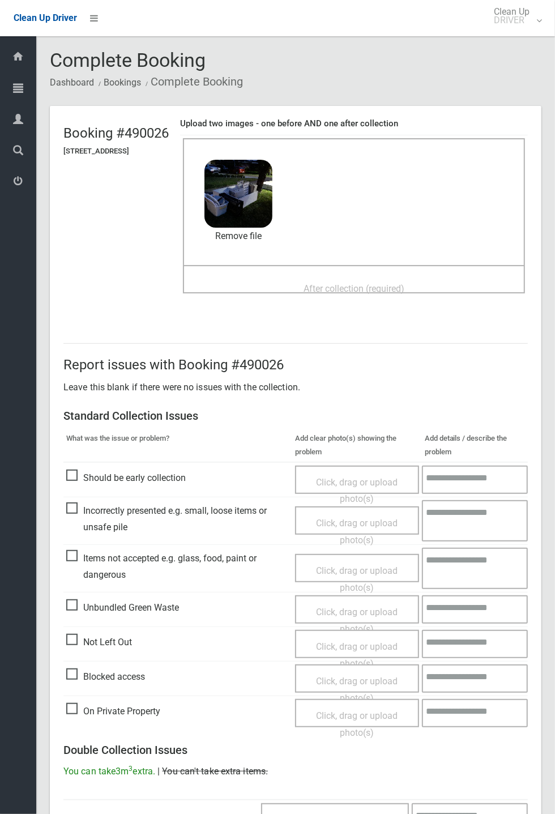
click at [319, 283] on span "After collection (required)" at bounding box center [354, 288] width 101 height 11
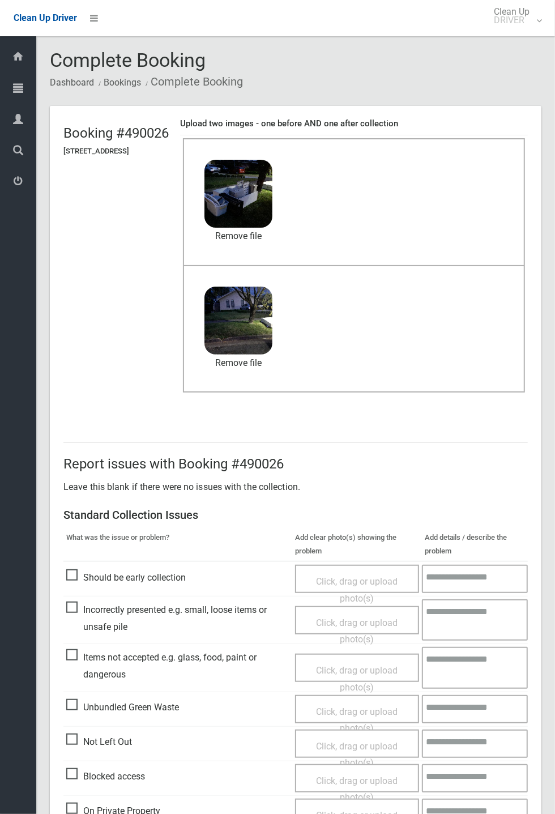
scroll to position [393, 0]
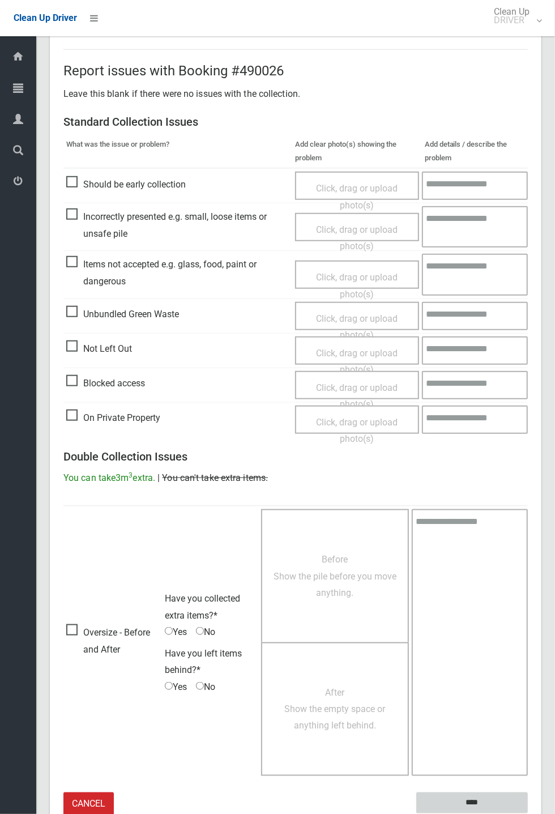
click at [462, 802] on input "****" at bounding box center [473, 803] width 112 height 21
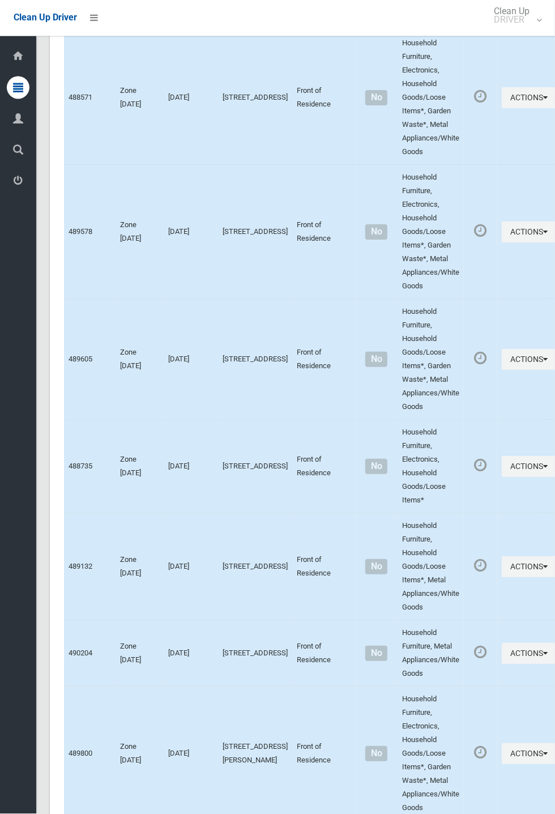
scroll to position [6403, 0]
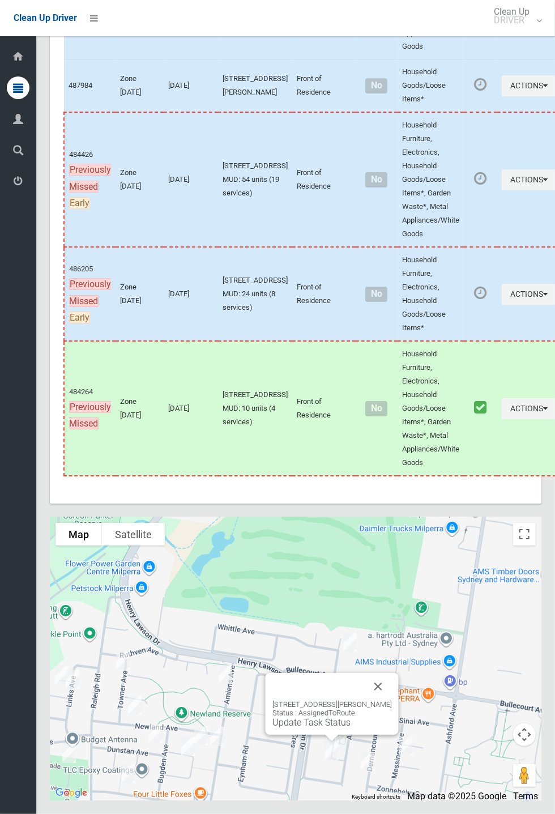
click at [388, 701] on button "Close" at bounding box center [378, 686] width 27 height 27
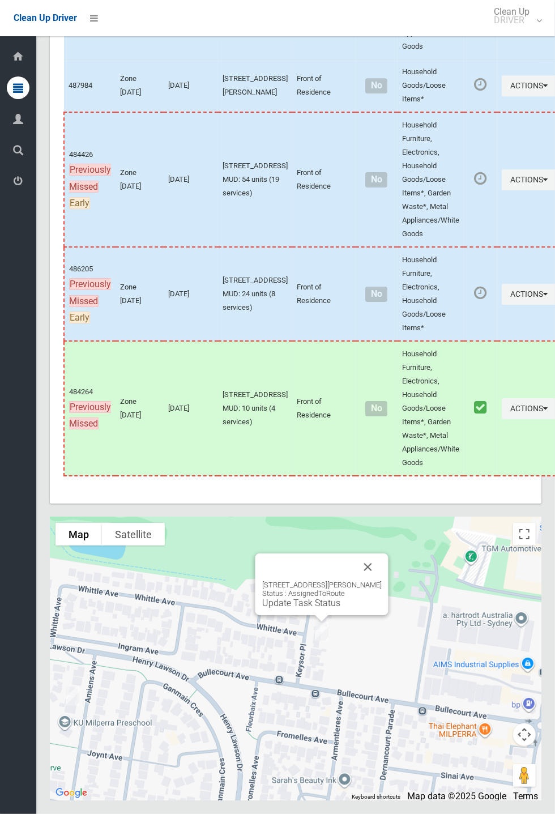
click at [325, 609] on link "Update Task Status" at bounding box center [301, 603] width 78 height 11
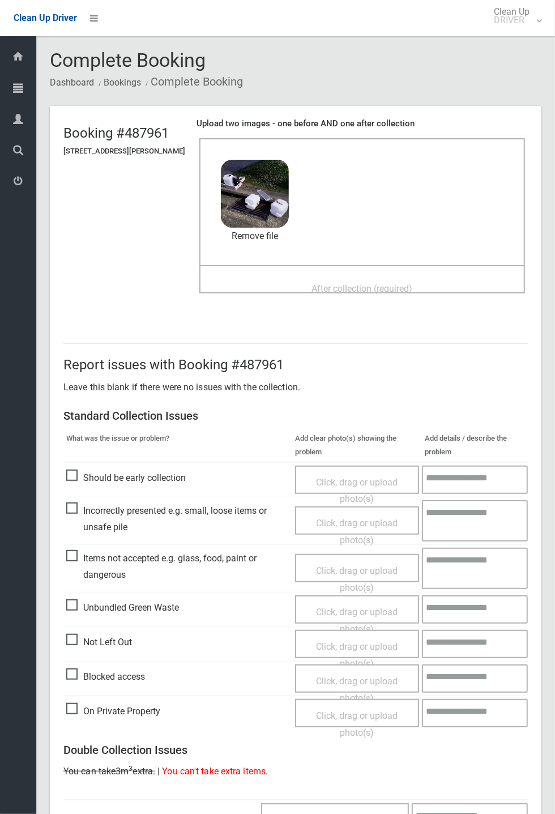
click at [293, 278] on div "After collection (required)" at bounding box center [362, 288] width 301 height 21
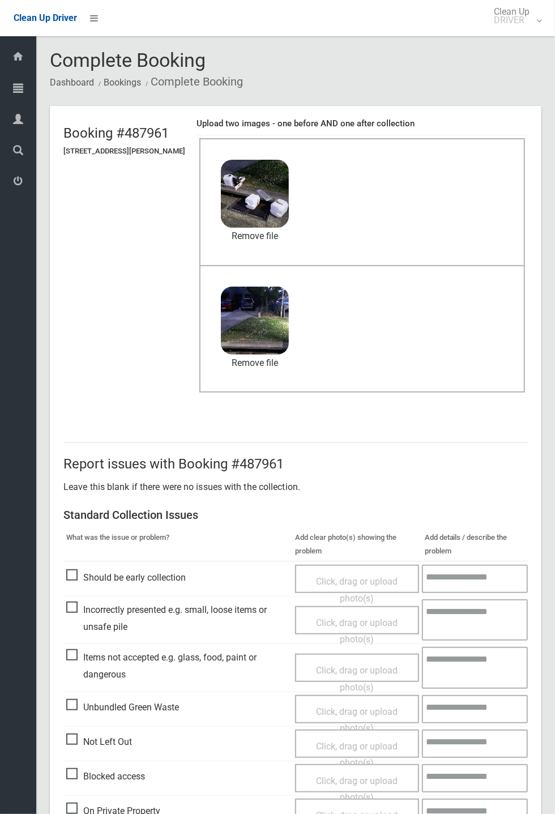
scroll to position [393, 0]
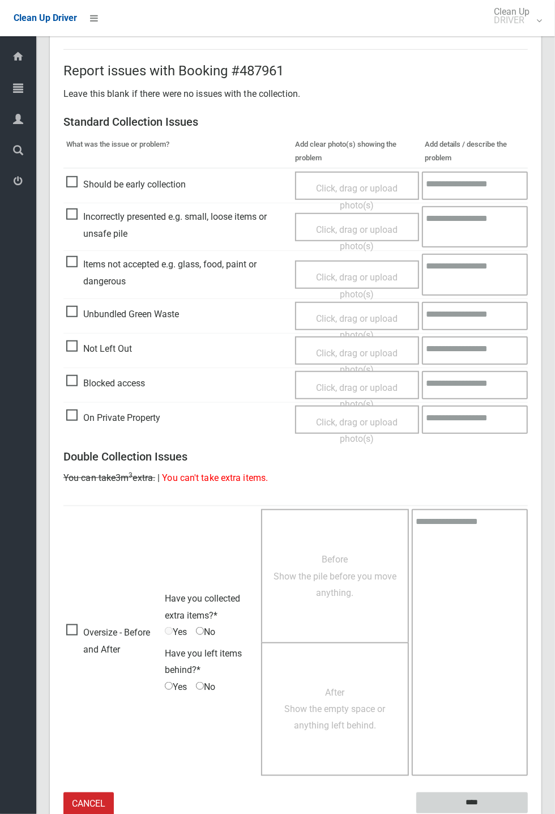
click at [528, 814] on input "****" at bounding box center [473, 803] width 112 height 21
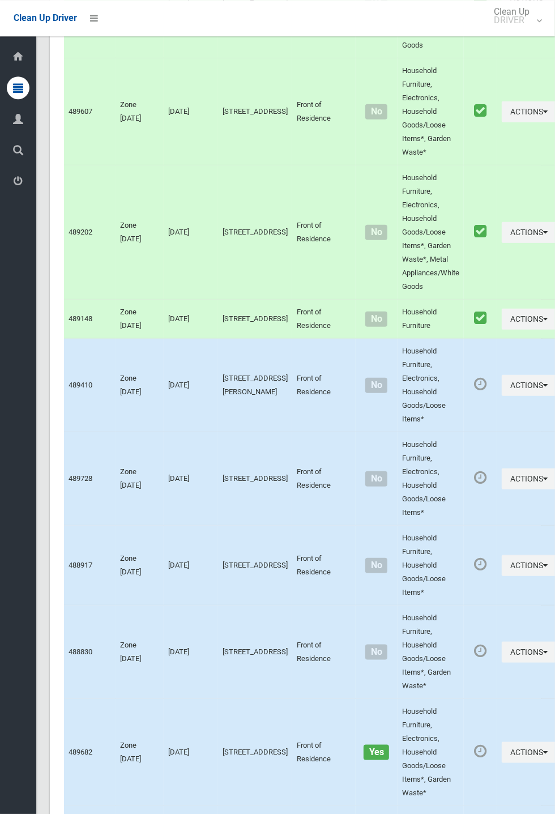
scroll to position [6403, 0]
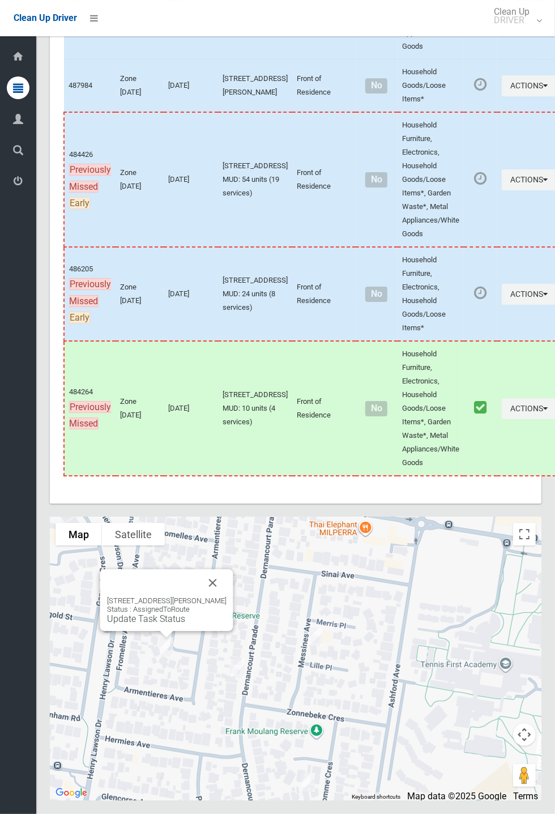
click at [219, 597] on button "Close" at bounding box center [213, 583] width 27 height 27
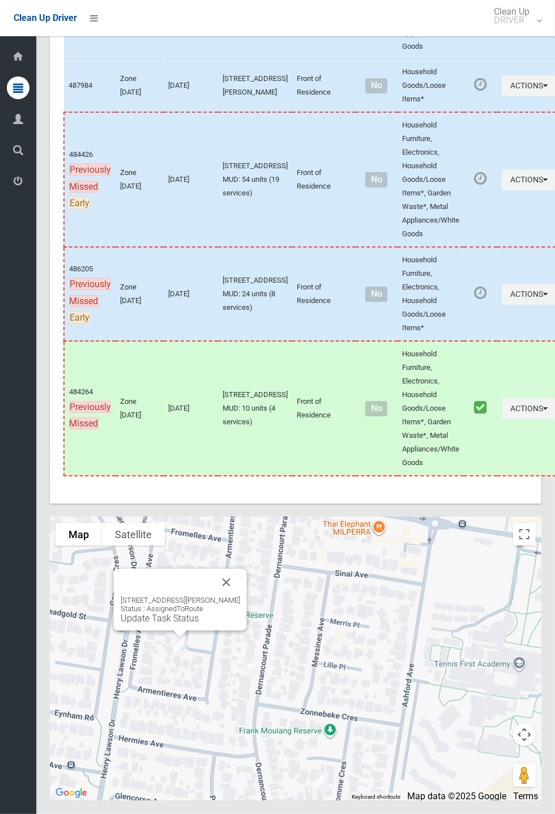
click at [188, 624] on link "Update Task Status" at bounding box center [160, 618] width 78 height 11
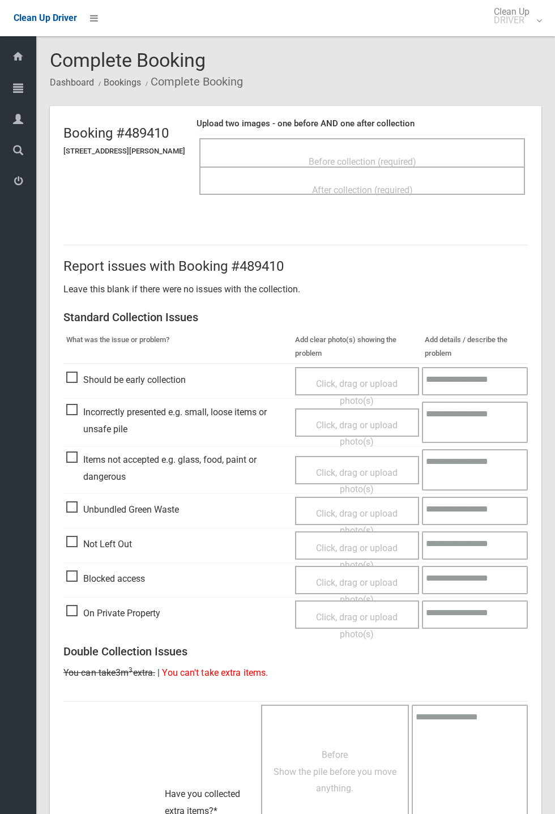
click at [321, 162] on span "Before collection (required)" at bounding box center [363, 161] width 108 height 11
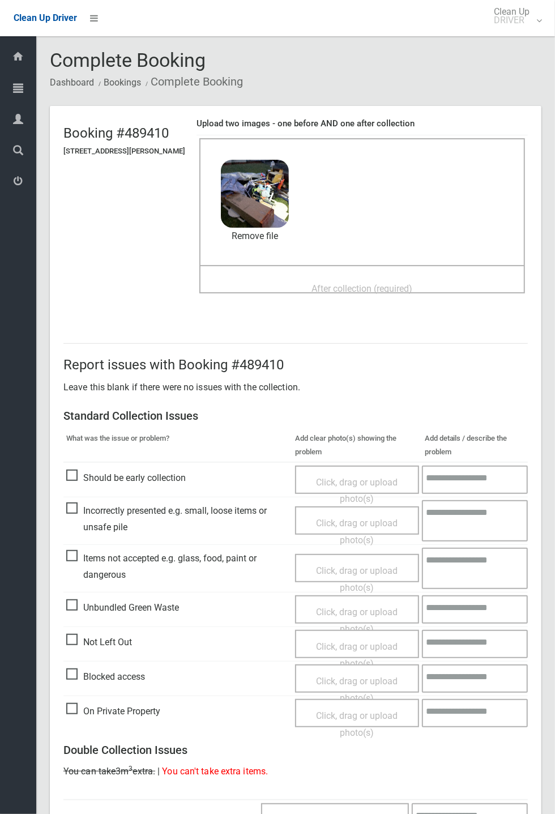
click at [316, 283] on span "After collection (required)" at bounding box center [362, 288] width 101 height 11
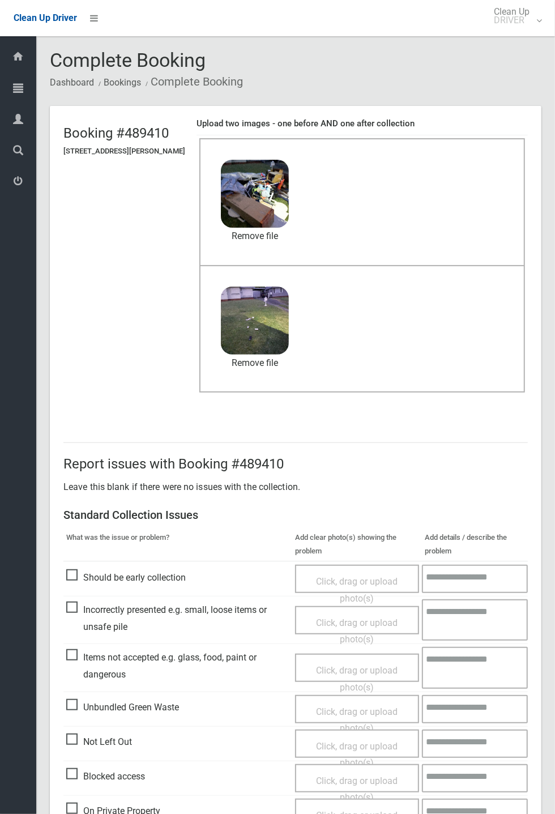
scroll to position [393, 0]
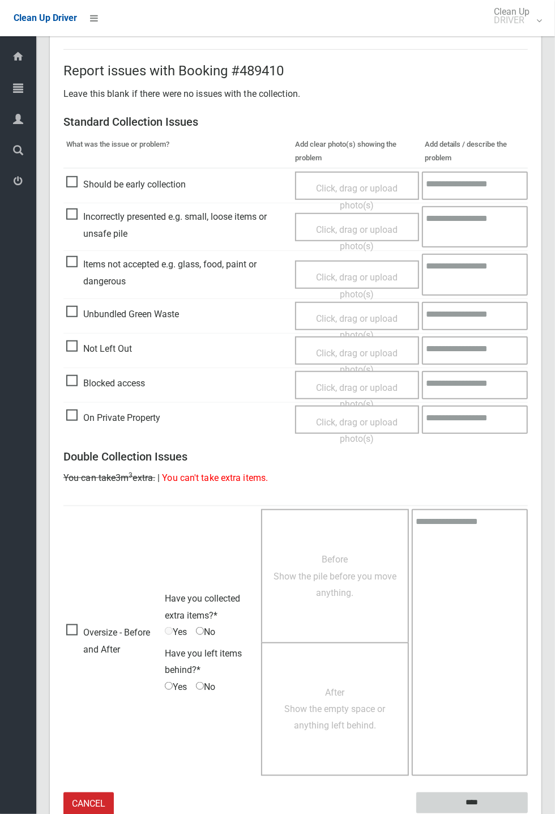
click at [472, 797] on input "****" at bounding box center [473, 803] width 112 height 21
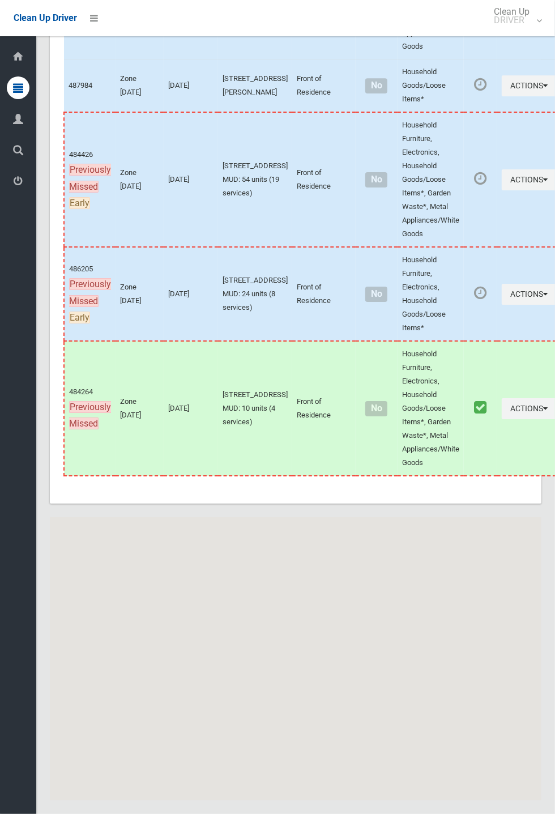
scroll to position [6403, 0]
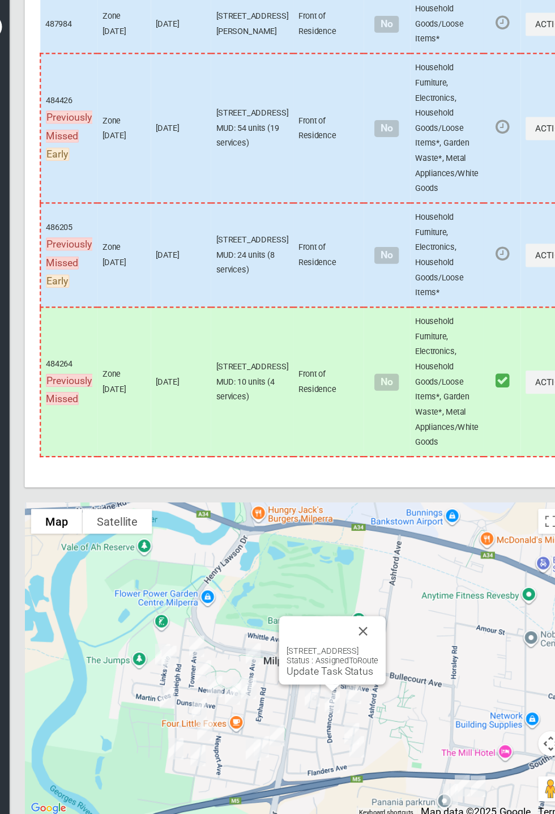
click at [369, 647] on button "Close" at bounding box center [355, 633] width 27 height 27
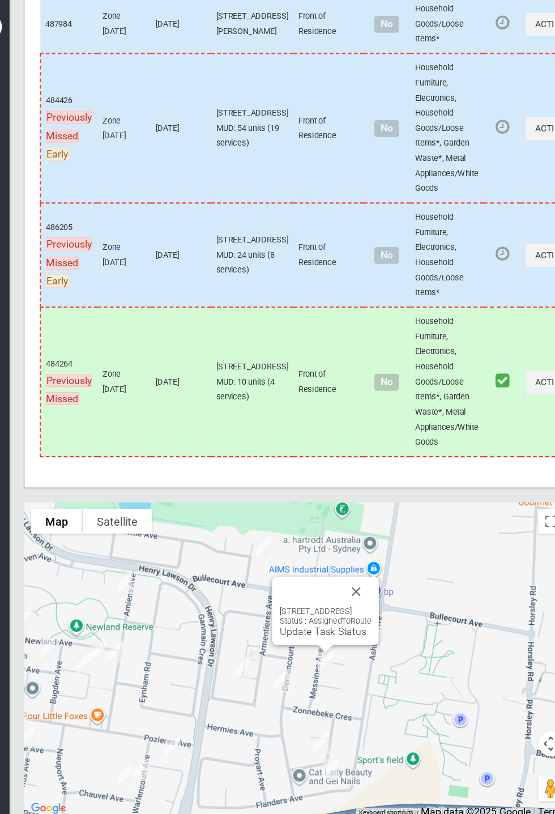
click at [363, 612] on button "Close" at bounding box center [349, 597] width 27 height 27
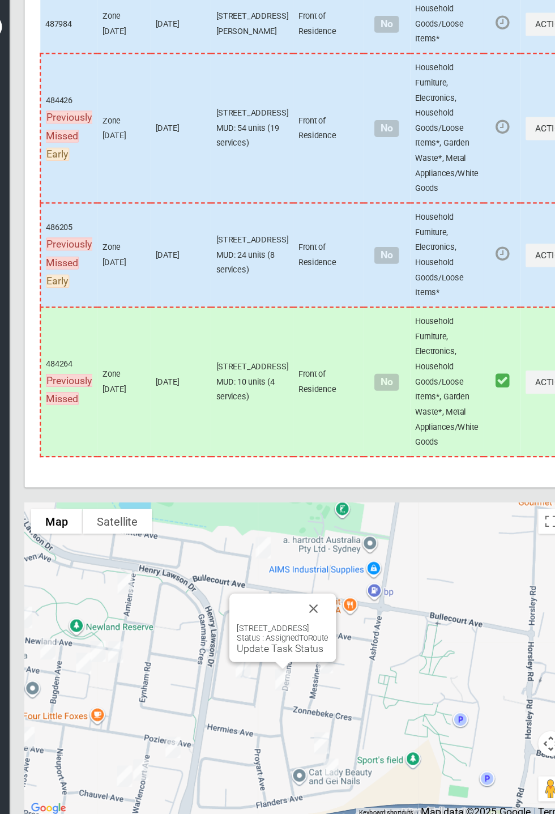
click at [273, 655] on link "Update Task Status" at bounding box center [280, 649] width 78 height 11
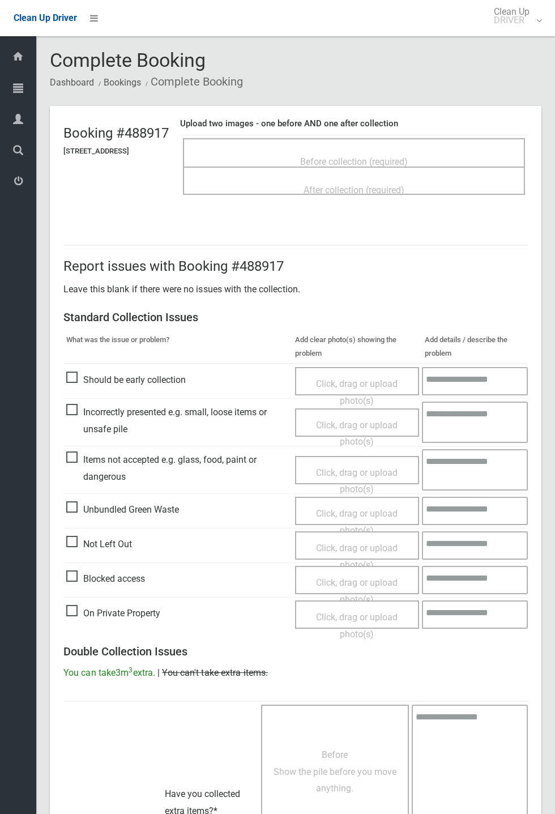
click at [370, 164] on span "Before collection (required)" at bounding box center [354, 161] width 108 height 11
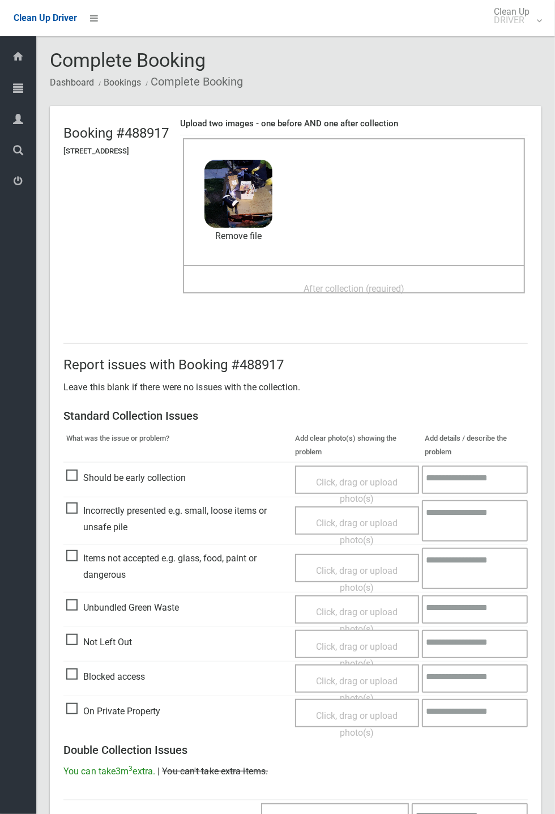
click at [326, 283] on span "After collection (required)" at bounding box center [354, 288] width 101 height 11
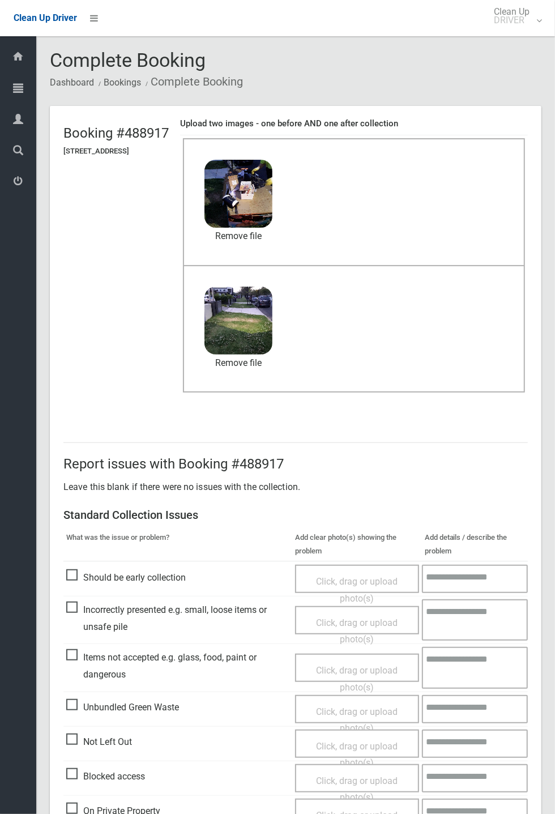
scroll to position [393, 0]
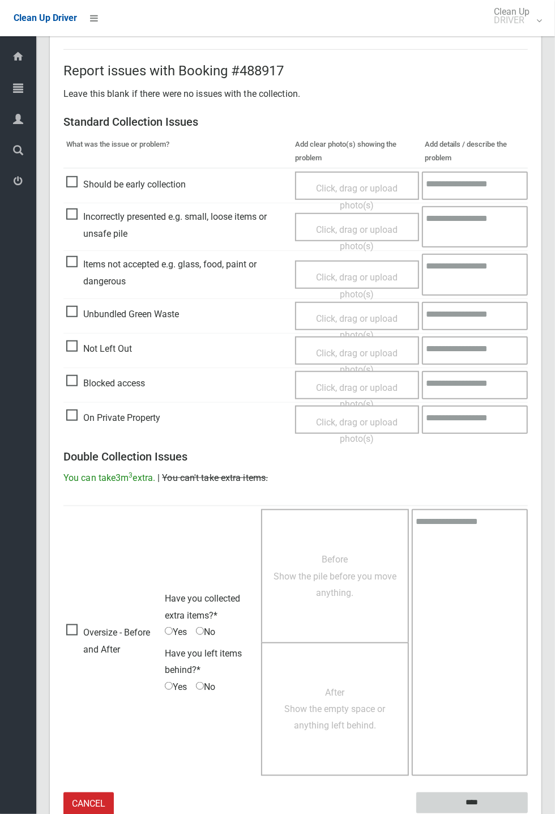
click at [469, 801] on input "****" at bounding box center [473, 803] width 112 height 21
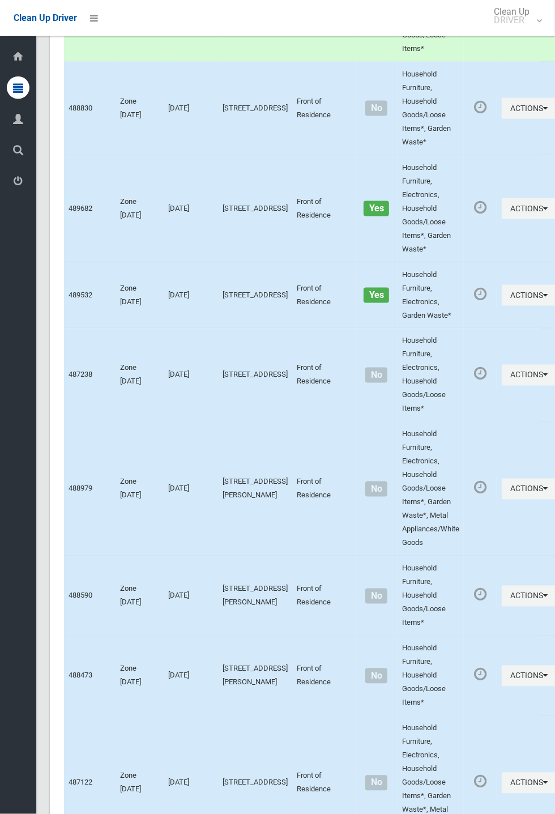
scroll to position [6403, 0]
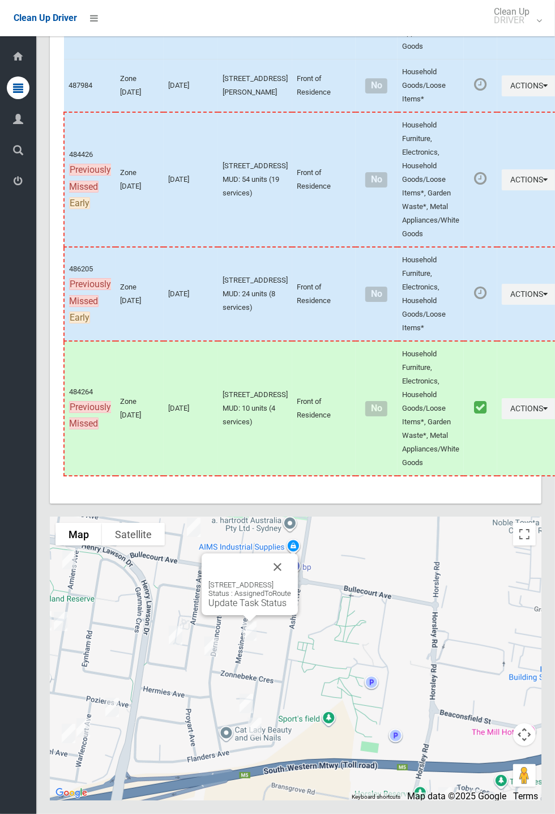
click at [235, 609] on link "Update Task Status" at bounding box center [248, 603] width 78 height 11
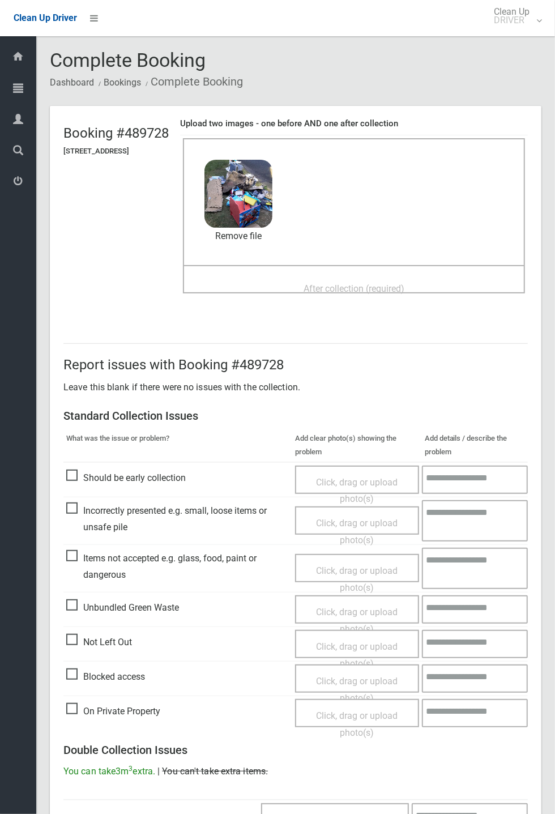
click at [320, 285] on span "After collection (required)" at bounding box center [354, 288] width 101 height 11
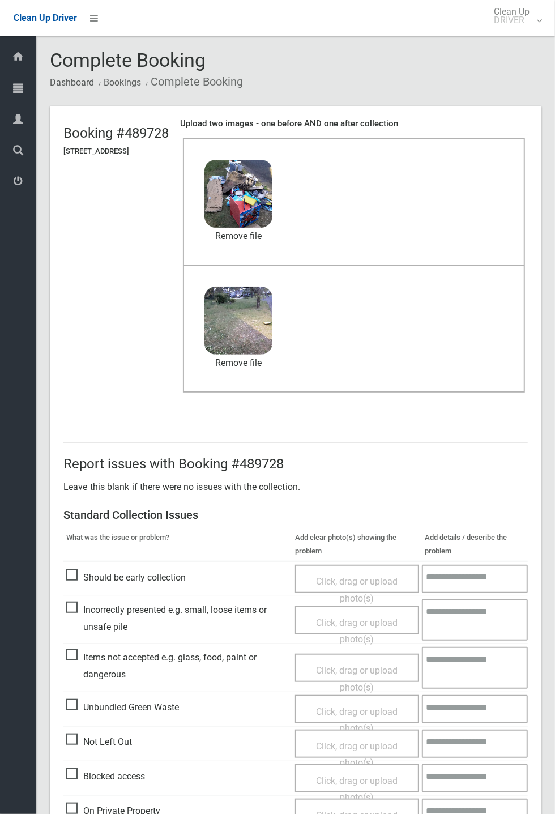
scroll to position [393, 0]
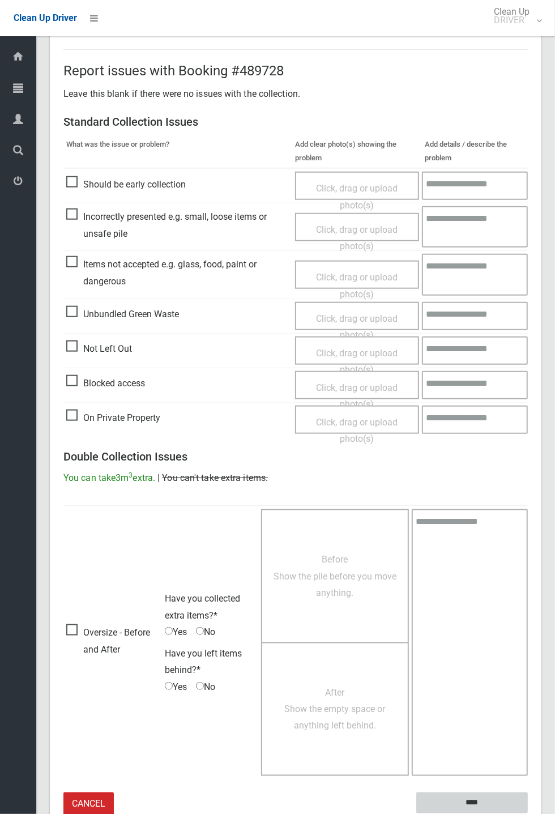
click at [468, 800] on input "****" at bounding box center [473, 803] width 112 height 21
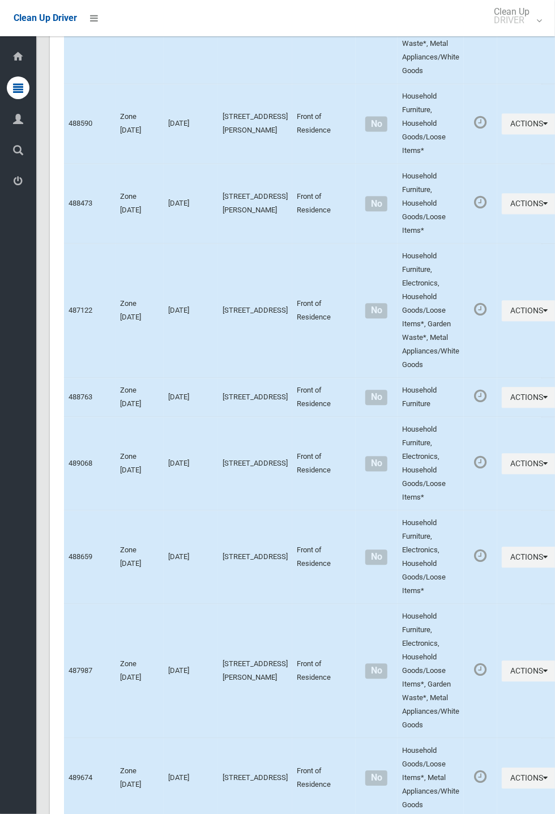
scroll to position [6403, 0]
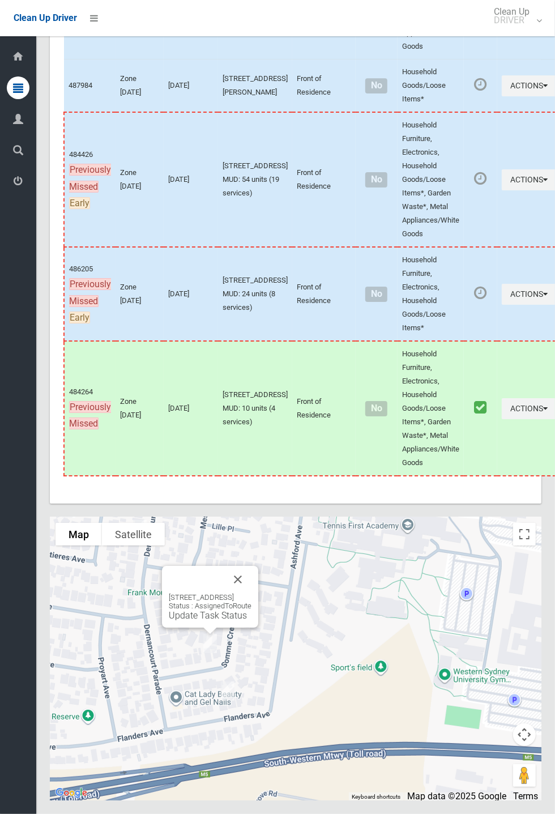
click at [252, 593] on button "Close" at bounding box center [237, 579] width 27 height 27
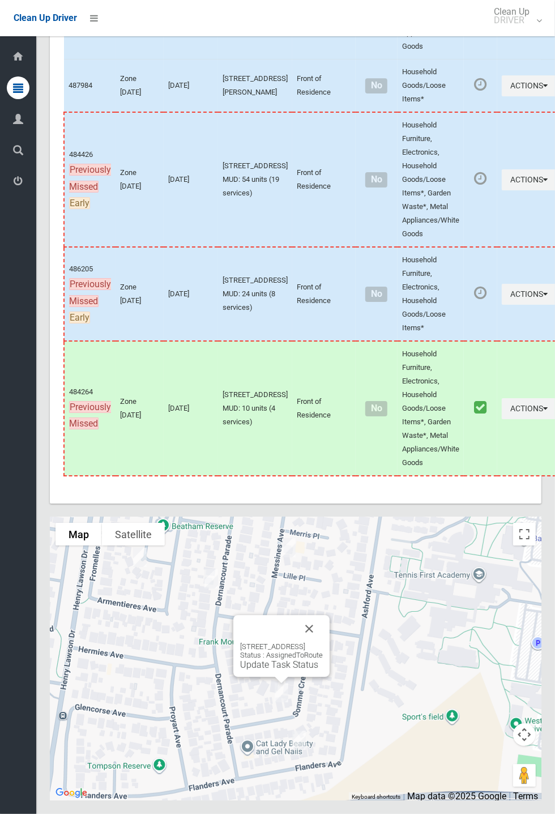
click at [323, 643] on button "Close" at bounding box center [309, 629] width 27 height 27
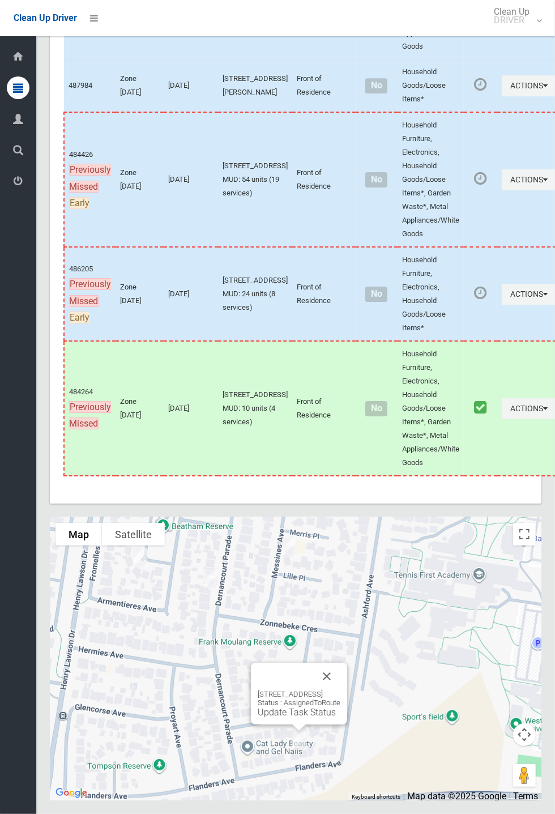
click at [341, 690] on button "Close" at bounding box center [326, 676] width 27 height 27
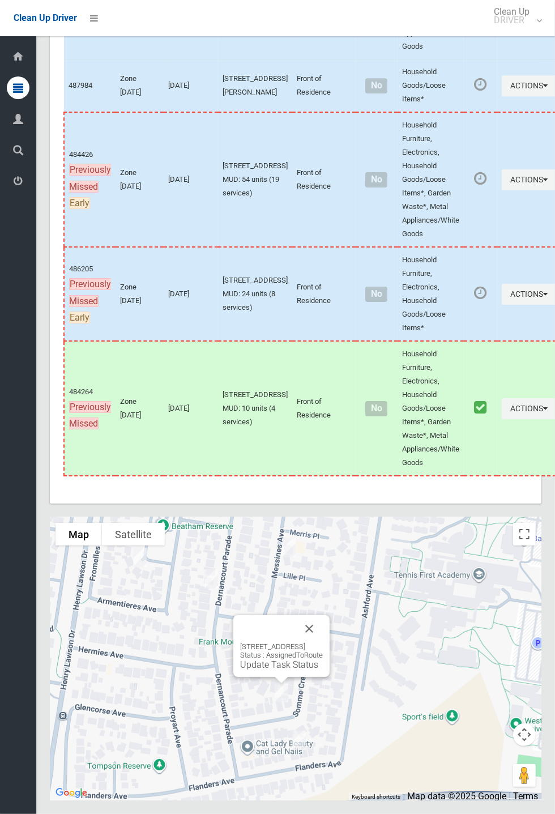
click at [267, 670] on link "Update Task Status" at bounding box center [279, 665] width 78 height 11
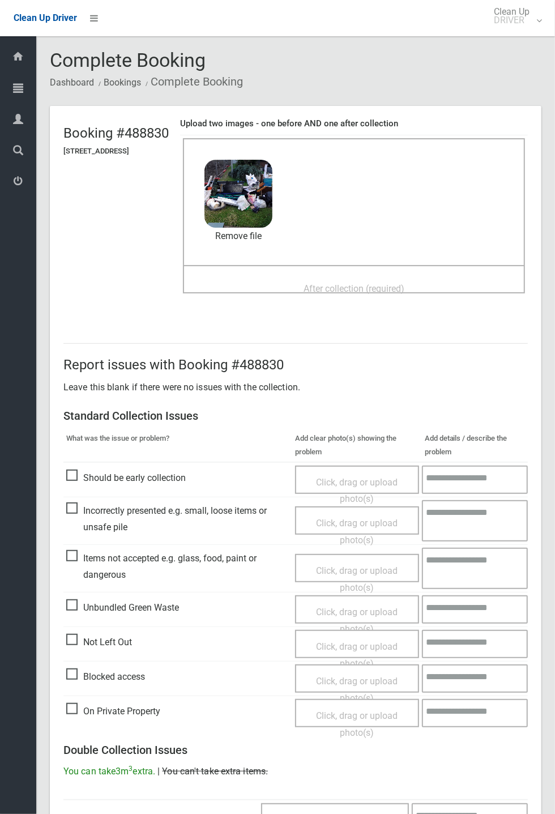
click at [324, 283] on span "After collection (required)" at bounding box center [354, 288] width 101 height 11
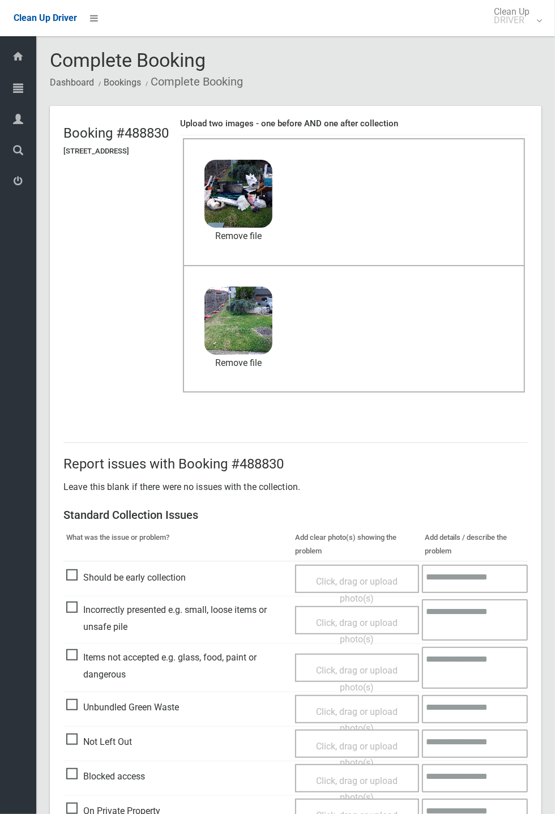
scroll to position [393, 0]
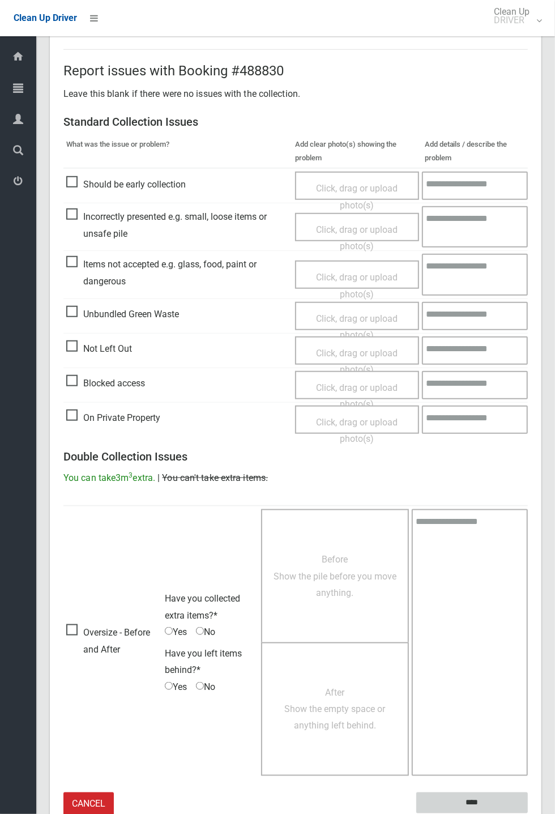
click at [528, 814] on input "****" at bounding box center [473, 803] width 112 height 21
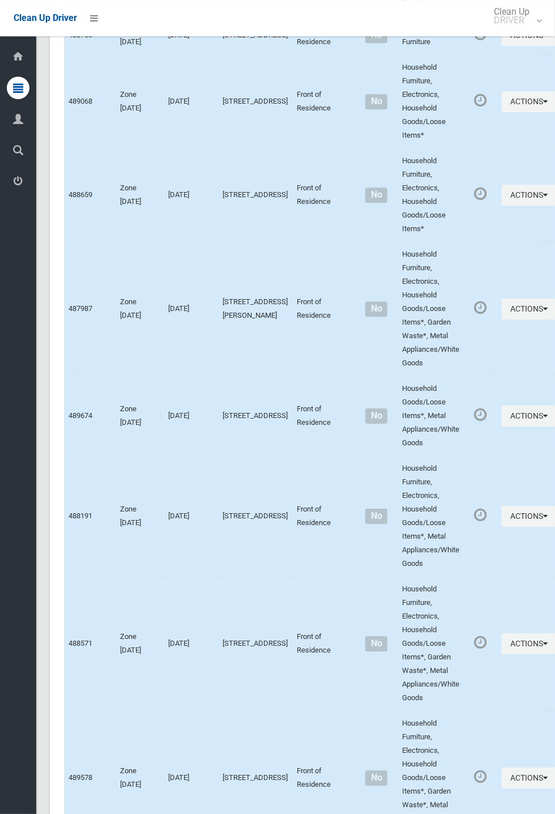
scroll to position [6403, 0]
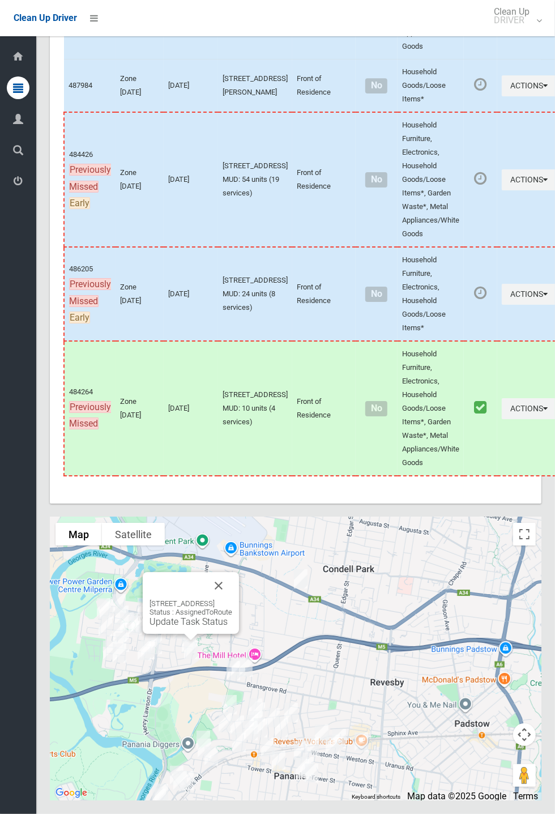
click at [185, 627] on link "Update Task Status" at bounding box center [189, 622] width 78 height 11
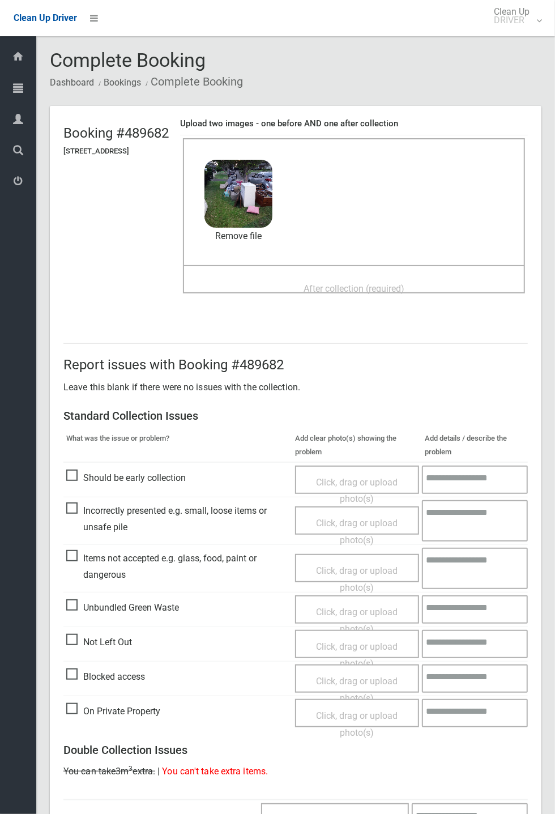
click at [324, 278] on div "After collection (required)" at bounding box center [354, 288] width 317 height 21
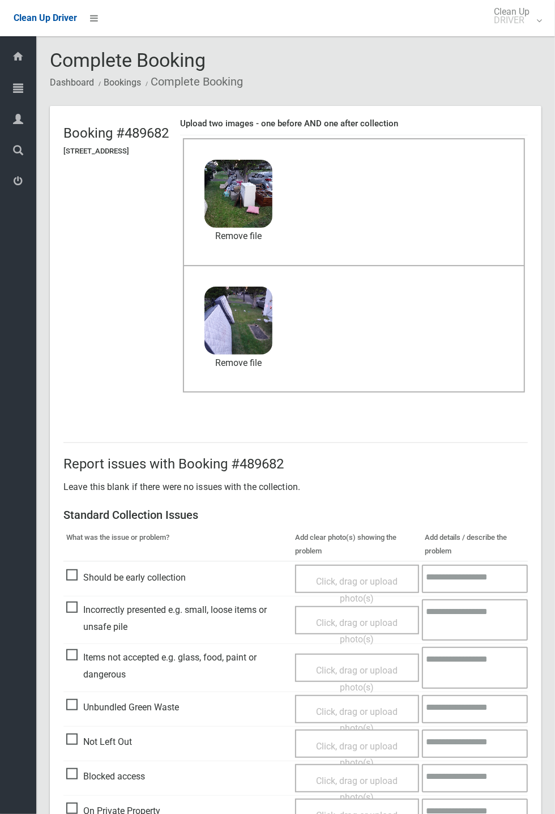
scroll to position [393, 0]
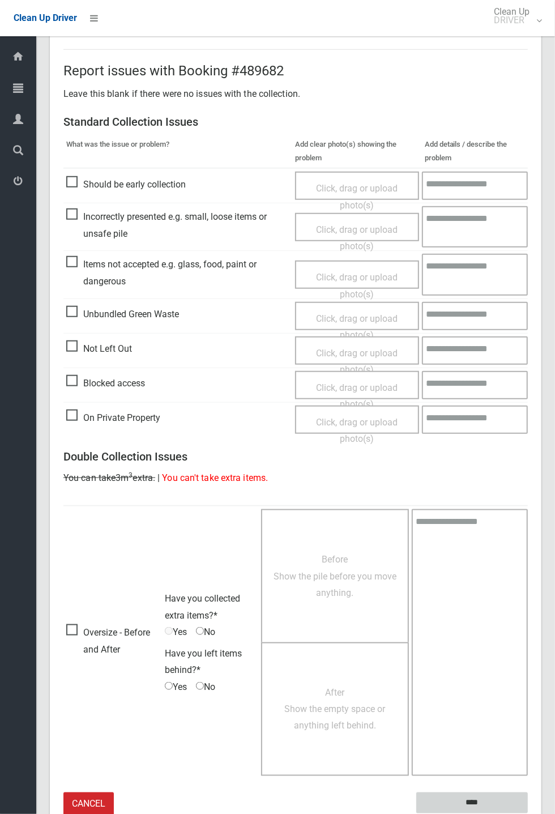
click at [528, 814] on input "****" at bounding box center [473, 803] width 112 height 21
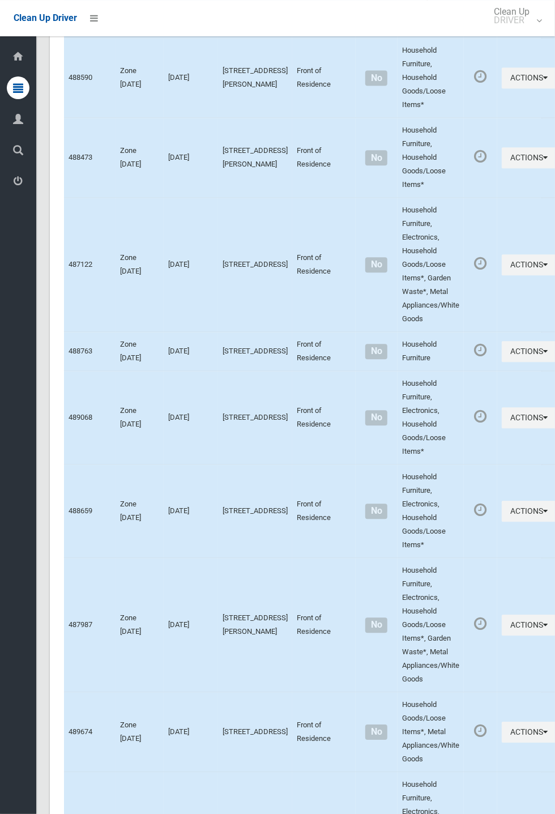
scroll to position [6403, 0]
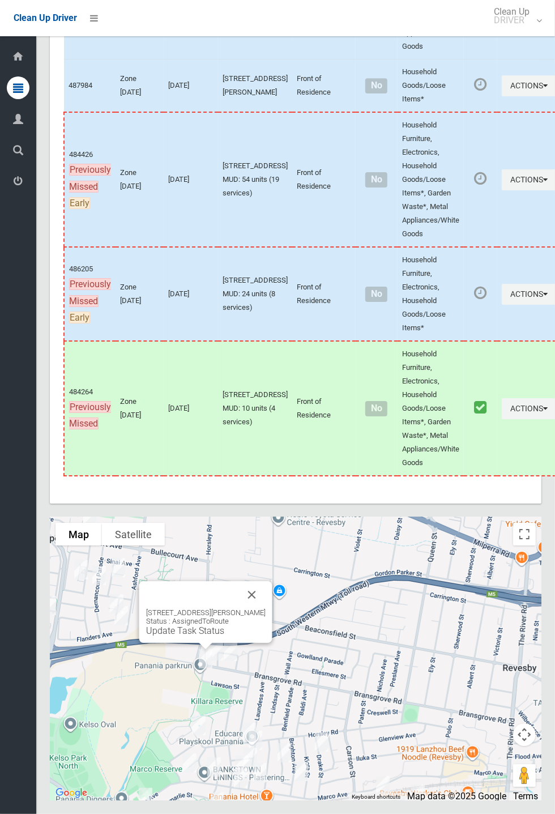
click at [264, 609] on button "Close" at bounding box center [252, 594] width 27 height 27
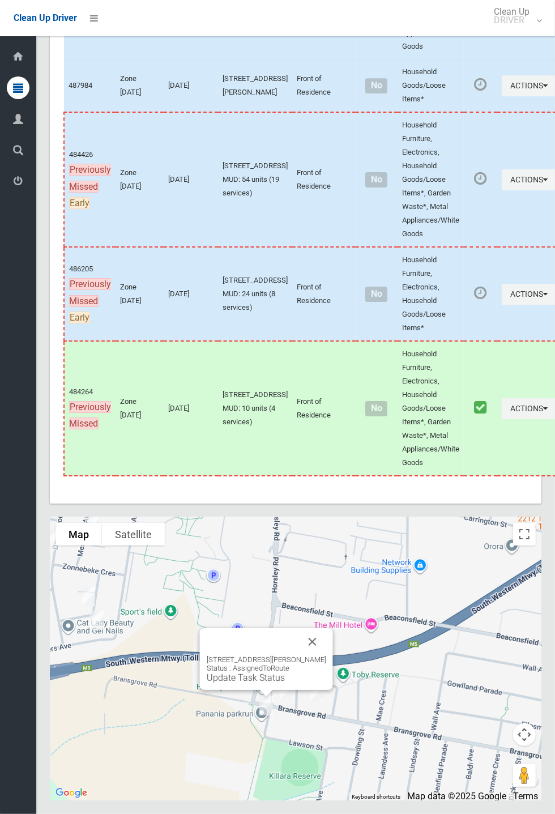
click at [319, 656] on button "Close" at bounding box center [312, 642] width 27 height 27
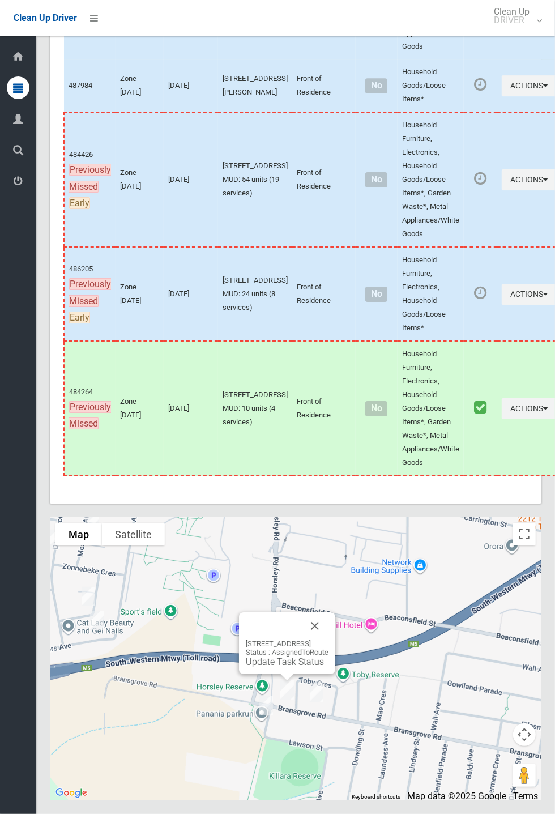
click at [329, 640] on button "Close" at bounding box center [315, 626] width 27 height 27
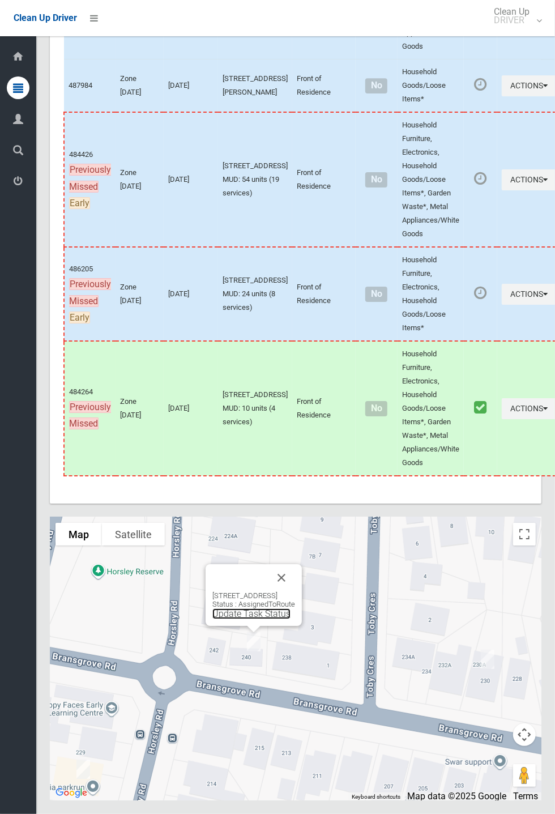
click at [247, 619] on link "Update Task Status" at bounding box center [252, 614] width 78 height 11
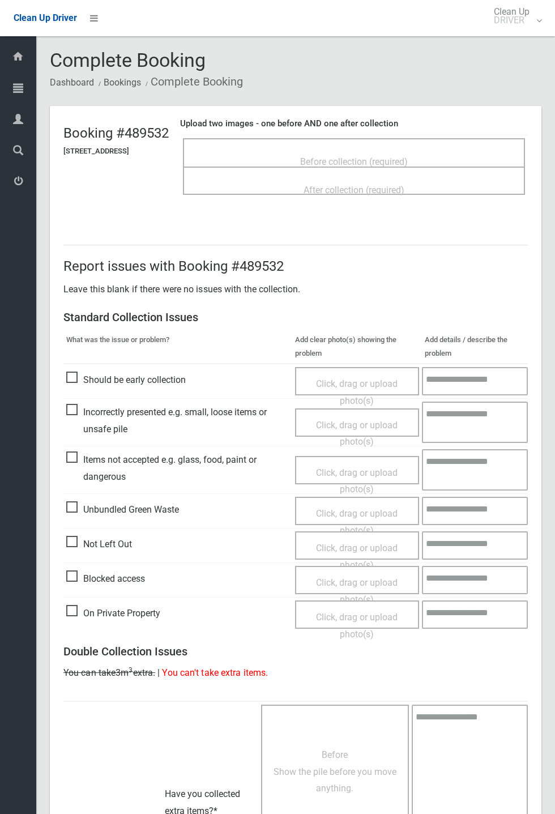
click at [366, 156] on span "Before collection (required)" at bounding box center [354, 161] width 108 height 11
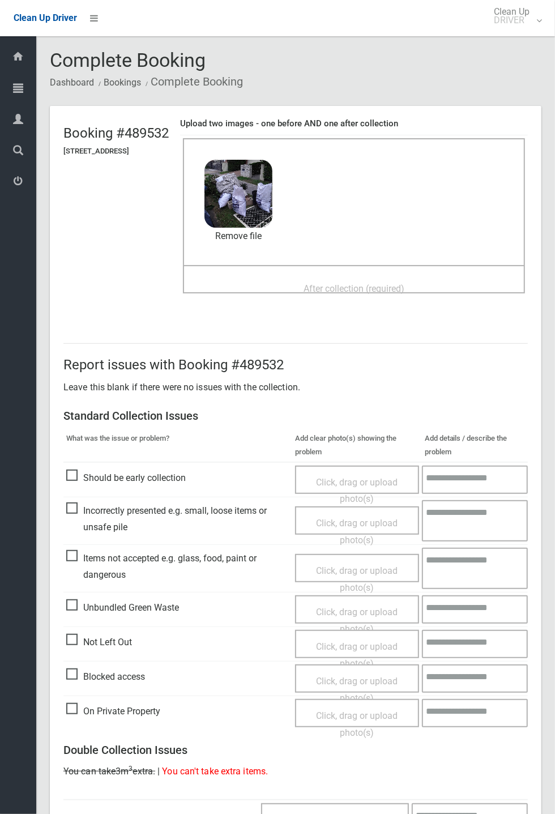
click at [358, 283] on span "After collection (required)" at bounding box center [354, 288] width 101 height 11
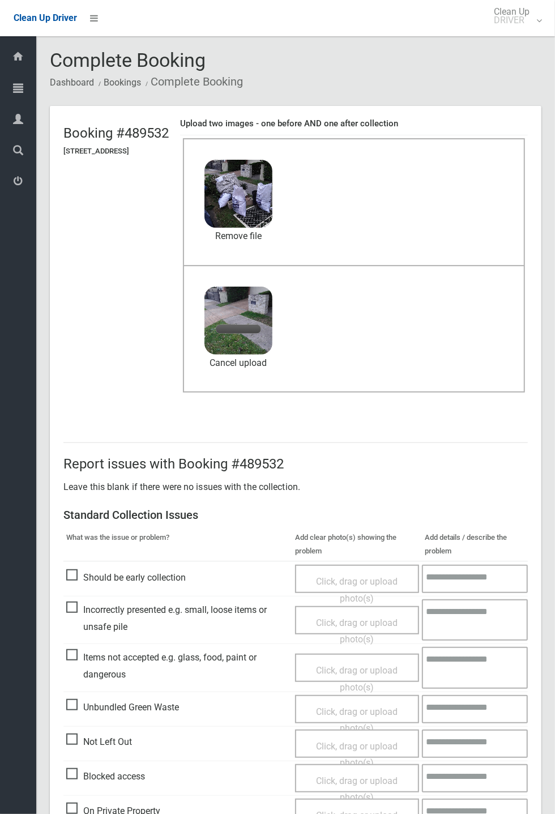
click at [127, 683] on span "Items not accepted e.g. glass, food, paint or dangerous" at bounding box center [177, 666] width 223 height 33
click at [359, 668] on span "Click, drag or upload photo(s)" at bounding box center [357, 679] width 82 height 28
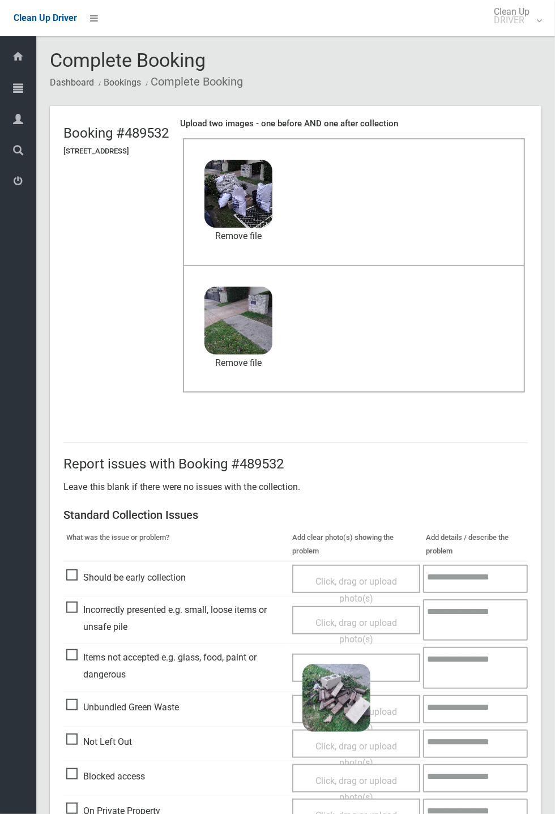
scroll to position [393, 0]
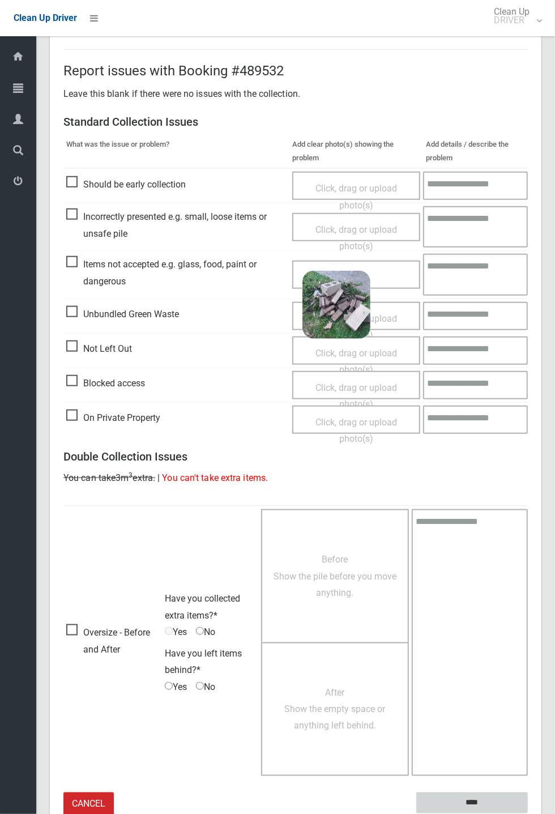
click at [528, 814] on input "****" at bounding box center [473, 803] width 112 height 21
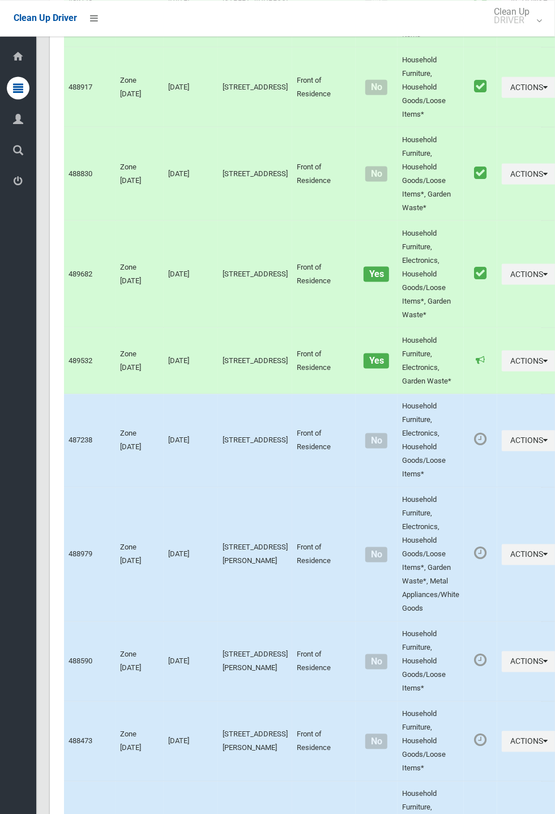
scroll to position [6403, 0]
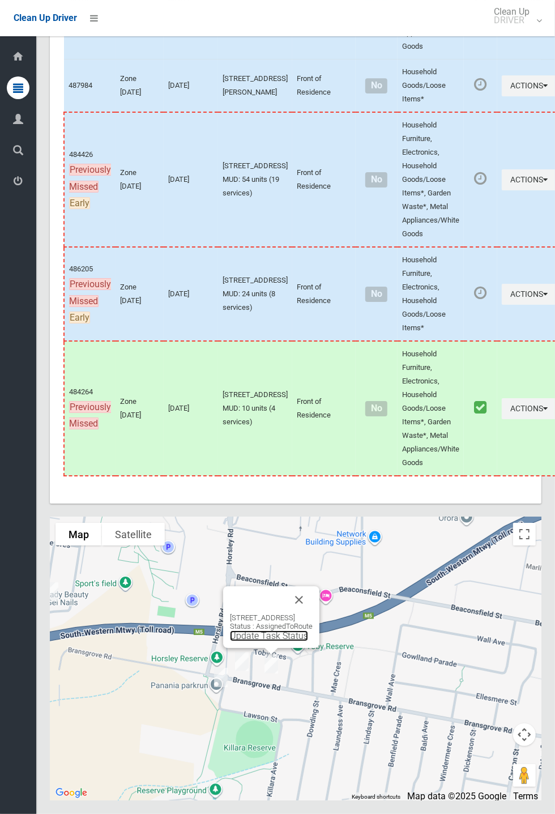
click at [262, 642] on link "Update Task Status" at bounding box center [269, 636] width 78 height 11
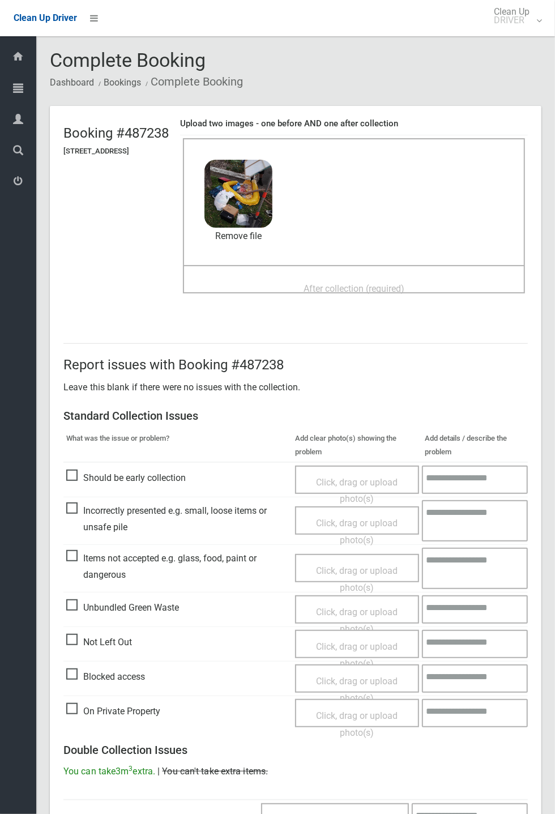
click at [320, 278] on div "After collection (required)" at bounding box center [354, 288] width 317 height 21
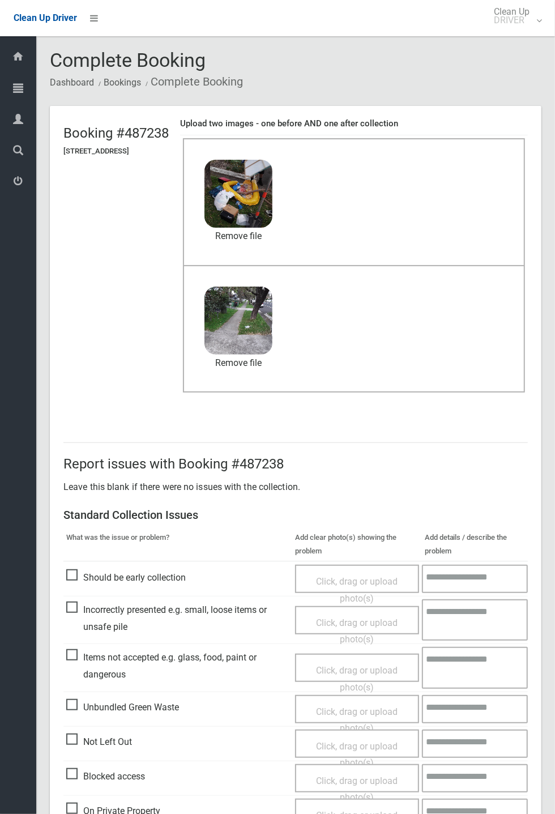
scroll to position [393, 0]
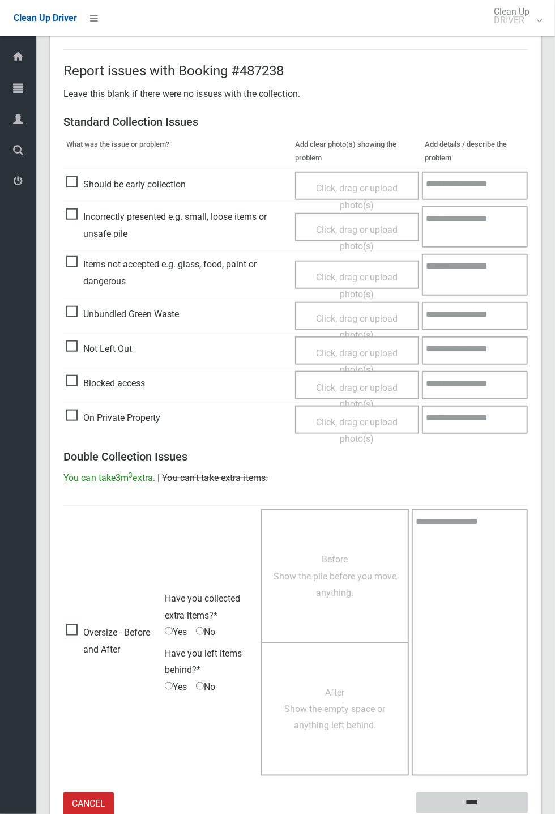
click at [528, 814] on input "****" at bounding box center [473, 803] width 112 height 21
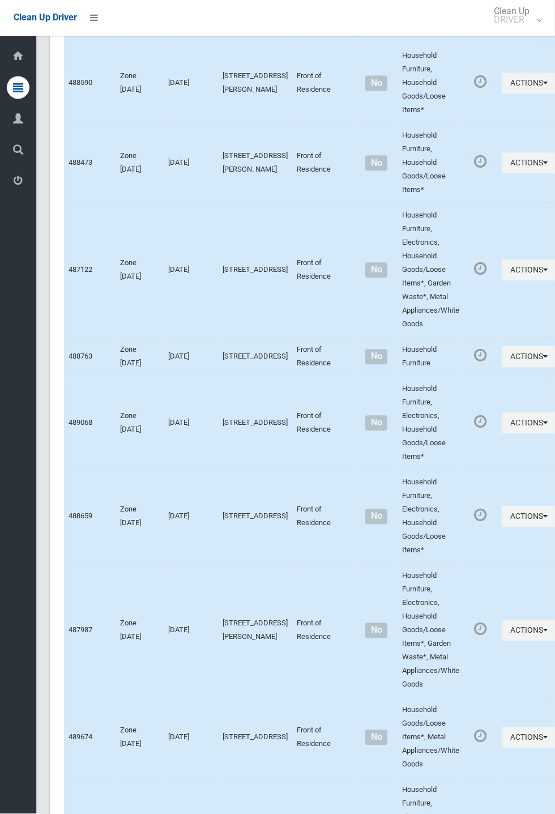
scroll to position [6403, 0]
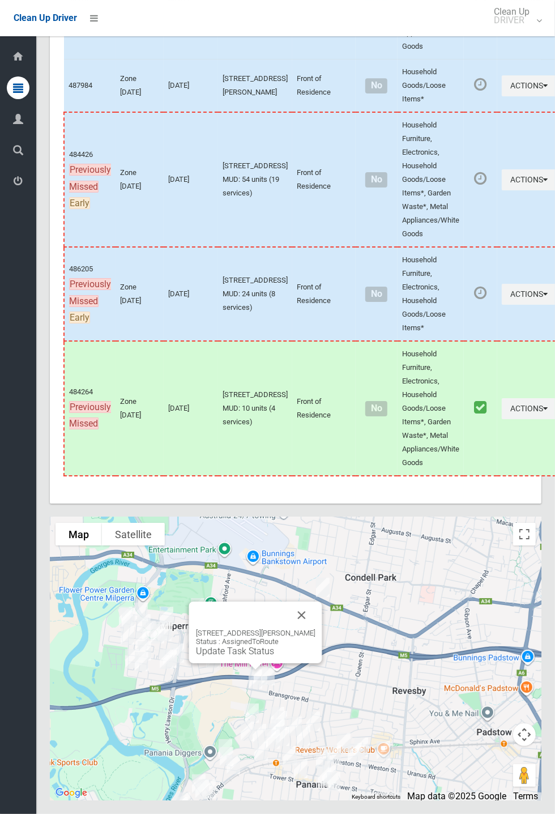
click at [248, 657] on link "Update Task Status" at bounding box center [235, 651] width 78 height 11
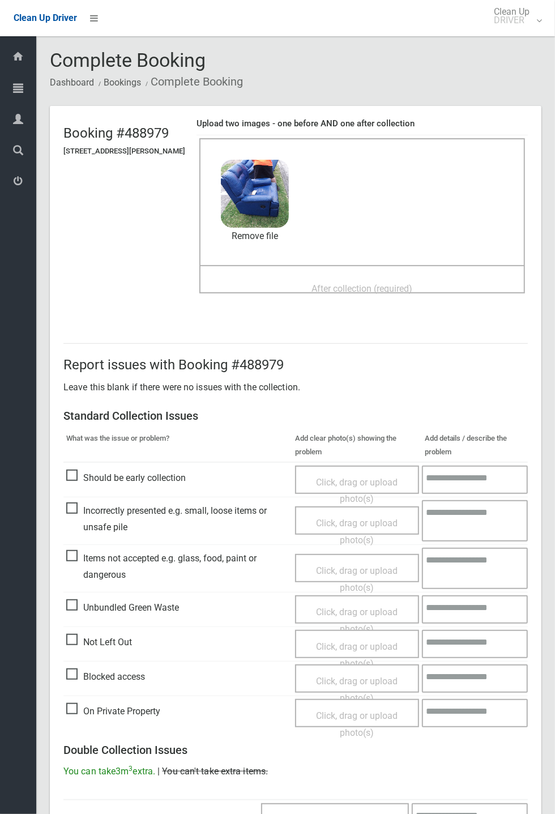
click at [315, 283] on span "After collection (required)" at bounding box center [362, 288] width 101 height 11
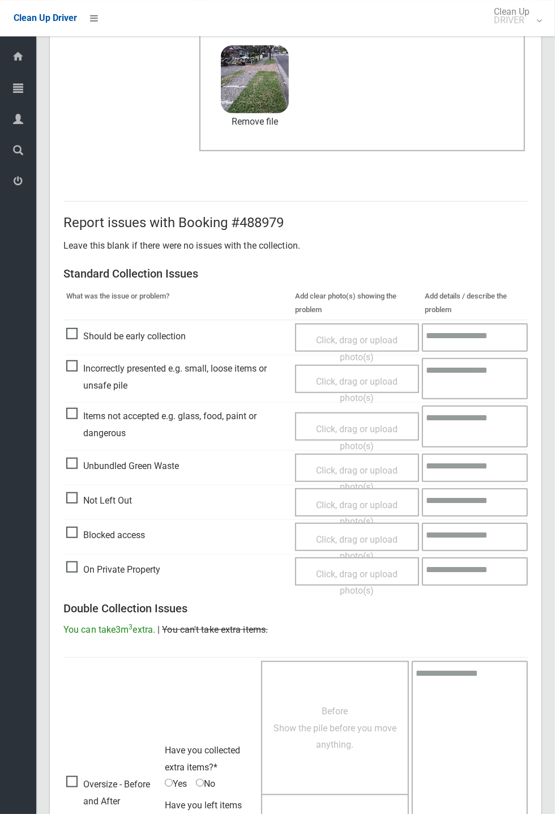
scroll to position [393, 0]
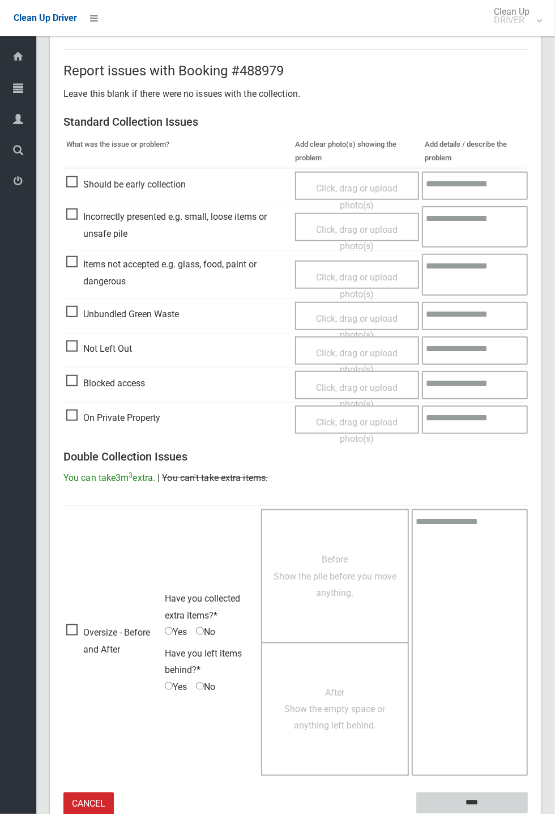
click at [528, 814] on input "****" at bounding box center [473, 803] width 112 height 21
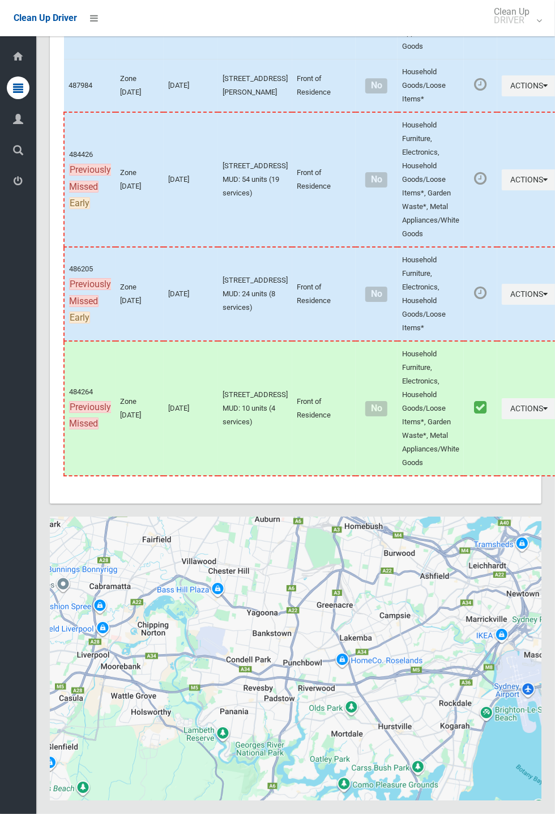
scroll to position [6403, 0]
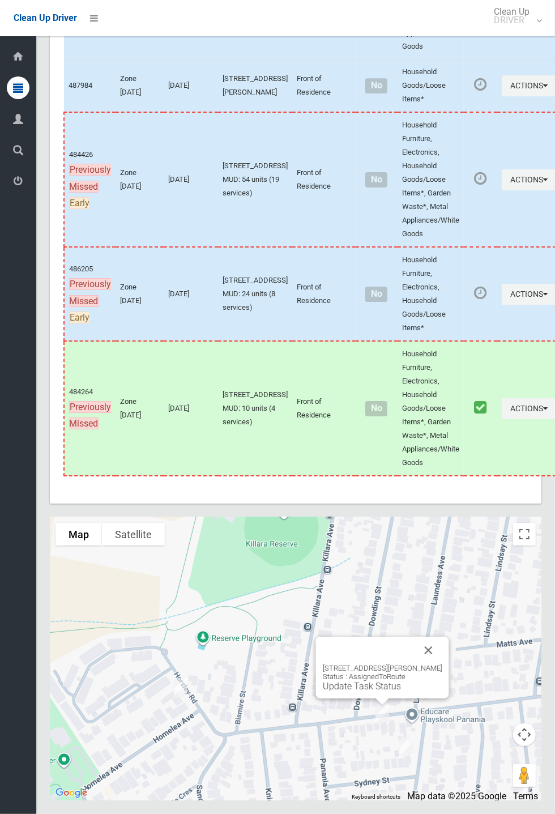
click at [442, 664] on button "Close" at bounding box center [428, 650] width 27 height 27
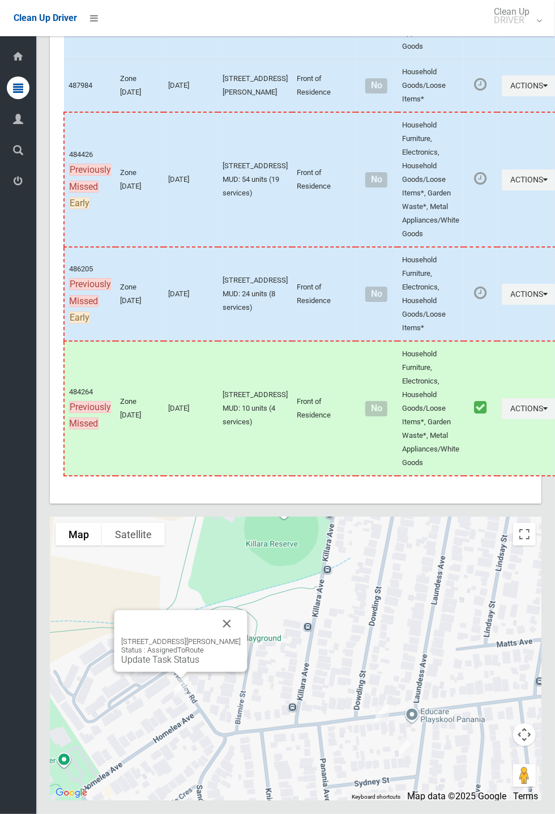
click at [186, 665] on link "Update Task Status" at bounding box center [160, 660] width 78 height 11
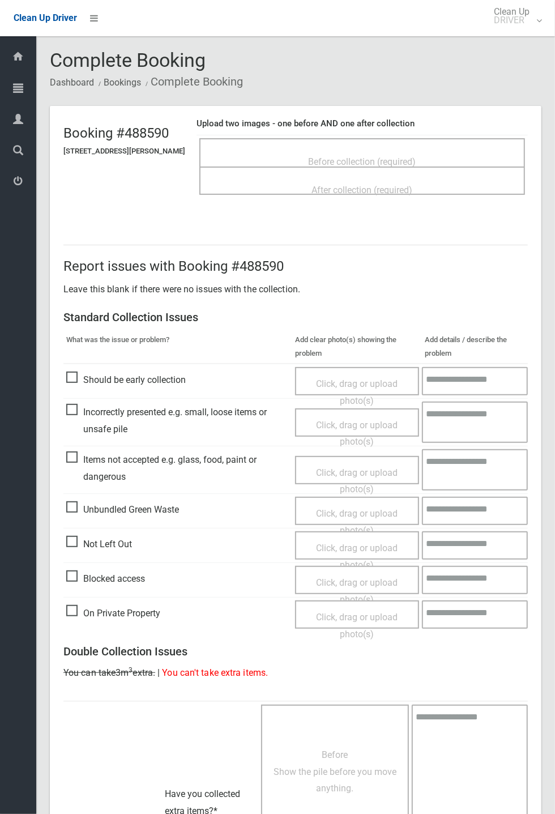
click at [339, 151] on div "Before collection (required)" at bounding box center [362, 161] width 301 height 21
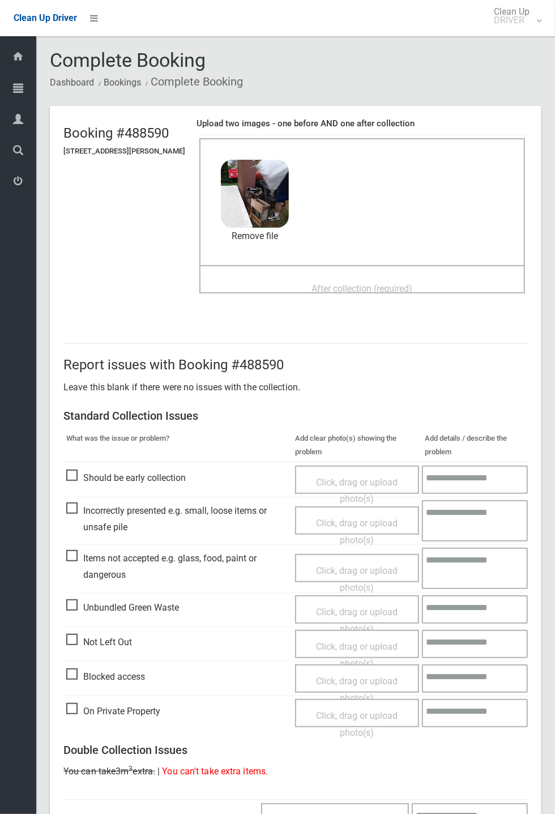
click at [330, 283] on span "After collection (required)" at bounding box center [362, 288] width 101 height 11
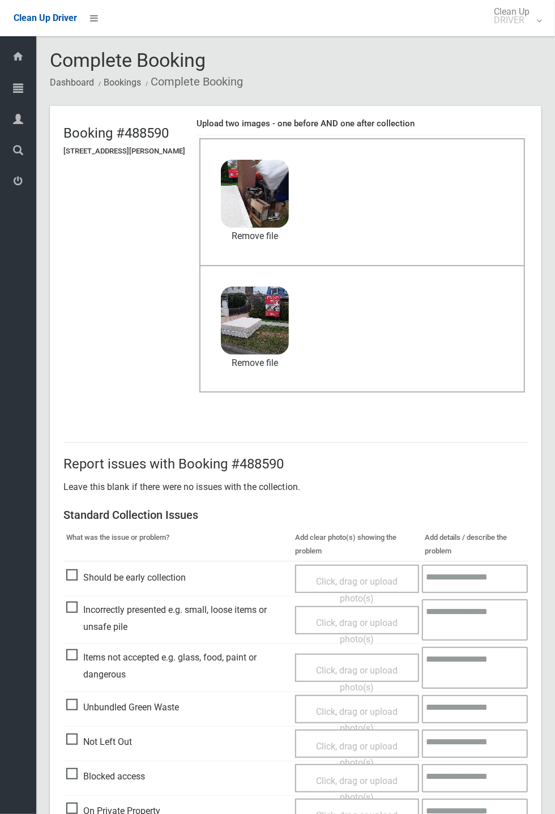
scroll to position [393, 0]
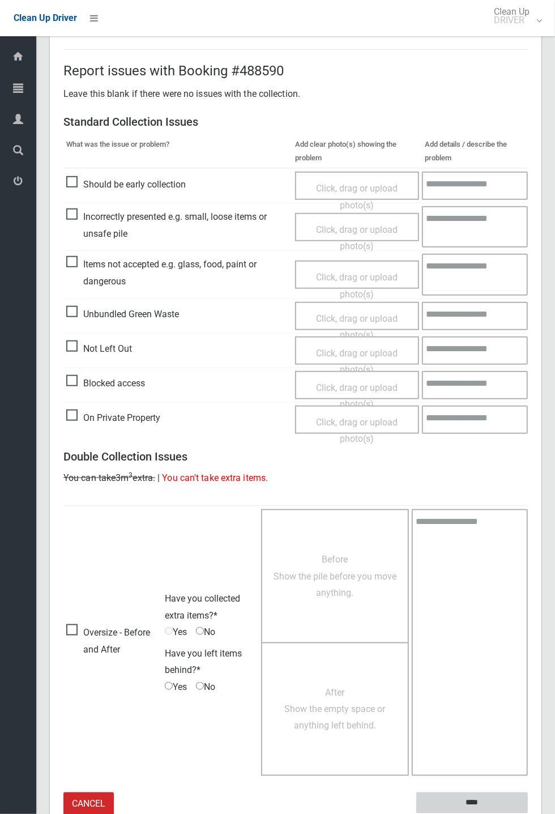
click at [465, 801] on input "****" at bounding box center [473, 803] width 112 height 21
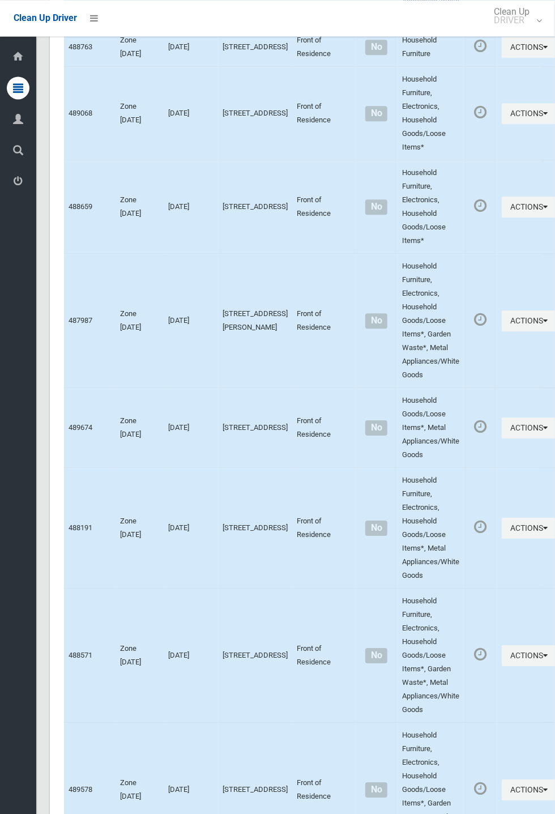
scroll to position [6403, 0]
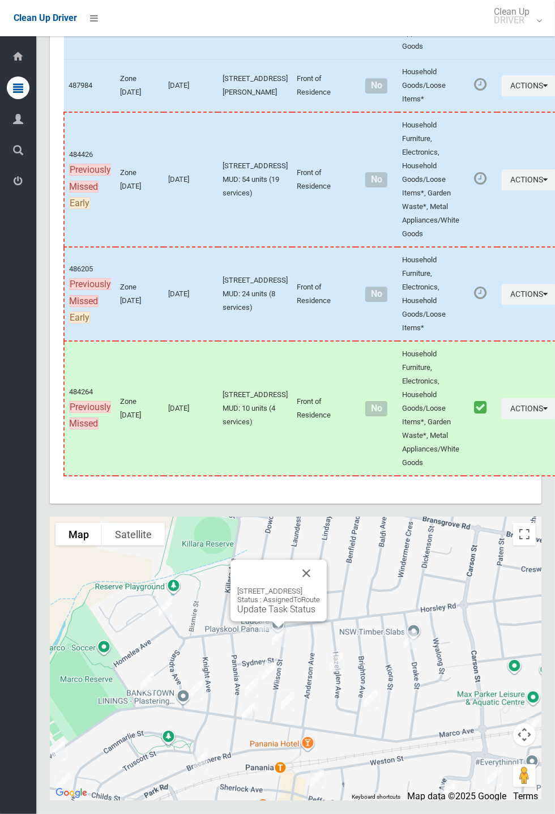
click at [320, 587] on button "Close" at bounding box center [306, 573] width 27 height 27
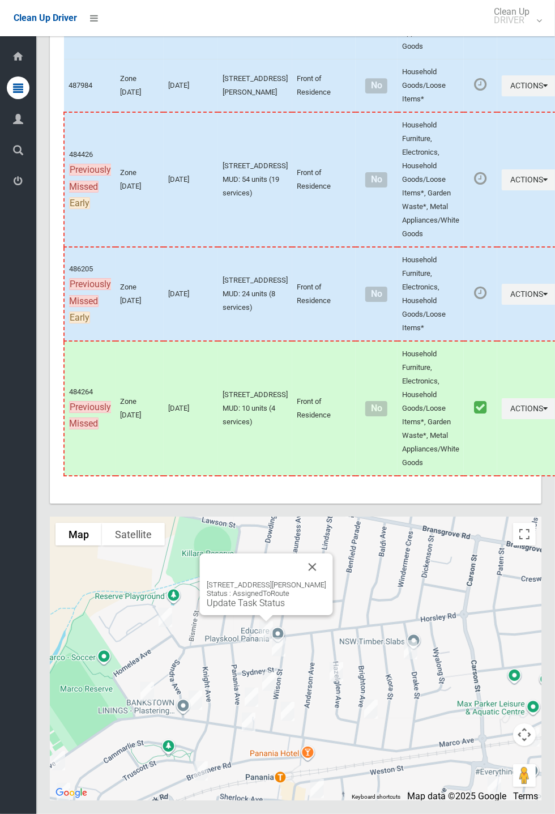
click at [264, 609] on div "147 Horsley Road, PANANIA NSW 2213 Status : AssignedToRoute Update Task Status" at bounding box center [267, 595] width 120 height 28
click at [258, 609] on link "Update Task Status" at bounding box center [246, 603] width 78 height 11
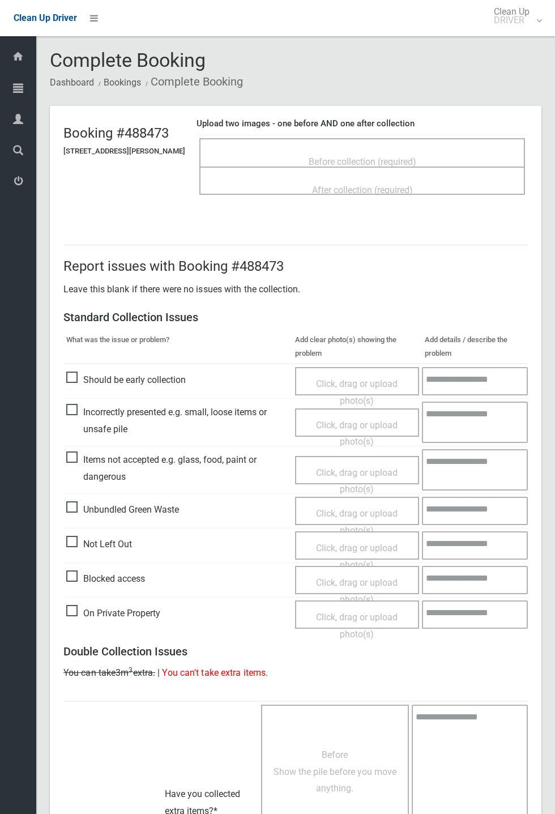
click at [364, 156] on span "Before collection (required)" at bounding box center [363, 161] width 108 height 11
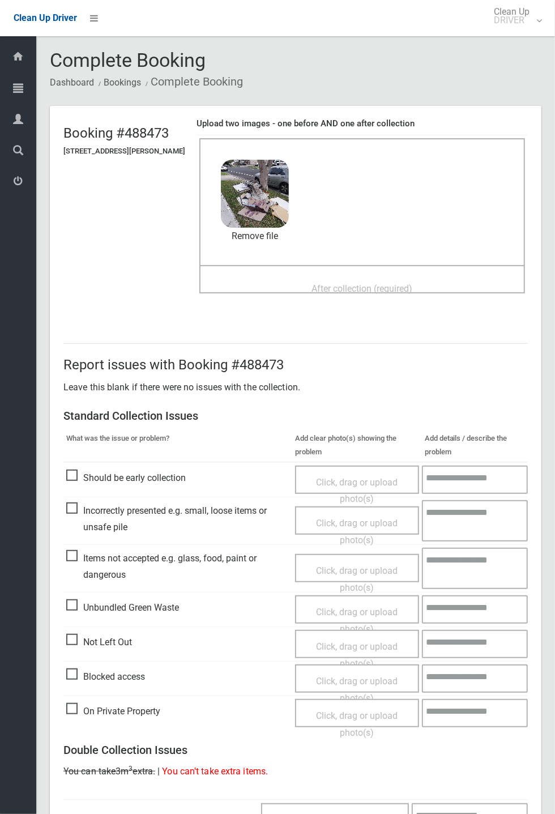
click at [327, 283] on span "After collection (required)" at bounding box center [362, 288] width 101 height 11
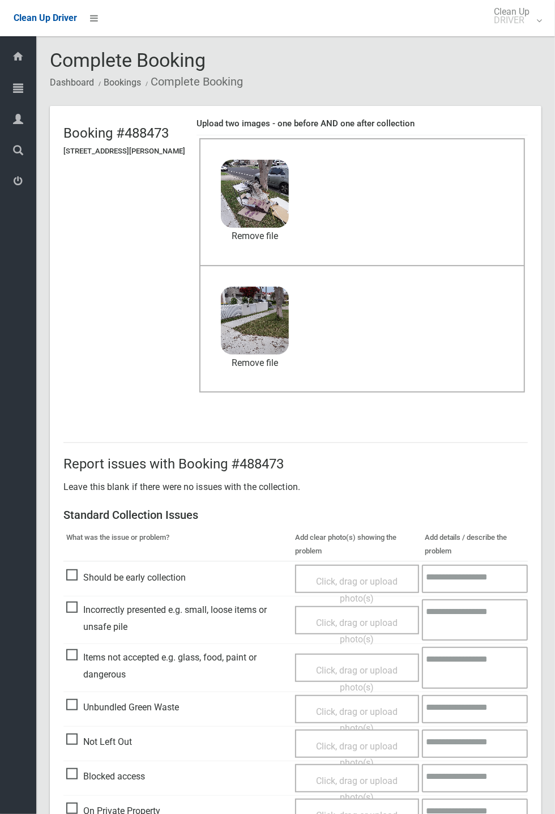
scroll to position [393, 0]
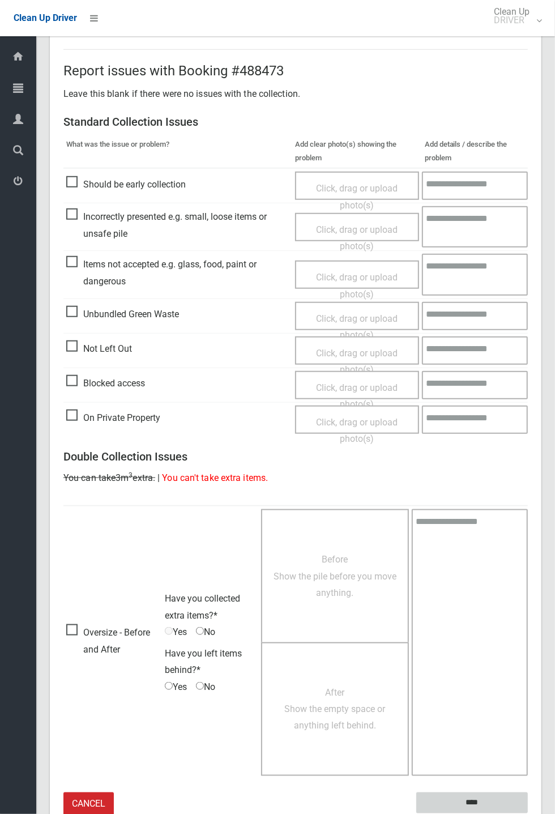
click at [472, 799] on input "****" at bounding box center [473, 803] width 112 height 21
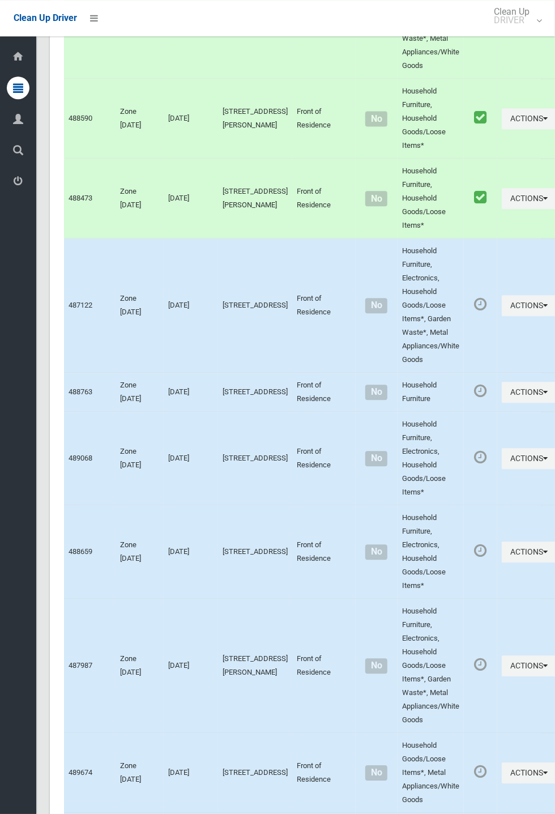
scroll to position [6403, 0]
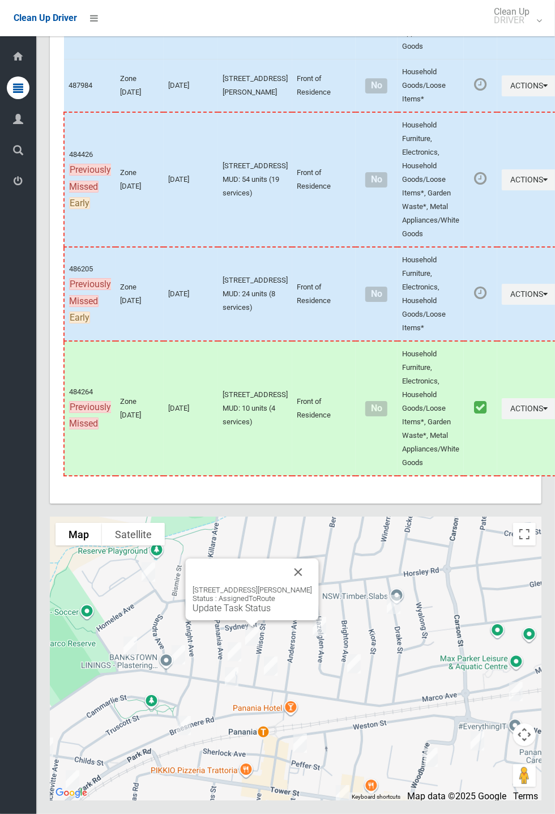
click at [305, 586] on button "Close" at bounding box center [298, 572] width 27 height 27
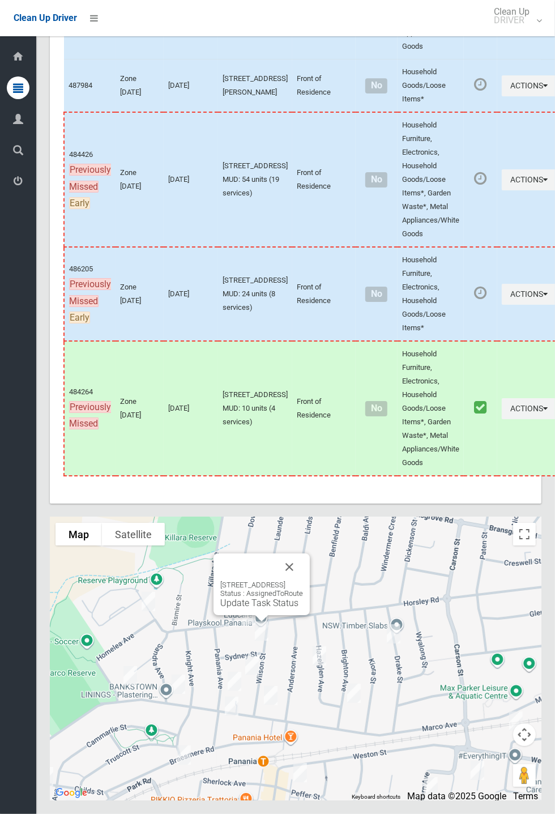
click at [265, 609] on link "Update Task Status" at bounding box center [259, 603] width 78 height 11
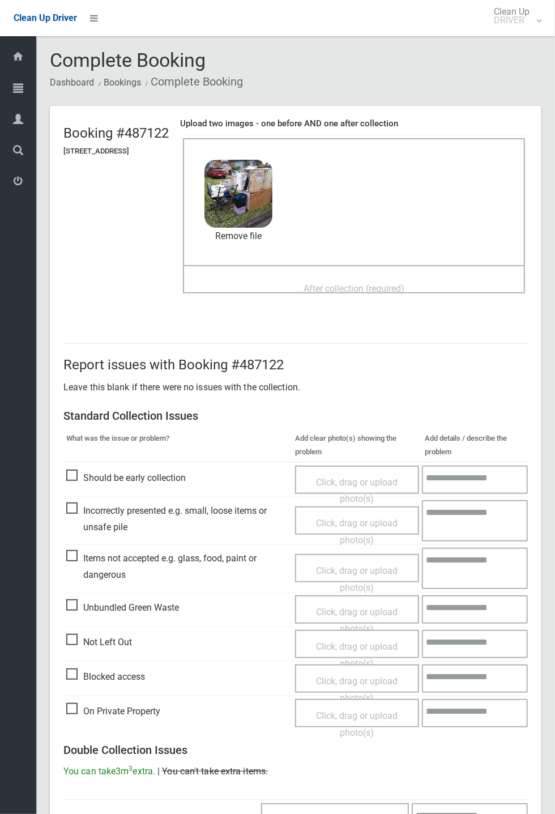
click at [312, 283] on span "After collection (required)" at bounding box center [354, 288] width 101 height 11
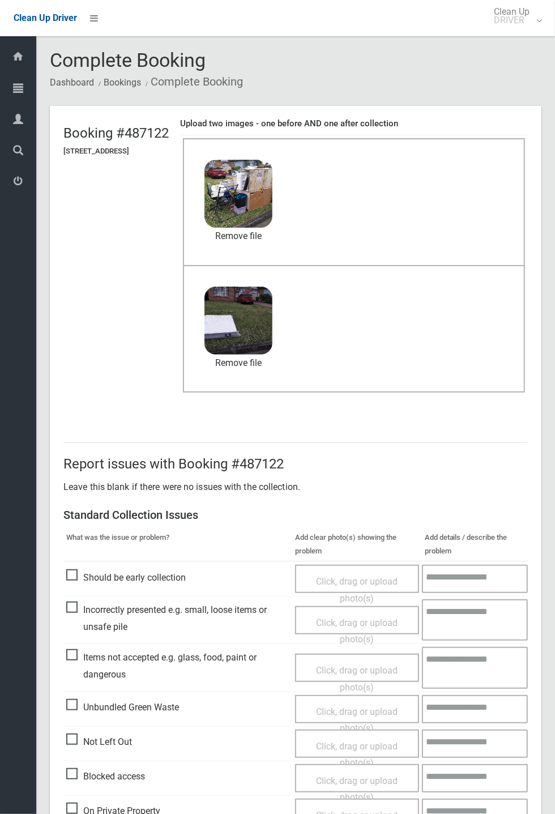
scroll to position [393, 0]
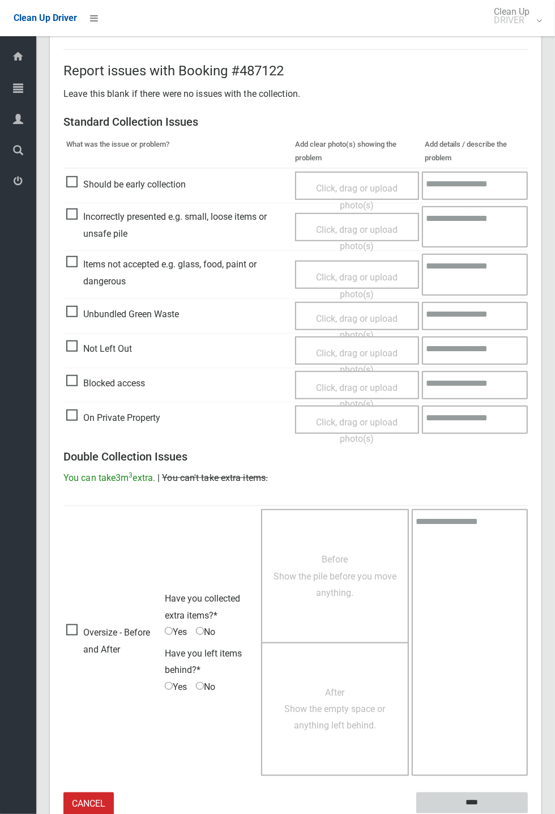
click at [463, 795] on input "****" at bounding box center [473, 803] width 112 height 21
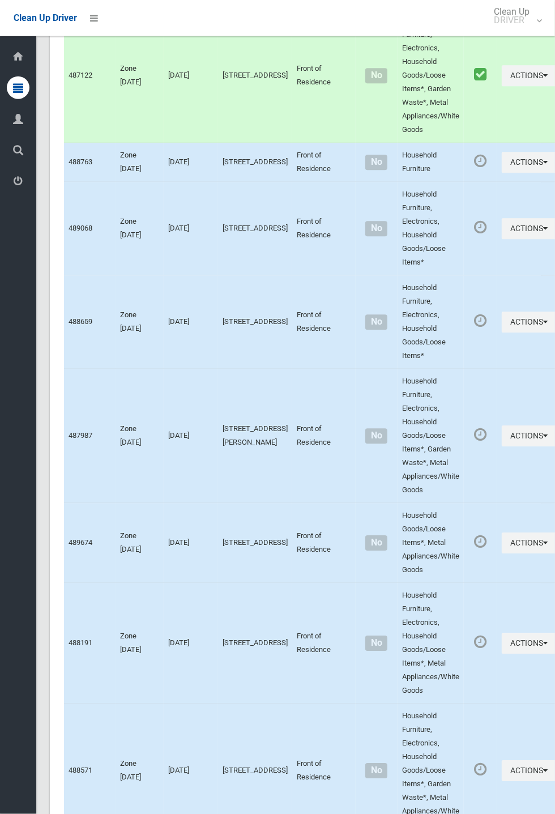
scroll to position [6403, 0]
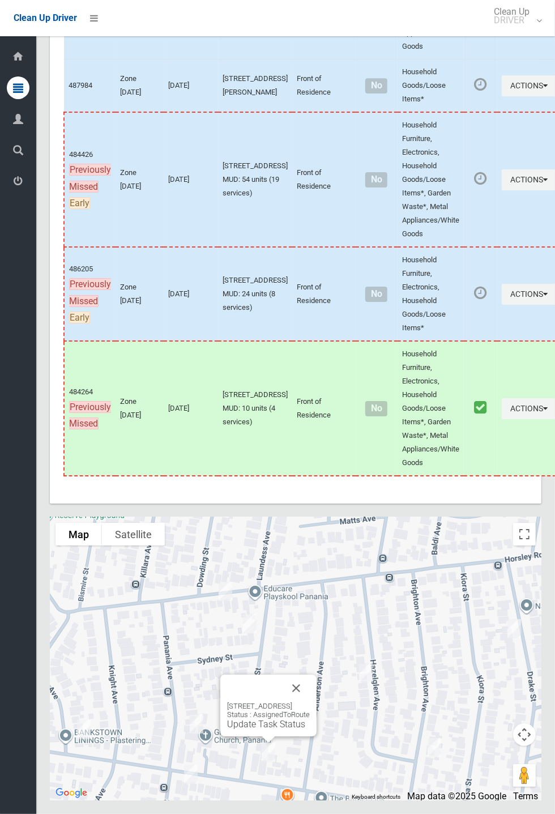
click at [310, 702] on button "Close" at bounding box center [296, 688] width 27 height 27
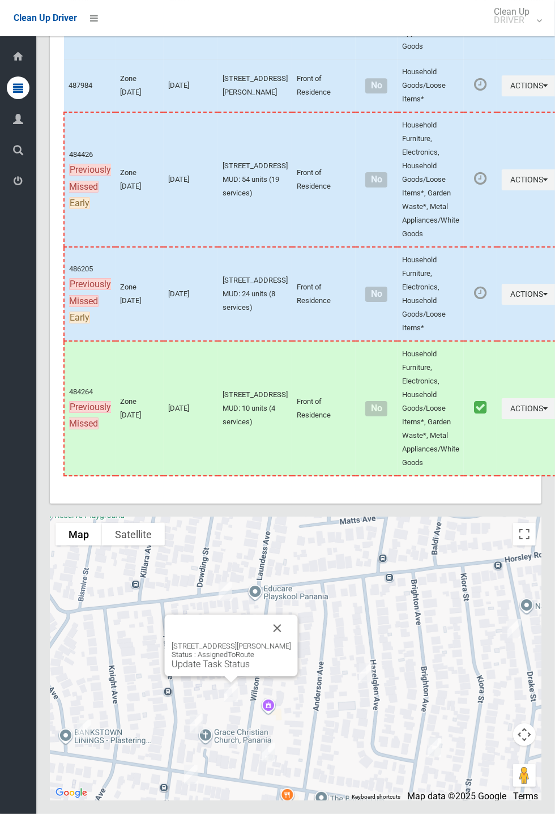
click at [235, 670] on link "Update Task Status" at bounding box center [211, 664] width 78 height 11
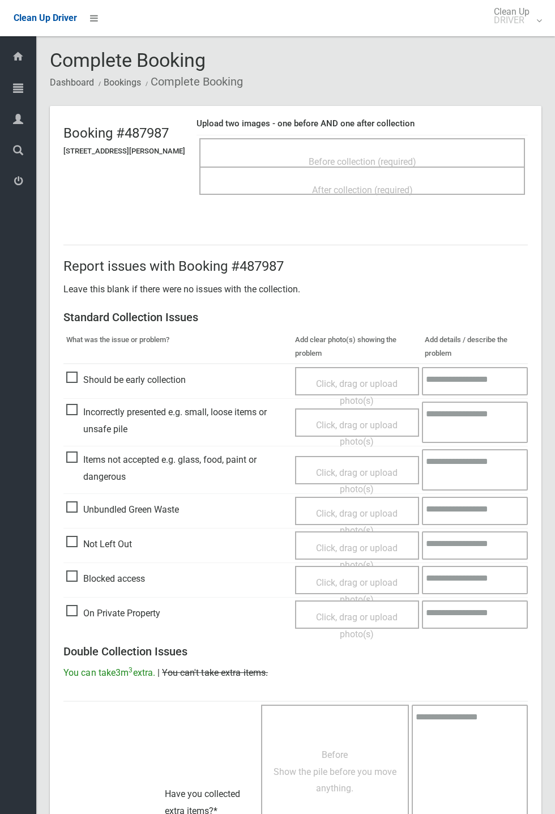
click at [330, 151] on div "Before collection (required)" at bounding box center [362, 161] width 301 height 21
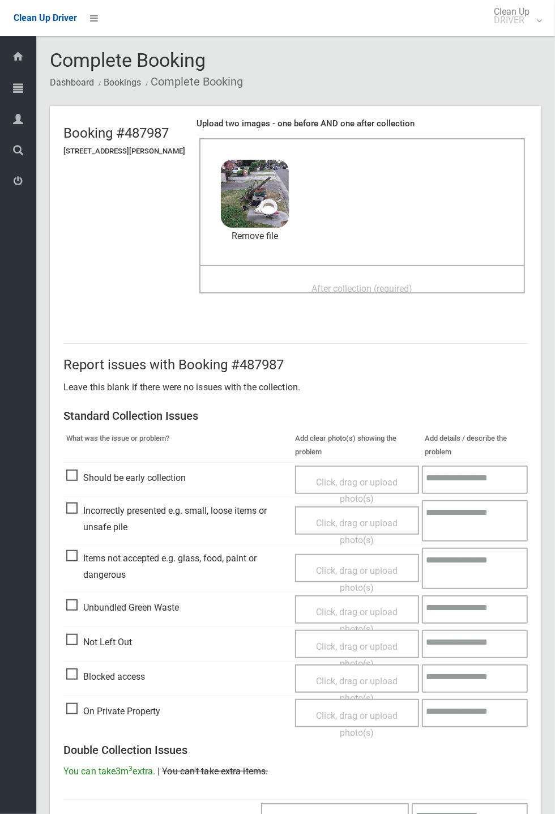
click at [313, 283] on span "After collection (required)" at bounding box center [362, 288] width 101 height 11
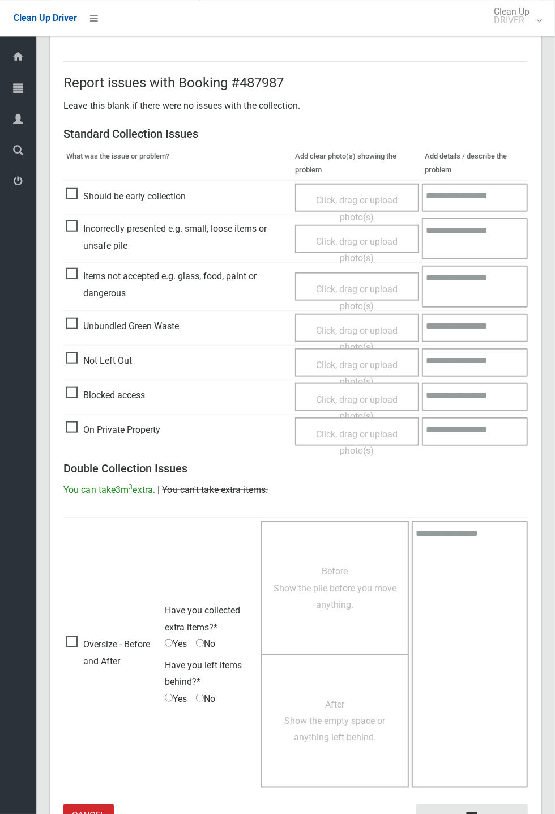
scroll to position [393, 0]
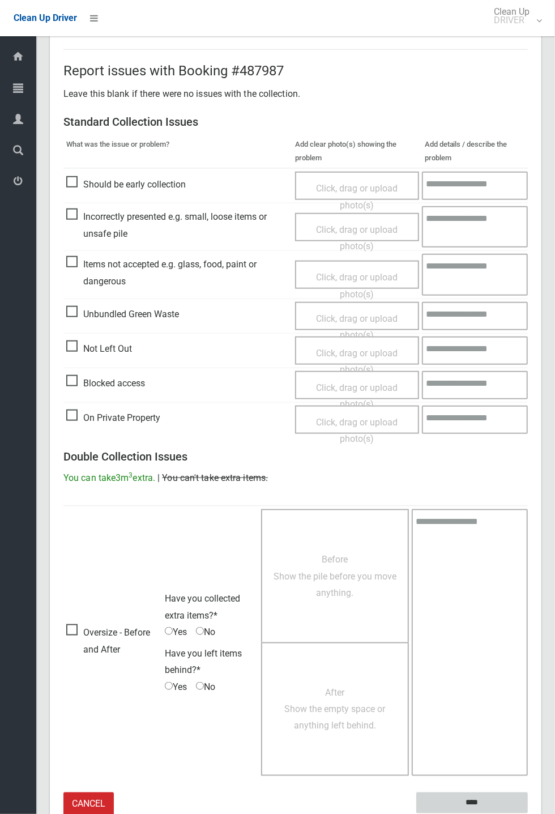
click at [528, 814] on input "****" at bounding box center [473, 803] width 112 height 21
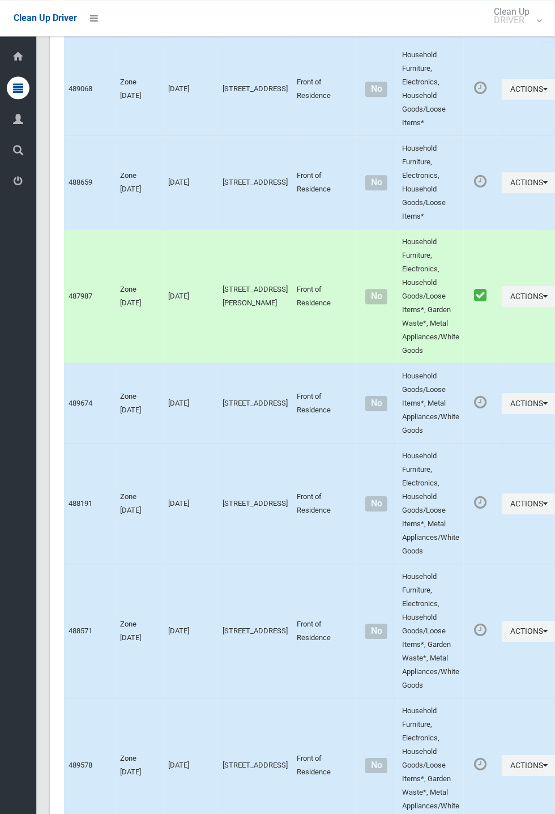
scroll to position [6403, 0]
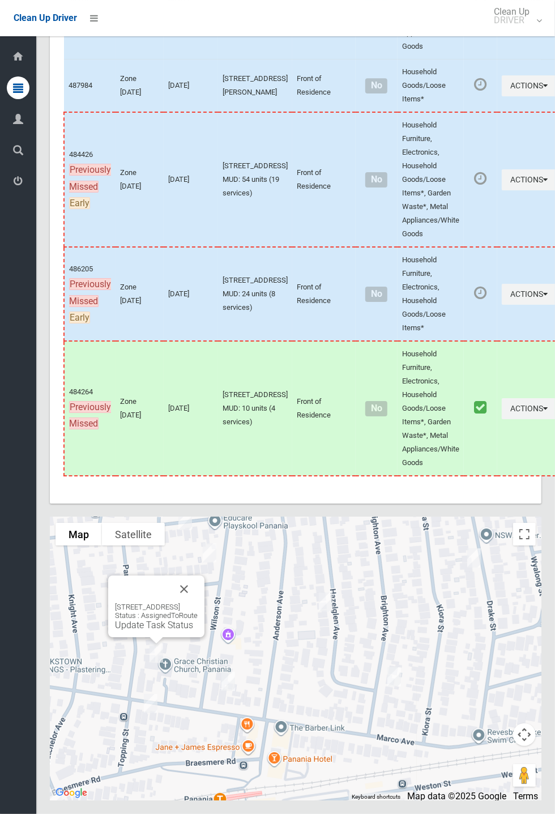
click at [198, 603] on button "Close" at bounding box center [184, 589] width 27 height 27
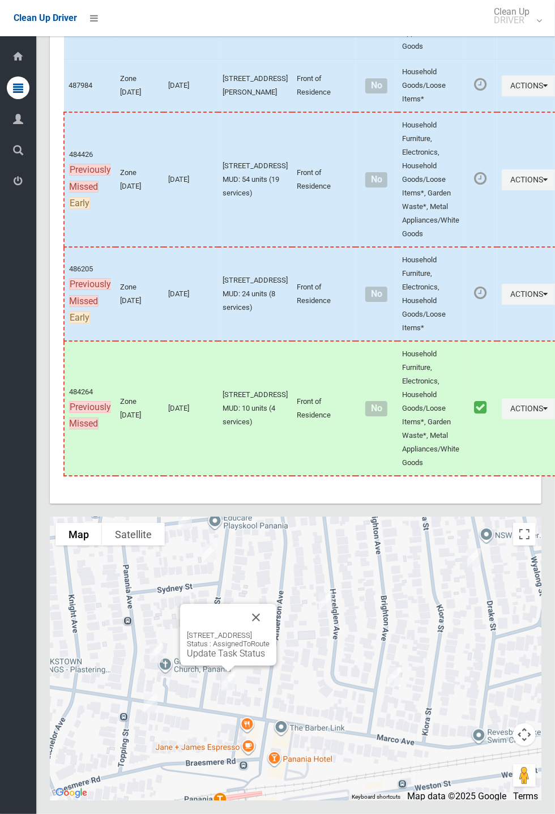
click at [211, 659] on link "Update Task Status" at bounding box center [226, 653] width 78 height 11
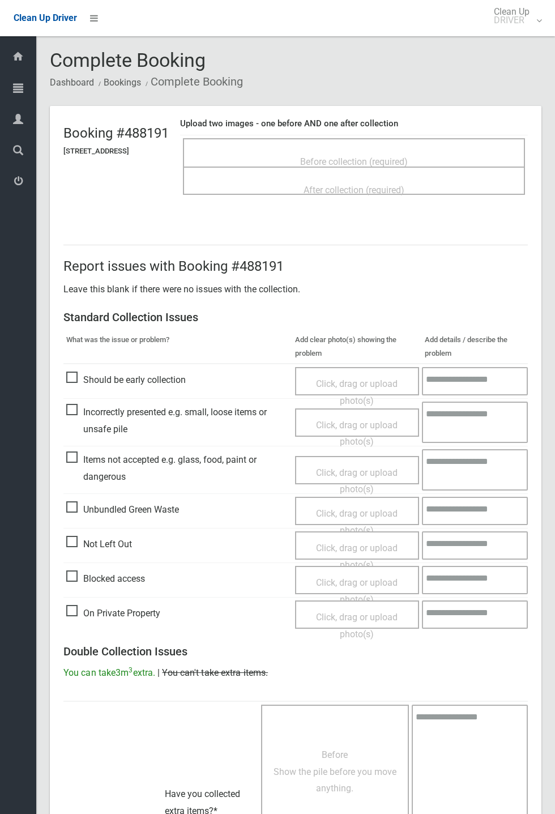
click at [349, 151] on div "Before collection (required)" at bounding box center [354, 161] width 317 height 21
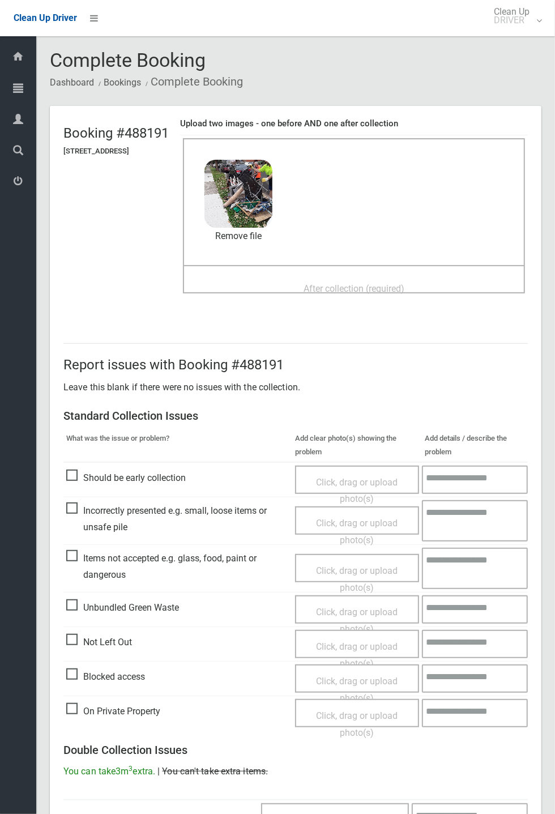
click at [317, 283] on span "After collection (required)" at bounding box center [354, 288] width 101 height 11
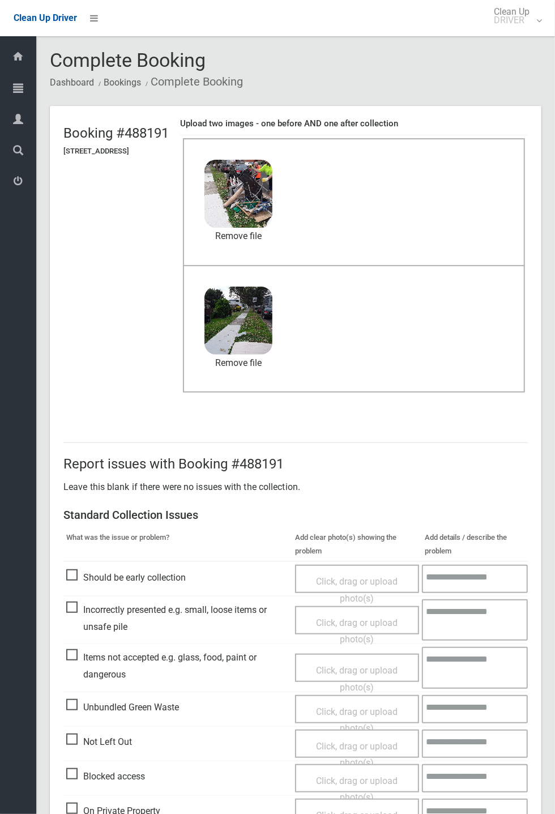
scroll to position [393, 0]
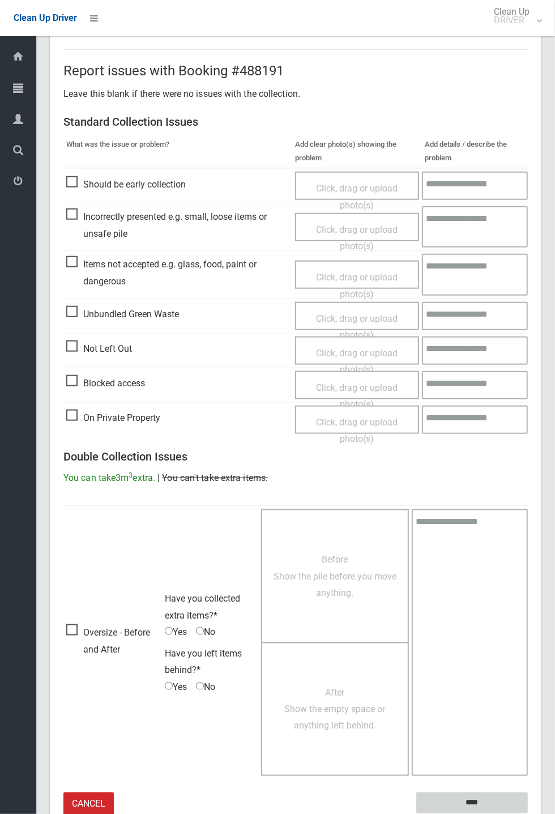
click at [528, 814] on input "****" at bounding box center [473, 803] width 112 height 21
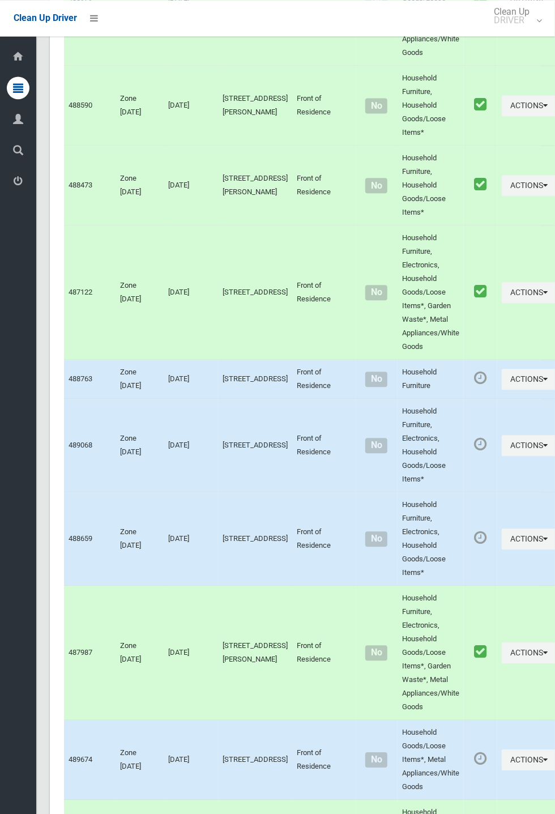
scroll to position [6403, 0]
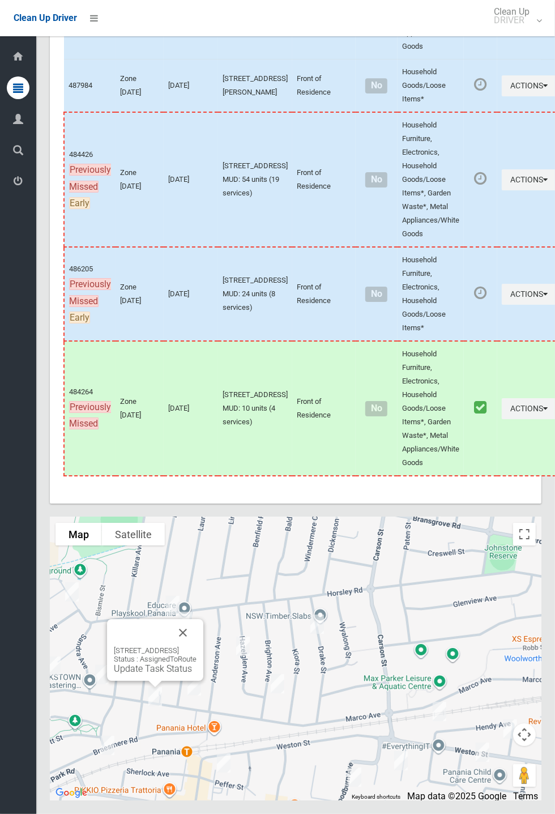
click at [151, 674] on link "Update Task Status" at bounding box center [153, 669] width 78 height 11
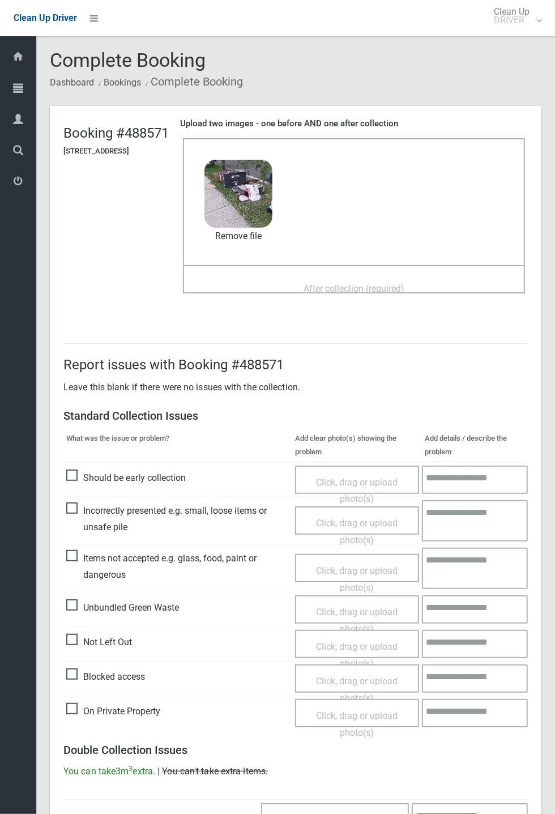
click at [342, 283] on span "After collection (required)" at bounding box center [354, 288] width 101 height 11
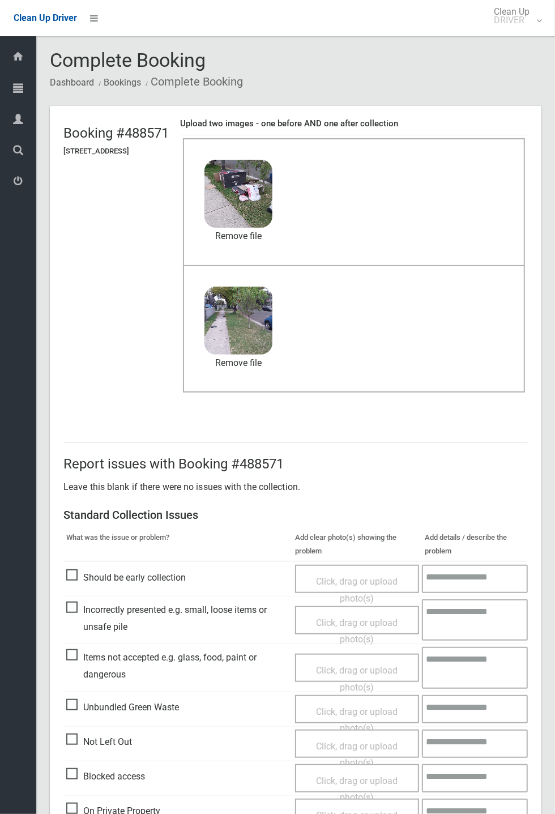
scroll to position [393, 0]
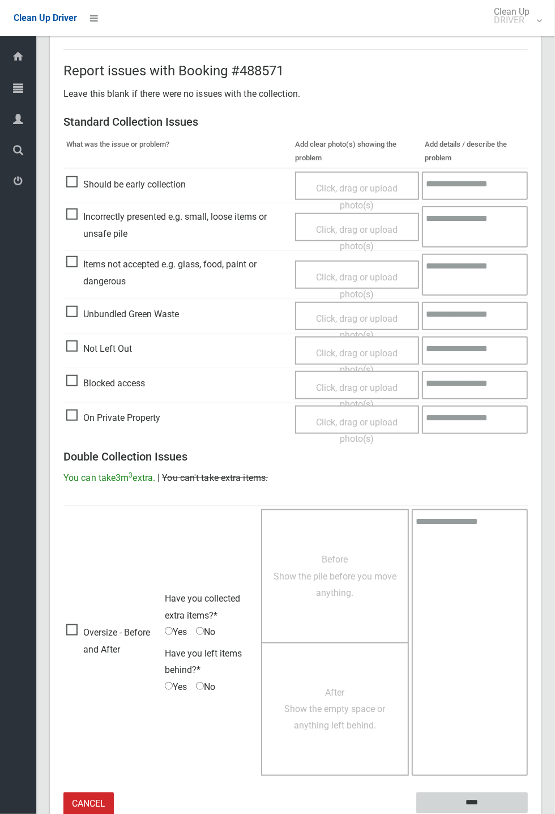
click at [478, 795] on input "****" at bounding box center [473, 803] width 112 height 21
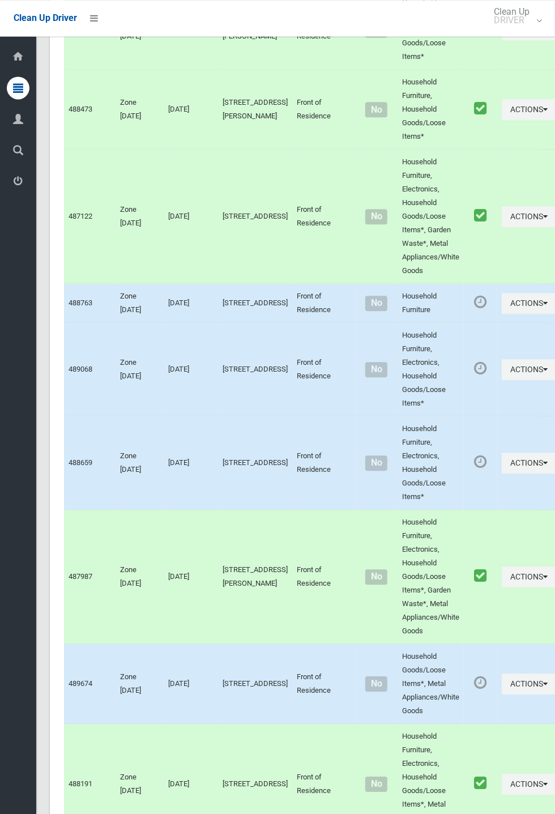
scroll to position [6403, 0]
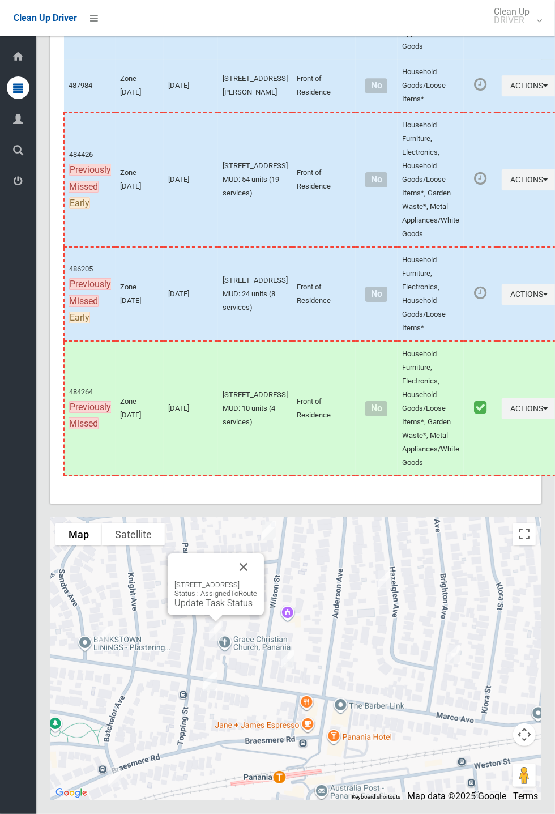
click at [213, 609] on link "Update Task Status" at bounding box center [214, 603] width 78 height 11
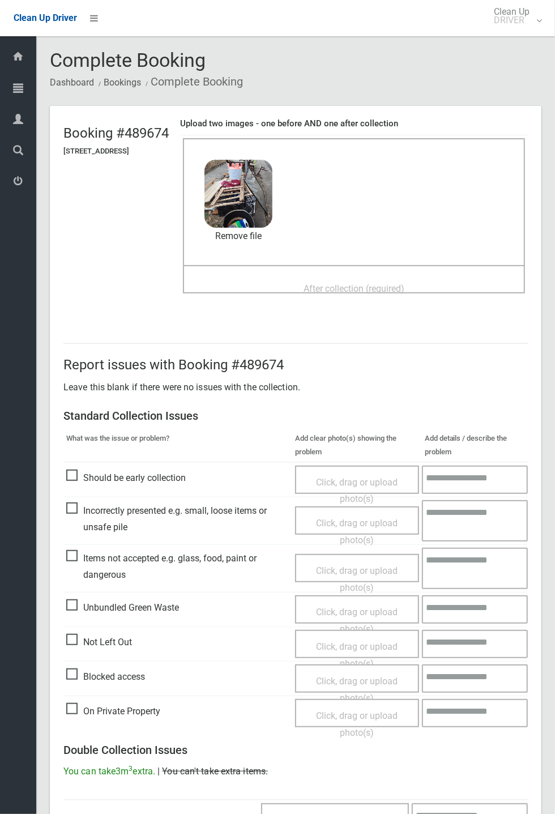
click at [331, 286] on span "After collection (required)" at bounding box center [354, 288] width 101 height 11
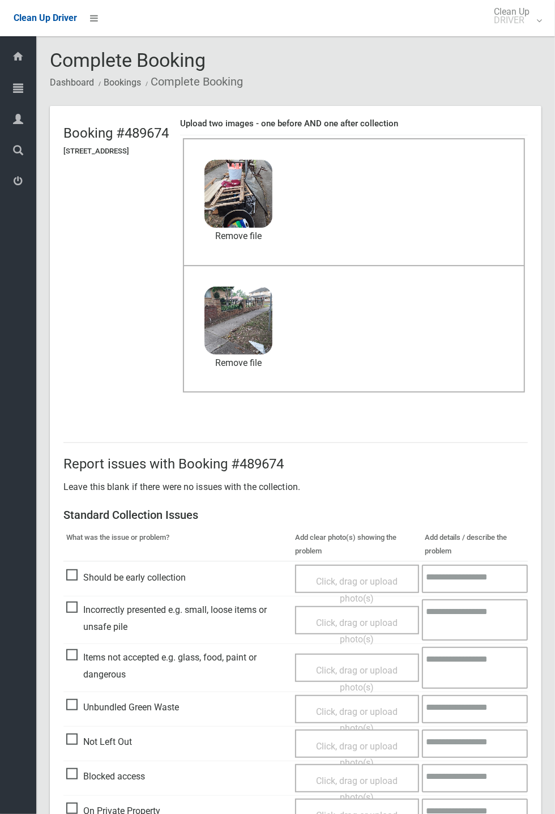
scroll to position [393, 0]
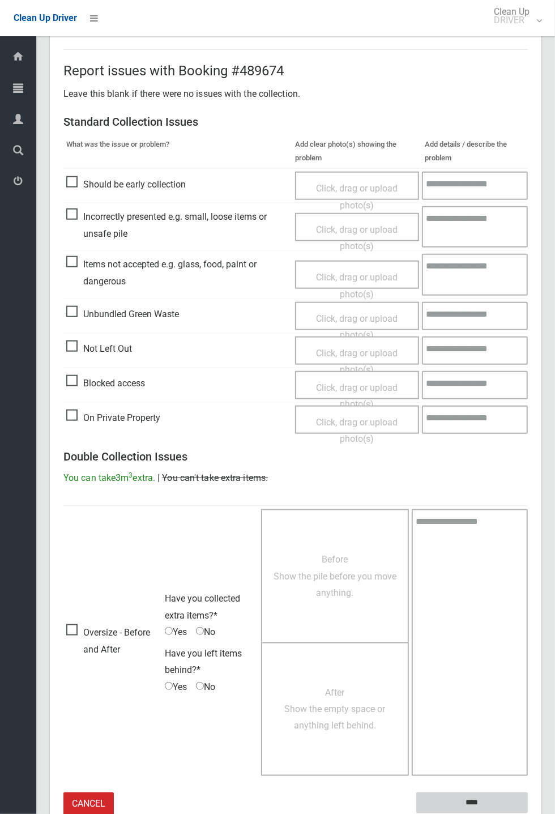
click at [469, 798] on input "****" at bounding box center [473, 803] width 112 height 21
